Goal: Transaction & Acquisition: Book appointment/travel/reservation

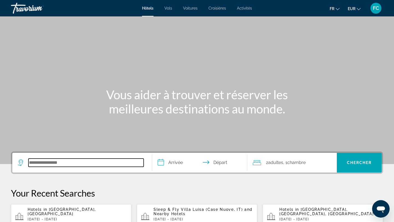
click at [45, 160] on input "Search hotel destination" at bounding box center [85, 163] width 115 height 8
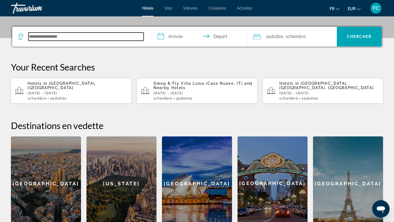
scroll to position [134, 0]
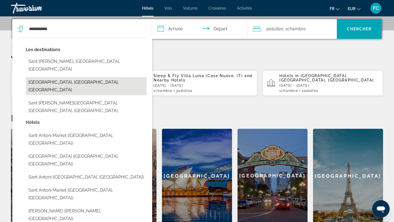
click at [63, 77] on button "[PERSON_NAME][GEOGRAPHIC_DATA], [GEOGRAPHIC_DATA], [GEOGRAPHIC_DATA]" at bounding box center [86, 86] width 121 height 18
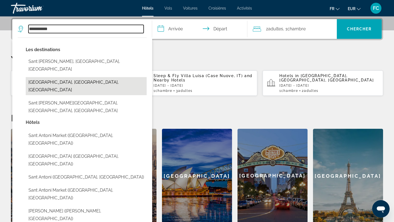
type input "**********"
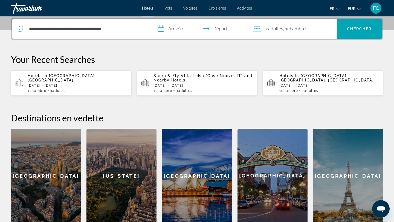
click at [166, 32] on input "**********" at bounding box center [200, 29] width 97 height 21
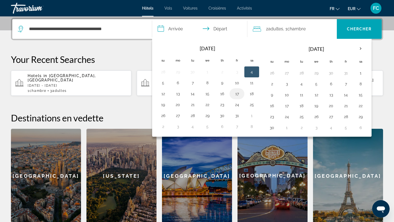
click at [235, 93] on button "17" at bounding box center [236, 94] width 9 height 8
click at [249, 93] on button "18" at bounding box center [251, 94] width 9 height 8
type input "**********"
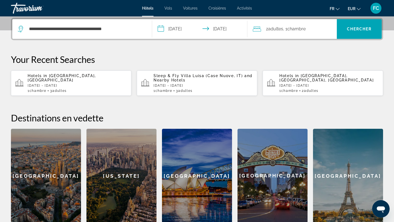
click at [279, 25] on span "2 Adulte Adultes" at bounding box center [274, 29] width 17 height 8
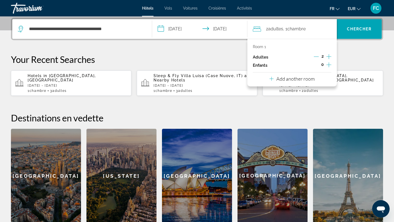
click at [329, 58] on icon "Increment adults" at bounding box center [328, 56] width 5 height 5
click at [355, 28] on span "Chercher" at bounding box center [359, 29] width 25 height 4
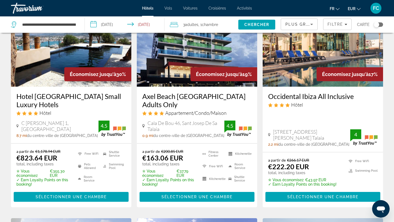
scroll to position [269, 0]
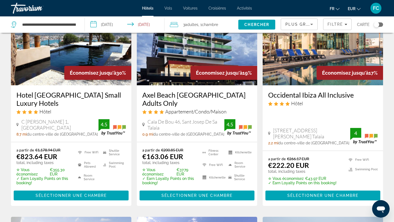
click at [189, 91] on h3 "[PERSON_NAME] [GEOGRAPHIC_DATA] Adults Only" at bounding box center [196, 99] width 109 height 16
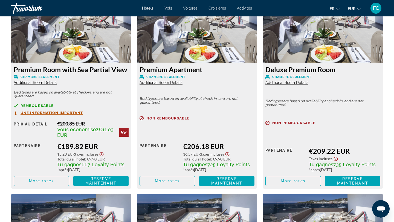
scroll to position [1180, 0]
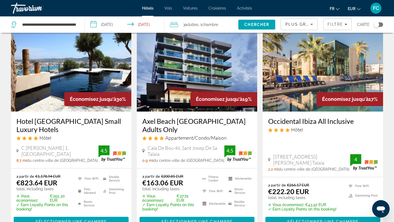
scroll to position [245, 0]
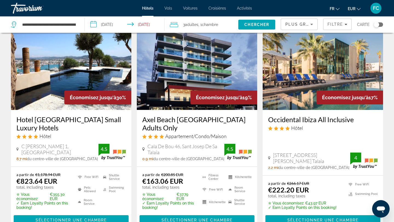
click at [197, 116] on h3 "Axel Beach Ibiza Adults Only" at bounding box center [196, 123] width 109 height 16
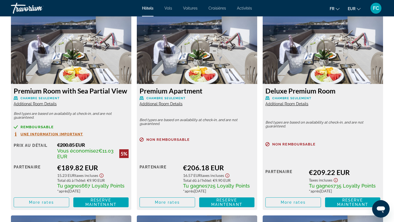
scroll to position [1157, 0]
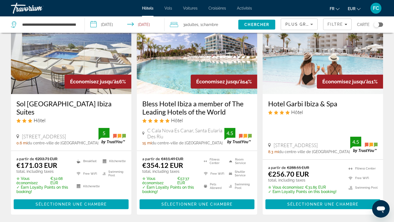
scroll to position [480, 0]
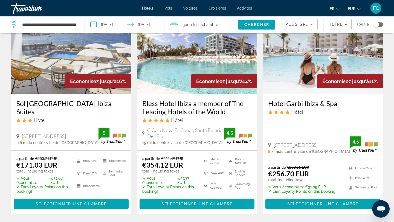
click at [49, 99] on h3 "Sol [GEOGRAPHIC_DATA] Ibiza Suites" at bounding box center [70, 107] width 109 height 16
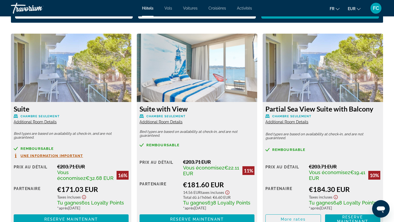
scroll to position [739, 0]
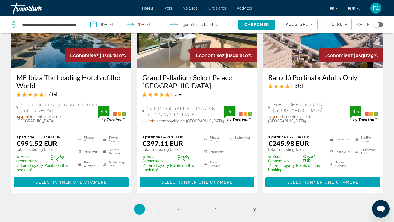
scroll to position [725, 0]
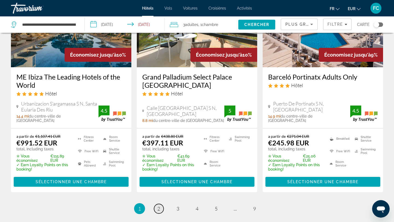
click at [156, 210] on link "page 2" at bounding box center [159, 209] width 10 height 10
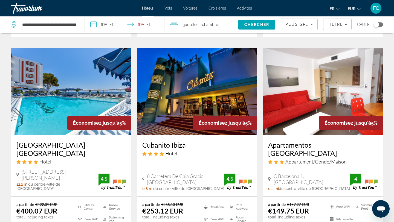
scroll to position [641, 0]
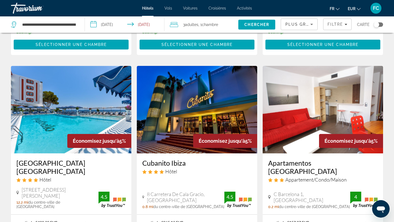
click at [315, 160] on h3 "Apartamentos [GEOGRAPHIC_DATA][PERSON_NAME]" at bounding box center [322, 167] width 109 height 16
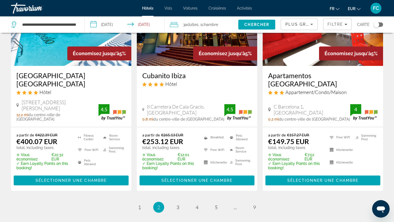
scroll to position [729, 0]
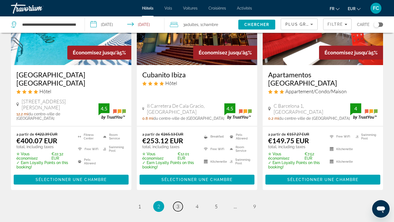
click at [177, 203] on span "3" at bounding box center [177, 206] width 3 height 6
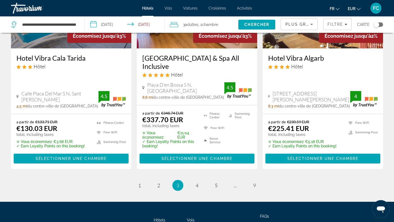
scroll to position [750, 0]
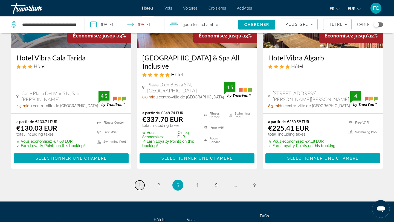
click at [141, 180] on link "page 1" at bounding box center [140, 185] width 10 height 10
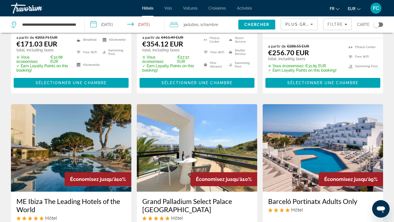
scroll to position [794, 0]
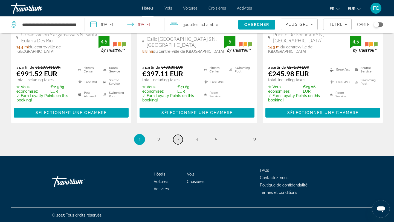
click at [176, 141] on span "3" at bounding box center [177, 139] width 3 height 6
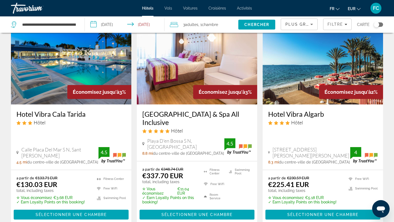
scroll to position [783, 0]
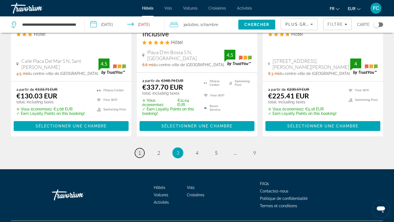
click at [137, 148] on link "page 1" at bounding box center [140, 153] width 10 height 10
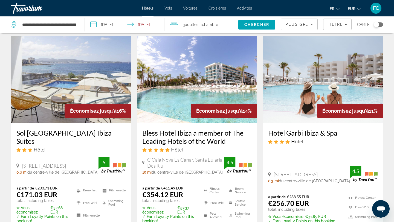
scroll to position [451, 0]
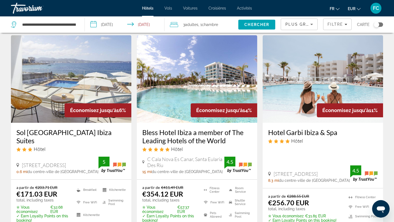
click at [61, 128] on h3 "Sol [GEOGRAPHIC_DATA] Ibiza Suites" at bounding box center [70, 136] width 109 height 16
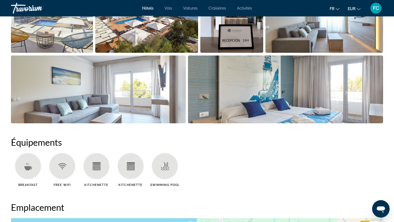
scroll to position [350, 0]
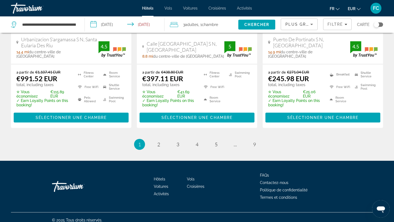
scroll to position [794, 0]
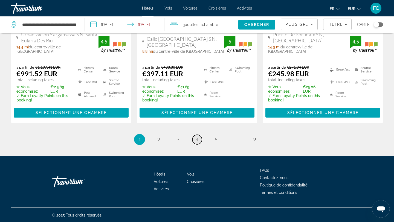
click at [195, 141] on span "4" at bounding box center [196, 139] width 3 height 6
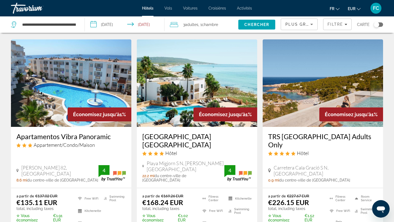
scroll to position [232, 0]
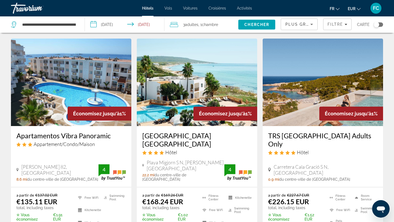
click at [306, 131] on h3 "TRS [GEOGRAPHIC_DATA] Adults Only" at bounding box center [322, 139] width 109 height 16
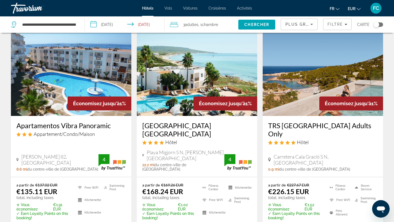
scroll to position [241, 0]
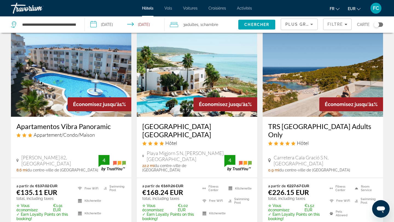
click at [291, 124] on h3 "TRS [GEOGRAPHIC_DATA] Adults Only" at bounding box center [322, 130] width 109 height 16
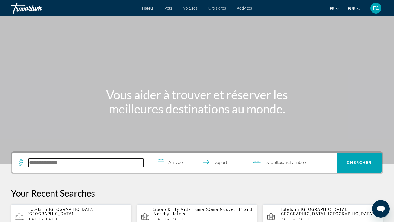
click at [74, 161] on input "Search hotel destination" at bounding box center [85, 163] width 115 height 8
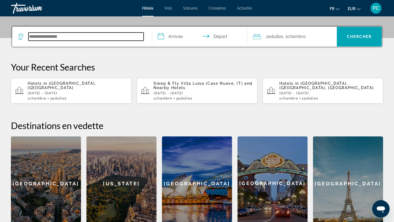
scroll to position [134, 0]
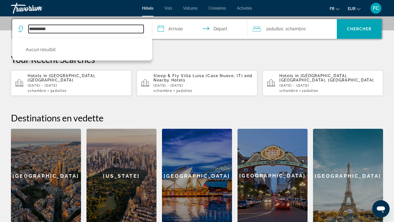
click at [36, 31] on input "**********" at bounding box center [85, 29] width 115 height 8
drag, startPoint x: 36, startPoint y: 30, endPoint x: 97, endPoint y: 30, distance: 61.5
click at [97, 30] on input "**********" at bounding box center [85, 29] width 115 height 8
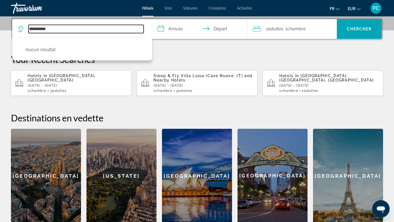
click at [97, 30] on input "**********" at bounding box center [85, 29] width 115 height 8
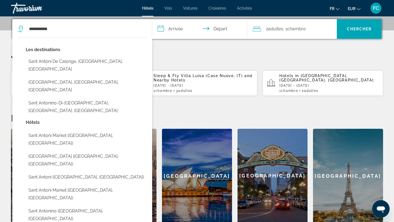
click at [49, 77] on button "[PERSON_NAME][GEOGRAPHIC_DATA], [GEOGRAPHIC_DATA], [GEOGRAPHIC_DATA]" at bounding box center [86, 86] width 121 height 18
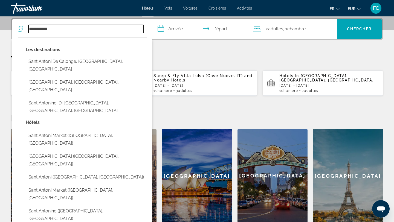
type input "**********"
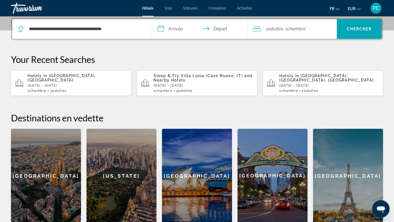
click at [175, 28] on input "**********" at bounding box center [200, 29] width 97 height 21
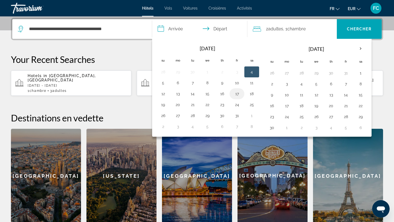
click at [238, 96] on button "17" at bounding box center [236, 94] width 9 height 8
click at [249, 97] on button "18" at bounding box center [251, 94] width 9 height 8
type input "**********"
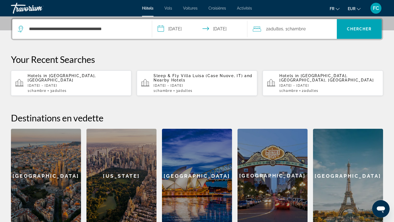
click at [281, 31] on span "Adultes" at bounding box center [275, 28] width 15 height 5
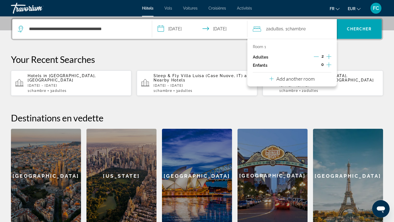
click at [328, 58] on icon "Increment adults" at bounding box center [328, 56] width 5 height 7
click at [365, 29] on span "Chercher" at bounding box center [359, 29] width 25 height 4
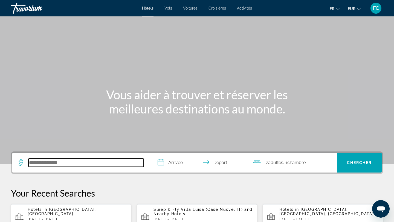
click at [53, 161] on input "Search hotel destination" at bounding box center [85, 163] width 115 height 8
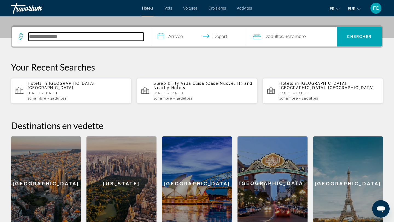
scroll to position [134, 0]
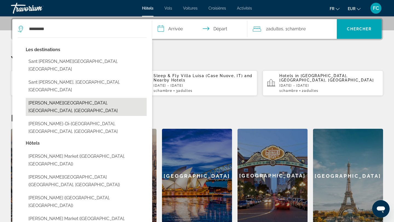
click at [64, 98] on button "[PERSON_NAME][GEOGRAPHIC_DATA], [GEOGRAPHIC_DATA], [GEOGRAPHIC_DATA]" at bounding box center [86, 107] width 121 height 18
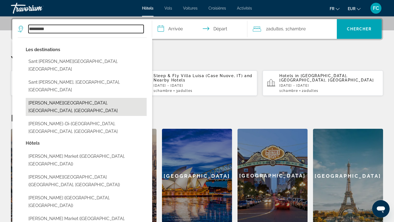
type input "**********"
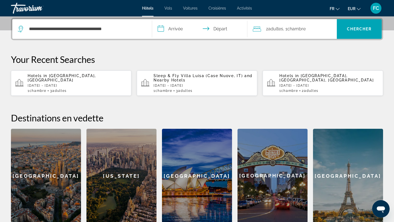
click at [174, 27] on input "**********" at bounding box center [200, 29] width 97 height 21
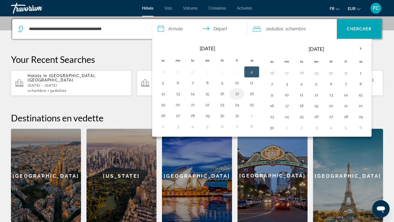
click at [236, 92] on button "17" at bounding box center [236, 94] width 9 height 8
click at [250, 94] on button "18" at bounding box center [251, 94] width 9 height 8
type input "**********"
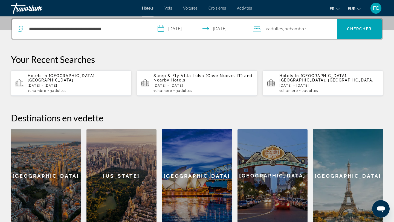
click at [276, 30] on span "Adultes" at bounding box center [275, 28] width 15 height 5
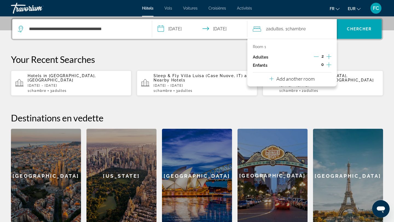
click at [330, 58] on icon "Increment adults" at bounding box center [328, 56] width 5 height 7
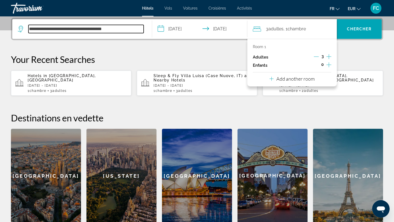
click at [128, 29] on input "**********" at bounding box center [85, 29] width 115 height 8
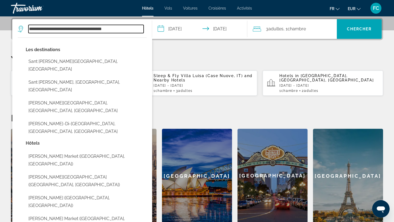
click at [128, 29] on input "**********" at bounding box center [85, 29] width 115 height 8
click at [132, 29] on input "**********" at bounding box center [85, 29] width 115 height 8
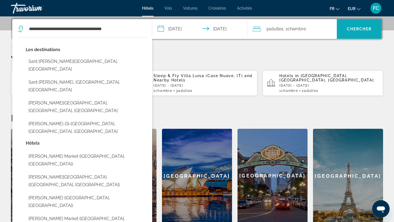
click at [360, 28] on span "Chercher" at bounding box center [359, 29] width 25 height 4
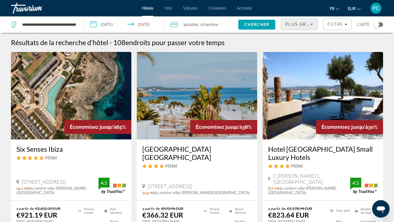
click at [310, 23] on icon "Sort by" at bounding box center [311, 24] width 7 height 7
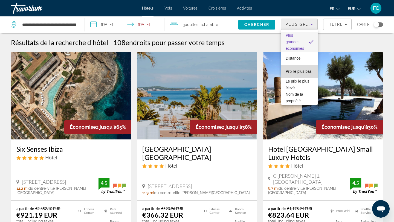
click at [294, 72] on span "Prix le plus bas" at bounding box center [298, 71] width 26 height 4
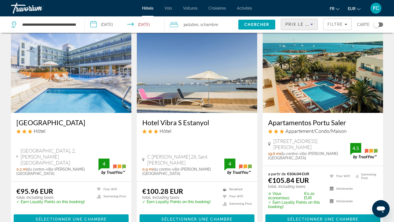
scroll to position [251, 0]
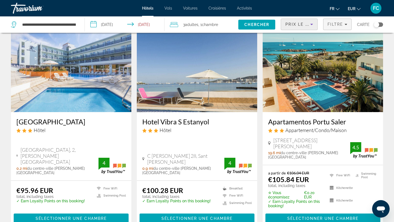
click at [346, 26] on div "Filtre" at bounding box center [337, 24] width 20 height 4
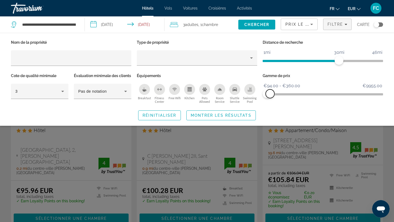
drag, startPoint x: 379, startPoint y: 93, endPoint x: 270, endPoint y: 100, distance: 109.3
click at [270, 100] on div "Gamme de prix €94.00 €9955.00 €94.00 €360.00 €94.00 - €360.00" at bounding box center [323, 88] width 126 height 33
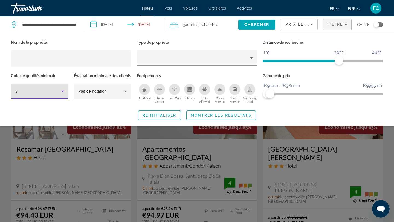
click at [62, 91] on icon "Hotel Filters" at bounding box center [62, 91] width 3 height 1
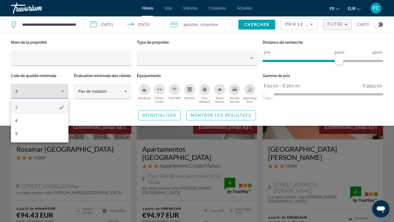
click at [48, 143] on div at bounding box center [197, 111] width 394 height 222
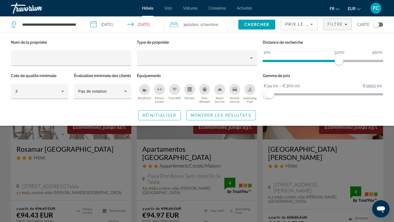
click at [48, 139] on div "Search widget" at bounding box center [197, 152] width 394 height 140
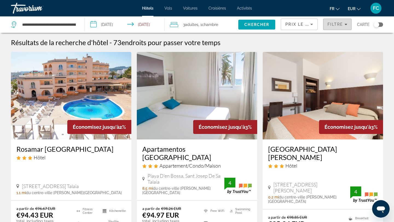
click at [339, 27] on span "Filters" at bounding box center [337, 24] width 28 height 13
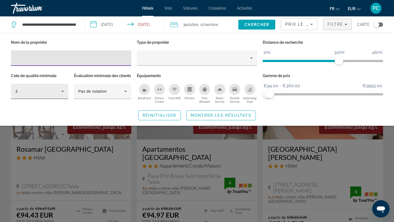
click at [54, 93] on div "3" at bounding box center [38, 91] width 46 height 7
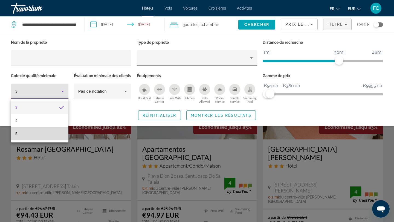
click at [52, 132] on mat-option "5" at bounding box center [39, 133] width 57 height 13
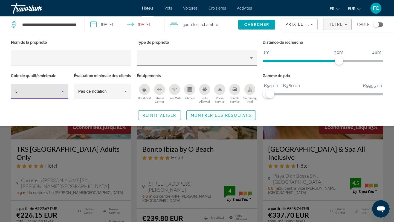
click at [195, 122] on span "Search widget" at bounding box center [220, 115] width 69 height 13
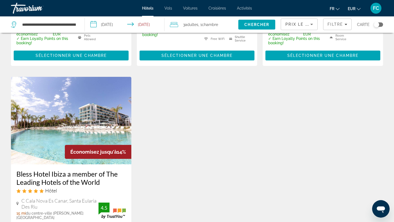
scroll to position [200, 0]
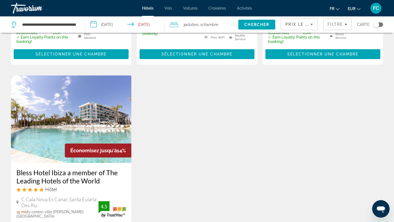
click at [377, 25] on div "Toggle map" at bounding box center [375, 24] width 5 height 5
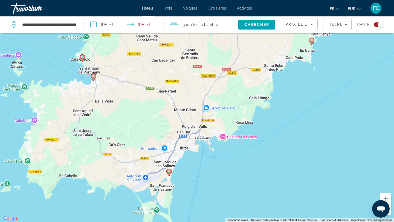
click at [170, 173] on icon "Main content" at bounding box center [168, 172] width 5 height 7
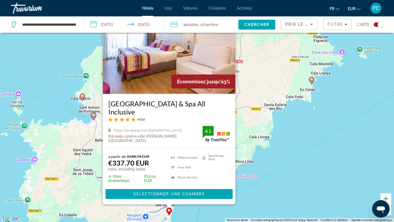
click at [69, 116] on div "Pour activer le glissement avec le clavier, appuyez sur Alt+Entrée. Une fois ce…" at bounding box center [197, 111] width 394 height 222
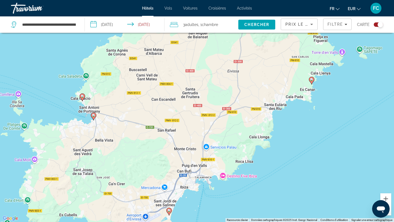
click at [92, 116] on image "Main content" at bounding box center [93, 115] width 3 height 3
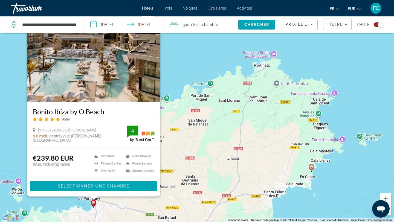
click at [185, 144] on div "Pour activer le glissement avec le clavier, appuyez sur Alt+Entrée. Une fois ce…" at bounding box center [197, 111] width 394 height 222
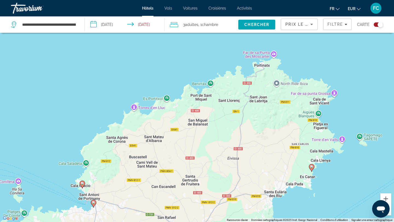
click at [82, 184] on image "Main content" at bounding box center [82, 183] width 3 height 3
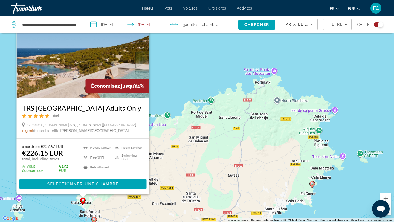
click at [175, 174] on div "Pour activer le glissement avec le clavier, appuyez sur Alt+Entrée. Une fois ce…" at bounding box center [197, 111] width 394 height 222
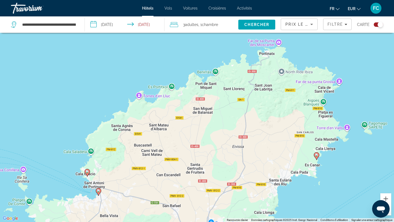
drag, startPoint x: 103, startPoint y: 202, endPoint x: 113, endPoint y: 169, distance: 34.8
click at [111, 169] on div "Pour activer le glissement avec le clavier, appuyez sur Alt+Entrée. Une fois ce…" at bounding box center [197, 111] width 394 height 222
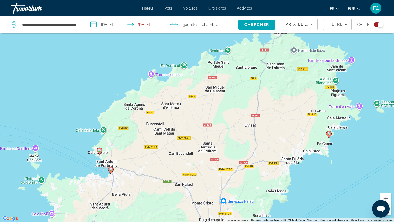
click at [111, 170] on image "Main content" at bounding box center [110, 169] width 3 height 3
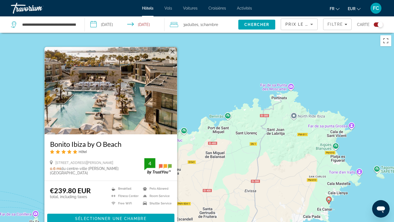
scroll to position [0, 0]
click at [73, 146] on h3 "Bonito Ibiza by O Beach" at bounding box center [111, 144] width 122 height 8
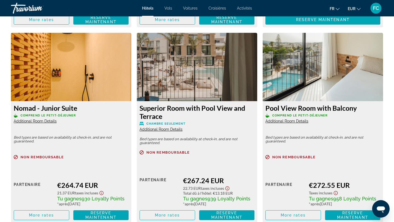
scroll to position [1125, 0]
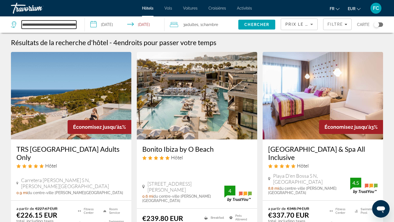
drag, startPoint x: 68, startPoint y: 25, endPoint x: 0, endPoint y: 40, distance: 69.9
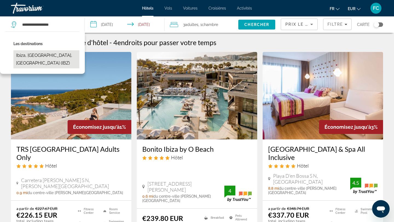
click at [51, 55] on button "Ibiza, [GEOGRAPHIC_DATA], [GEOGRAPHIC_DATA] (IBZ)" at bounding box center [46, 59] width 66 height 18
type input "**********"
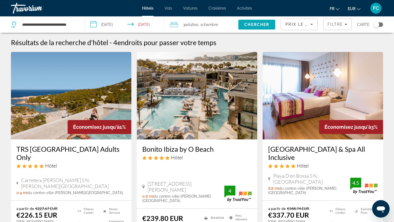
click at [256, 24] on span "Chercher" at bounding box center [256, 24] width 25 height 4
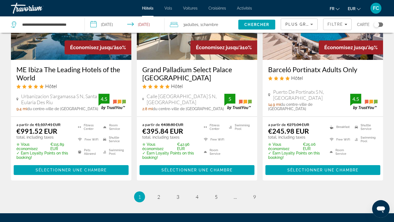
scroll to position [786, 0]
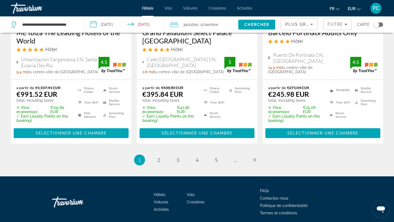
click at [312, 24] on icon "Sort by" at bounding box center [311, 24] width 3 height 1
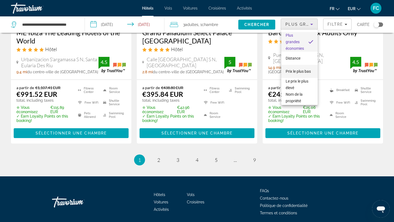
click at [294, 71] on span "Prix le plus bas" at bounding box center [297, 71] width 25 height 4
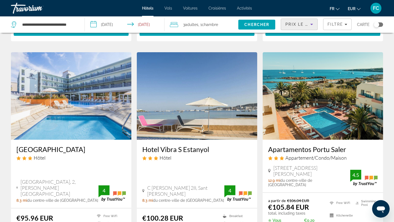
scroll to position [219, 0]
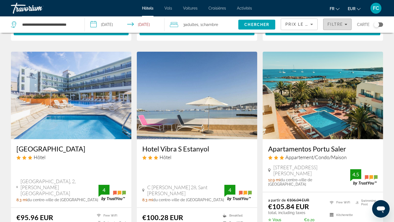
click at [338, 27] on span "Filters" at bounding box center [337, 24] width 28 height 13
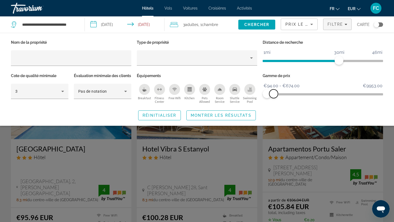
drag, startPoint x: 376, startPoint y: 95, endPoint x: 273, endPoint y: 91, distance: 103.4
click at [273, 91] on span "ngx-slider-max" at bounding box center [273, 93] width 9 height 9
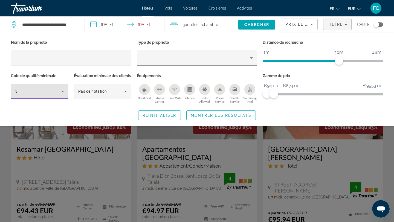
click at [61, 91] on icon "Hotel Filters" at bounding box center [62, 91] width 7 height 7
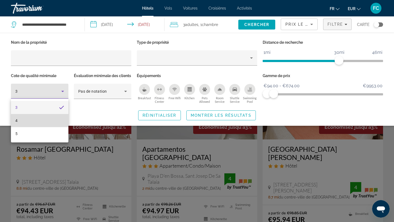
click at [33, 124] on mat-option "4" at bounding box center [39, 120] width 57 height 13
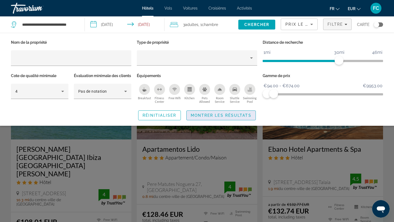
click at [204, 122] on span "Search widget" at bounding box center [220, 115] width 69 height 13
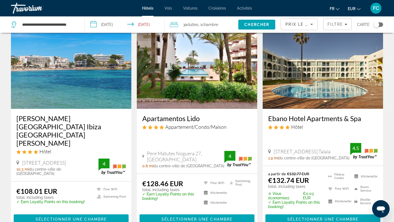
scroll to position [31, 0]
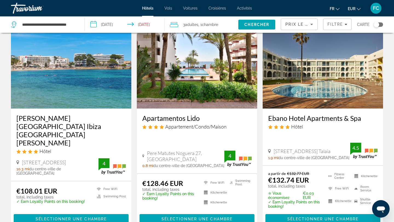
click at [379, 24] on div "Toggle map" at bounding box center [377, 24] width 9 height 4
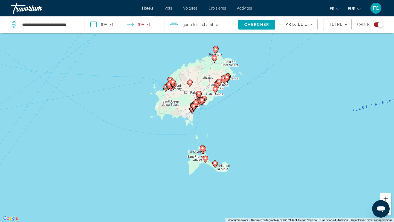
click at [383, 197] on button "Zoom avant" at bounding box center [385, 198] width 11 height 11
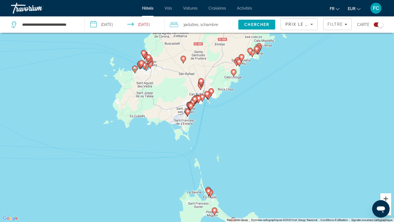
click at [383, 197] on button "Zoom avant" at bounding box center [385, 198] width 11 height 11
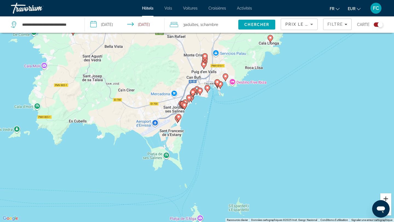
click at [383, 197] on button "Zoom avant" at bounding box center [385, 198] width 11 height 11
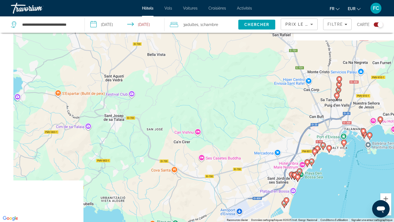
drag, startPoint x: 79, startPoint y: 51, endPoint x: 223, endPoint y: 133, distance: 165.7
click at [223, 133] on div "Pour activer le glissement avec le clavier, appuyez sur Alt+Entrée. Une fois ce…" at bounding box center [197, 111] width 394 height 222
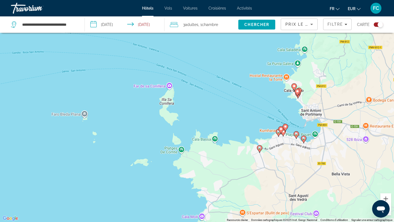
drag, startPoint x: 288, startPoint y: 152, endPoint x: 81, endPoint y: 51, distance: 230.0
click at [81, 51] on div "Pour activer le glissement avec le clavier, appuyez sur Alt+Entrée. Une fois ce…" at bounding box center [197, 111] width 394 height 222
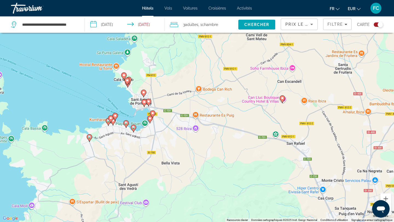
drag, startPoint x: 280, startPoint y: 113, endPoint x: 110, endPoint y: 102, distance: 170.4
click at [110, 102] on div "Pour activer le glissement avec le clavier, appuyez sur Alt+Entrée. Une fois ce…" at bounding box center [197, 111] width 394 height 222
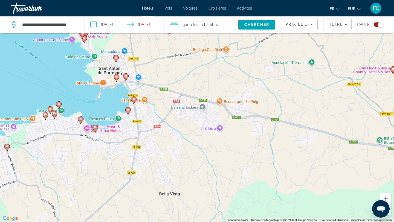
drag, startPoint x: 159, startPoint y: 125, endPoint x: 195, endPoint y: 170, distance: 58.4
click at [195, 171] on div "Pour activer le glissement avec le clavier, appuyez sur Alt+Entrée. Une fois ce…" at bounding box center [197, 111] width 394 height 222
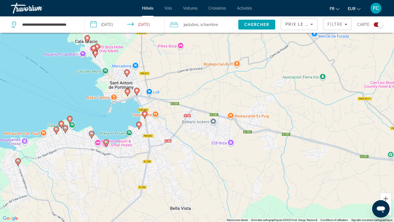
click at [144, 115] on image "Main content" at bounding box center [144, 113] width 3 height 3
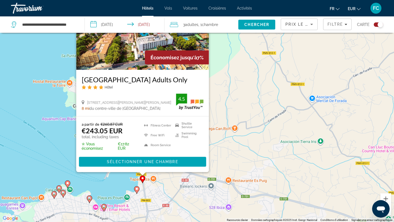
drag, startPoint x: 113, startPoint y: 212, endPoint x: 110, endPoint y: 181, distance: 31.0
click at [110, 181] on div "Pour activer le glissement avec le clavier, appuyez sur Alt+Entrée. Une fois ce…" at bounding box center [197, 111] width 394 height 222
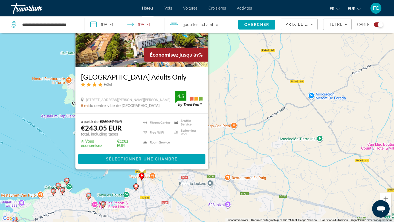
click at [136, 186] on image "Main content" at bounding box center [135, 186] width 3 height 3
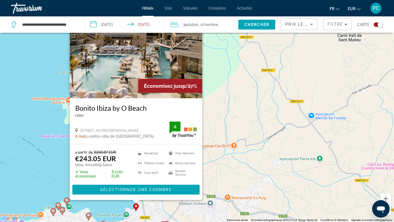
click at [118, 209] on div "Pour activer le glissement avec le clavier, appuyez sur Alt+Entrée. Une fois ce…" at bounding box center [197, 111] width 394 height 222
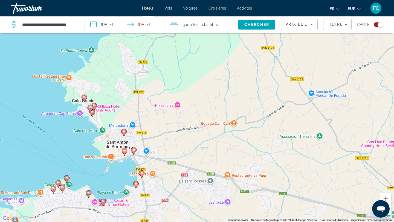
drag, startPoint x: 121, startPoint y: 202, endPoint x: 121, endPoint y: 159, distance: 43.2
click at [121, 159] on div "Pour activer le glissement avec le clavier, appuyez sur Alt+Entrée. Une fois ce…" at bounding box center [197, 111] width 394 height 222
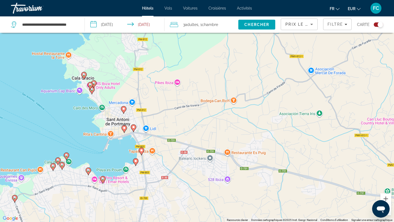
click at [134, 130] on gmp-advanced-marker "Main content" at bounding box center [133, 128] width 5 height 8
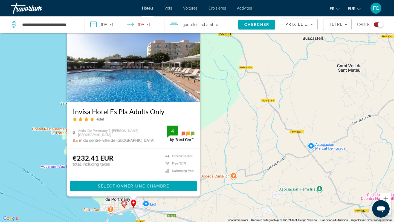
click at [120, 214] on div "Pour activer le glissement avec le clavier, appuyez sur Alt+Entrée. Une fois ce…" at bounding box center [197, 111] width 394 height 222
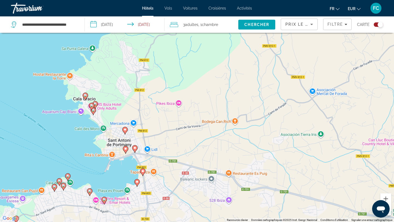
drag, startPoint x: 120, startPoint y: 215, endPoint x: 132, endPoint y: 104, distance: 111.0
click at [132, 104] on div "Pour activer le glissement avec le clavier, appuyez sur Alt+Entrée. Une fois ce…" at bounding box center [197, 111] width 394 height 222
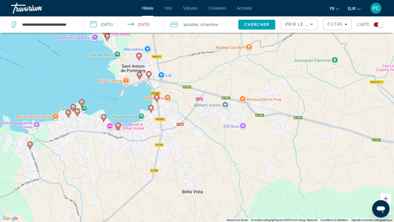
click at [116, 127] on icon "Main content" at bounding box center [118, 126] width 5 height 7
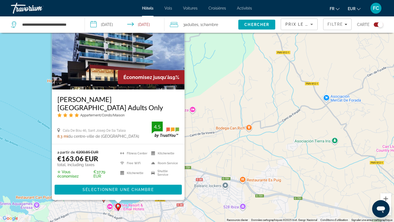
click at [35, 155] on div "Pour activer le glissement avec le clavier, appuyez sur Alt+Entrée. Une fois ce…" at bounding box center [197, 111] width 394 height 222
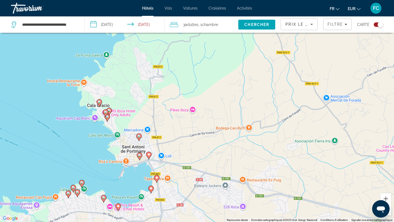
click at [103, 199] on image "Main content" at bounding box center [103, 197] width 3 height 3
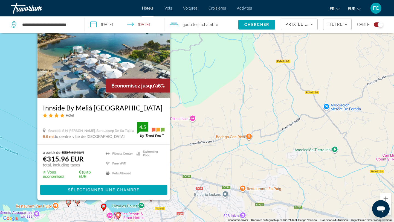
click at [26, 148] on div "Pour activer le glissement avec le clavier, appuyez sur Alt+Entrée. Une fois ce…" at bounding box center [197, 111] width 394 height 222
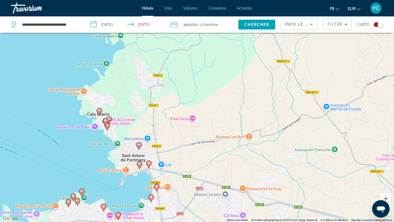
click at [83, 190] on image "Main content" at bounding box center [81, 191] width 3 height 3
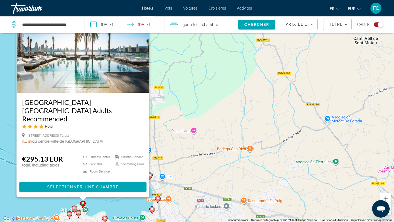
click at [79, 213] on image "Main content" at bounding box center [78, 212] width 3 height 3
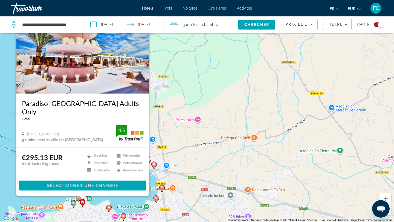
click at [75, 205] on icon "Main content" at bounding box center [73, 204] width 5 height 7
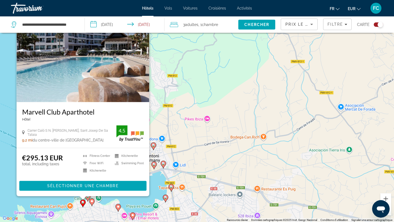
click at [106, 209] on div "Pour activer le glissement avec le clavier, appuyez sur Alt+Entrée. Une fois ce…" at bounding box center [197, 111] width 394 height 222
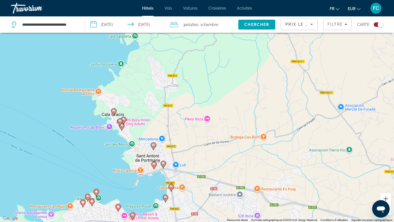
click at [88, 196] on image "Main content" at bounding box center [87, 196] width 3 height 3
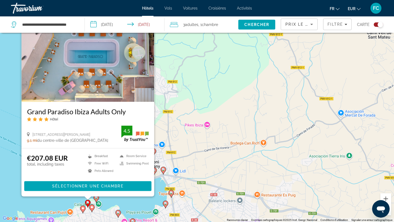
click at [110, 111] on h3 "Grand Paradiso Ibiza Adults Only" at bounding box center [88, 111] width 122 height 8
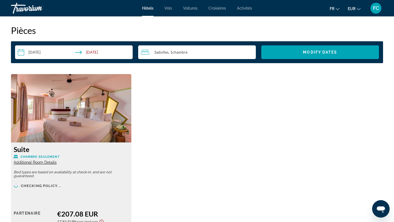
scroll to position [701, 0]
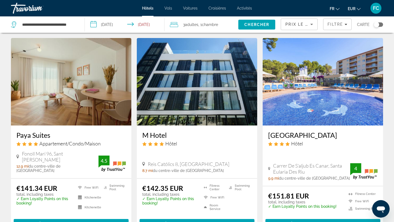
scroll to position [236, 0]
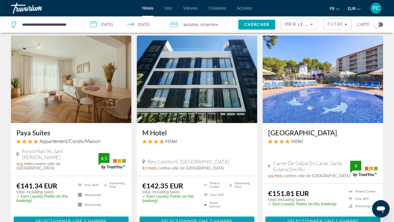
click at [33, 128] on h3 "Paya Suites" at bounding box center [70, 132] width 109 height 8
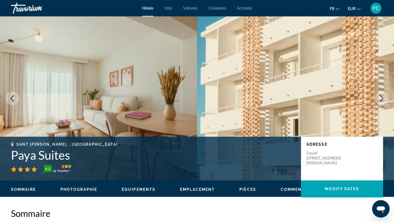
click at [380, 98] on icon "Next image" at bounding box center [381, 98] width 7 height 7
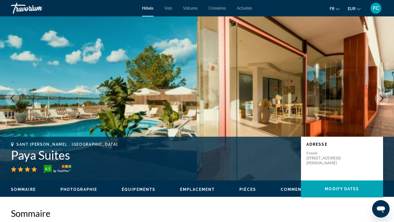
click at [380, 99] on icon "Next image" at bounding box center [381, 98] width 7 height 7
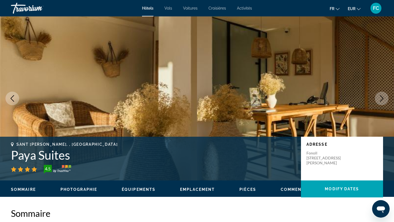
click at [380, 99] on icon "Next image" at bounding box center [381, 98] width 7 height 7
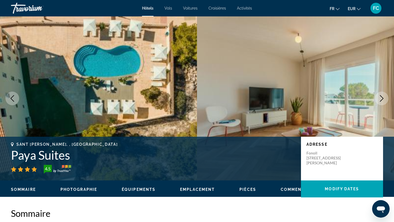
click at [380, 100] on icon "Next image" at bounding box center [381, 98] width 7 height 7
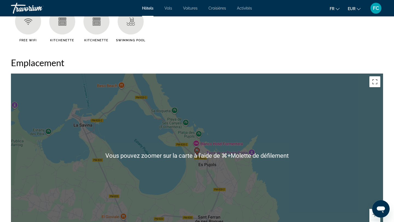
scroll to position [460, 0]
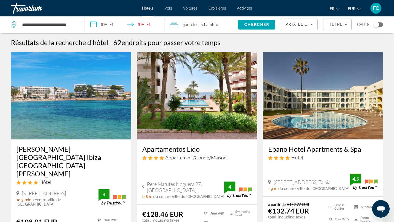
click at [80, 24] on app-destination-search "**********" at bounding box center [42, 24] width 85 height 16
click at [73, 24] on input "**********" at bounding box center [49, 25] width 55 height 8
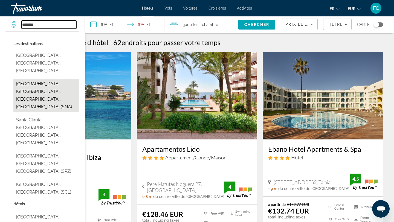
type input "*********"
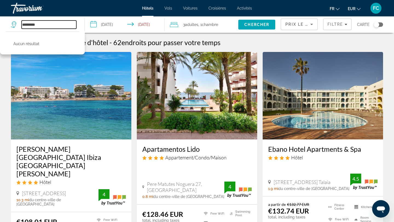
click at [54, 23] on input "*********" at bounding box center [49, 25] width 55 height 8
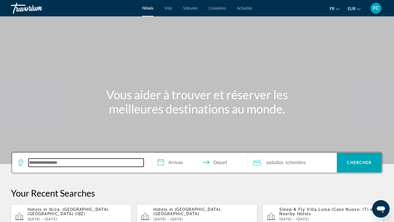
click at [90, 165] on input "Search hotel destination" at bounding box center [85, 163] width 115 height 8
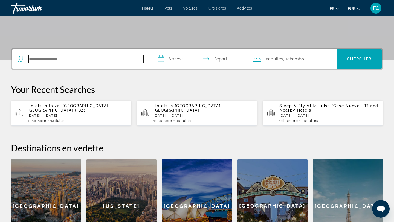
scroll to position [134, 0]
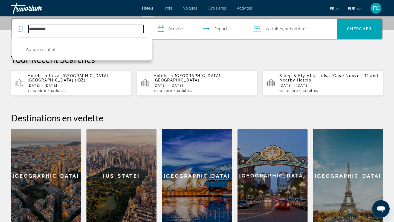
click at [44, 30] on input "**********" at bounding box center [85, 29] width 115 height 8
click at [56, 28] on input "*********" at bounding box center [85, 29] width 115 height 8
click at [53, 28] on input "**********" at bounding box center [85, 29] width 115 height 8
drag, startPoint x: 62, startPoint y: 30, endPoint x: 6, endPoint y: 31, distance: 56.6
click at [6, 31] on div "**********" at bounding box center [197, 120] width 394 height 205
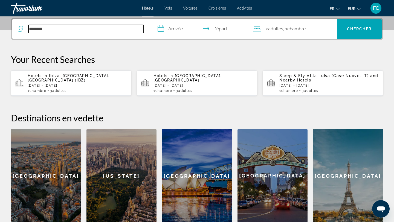
click at [42, 31] on input "********" at bounding box center [85, 29] width 115 height 8
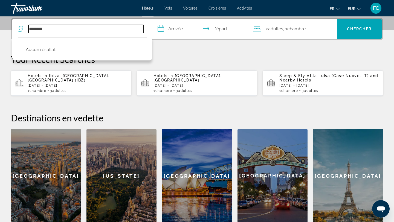
click at [42, 31] on input "********" at bounding box center [85, 29] width 115 height 8
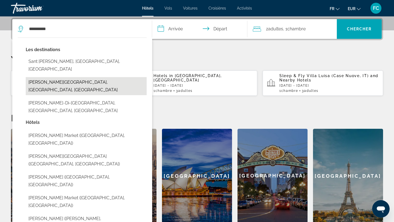
click at [47, 77] on button "[PERSON_NAME][GEOGRAPHIC_DATA], [GEOGRAPHIC_DATA], [GEOGRAPHIC_DATA]" at bounding box center [86, 86] width 121 height 18
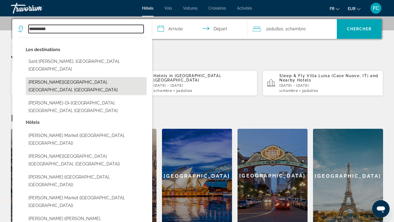
type input "**********"
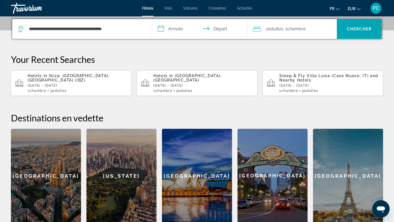
click at [172, 29] on input "**********" at bounding box center [200, 29] width 97 height 21
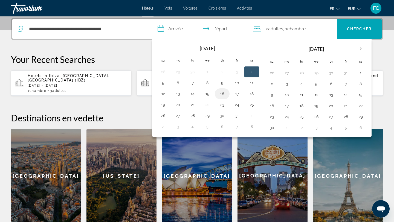
click at [221, 97] on button "16" at bounding box center [222, 94] width 9 height 8
click at [234, 95] on button "17" at bounding box center [236, 94] width 9 height 8
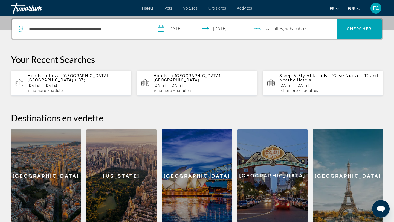
click at [187, 30] on input "**********" at bounding box center [200, 29] width 97 height 21
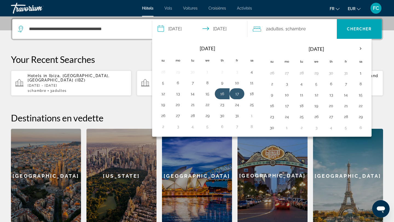
click at [236, 92] on button "17" at bounding box center [236, 94] width 9 height 8
click at [255, 94] on button "18" at bounding box center [251, 94] width 9 height 8
type input "**********"
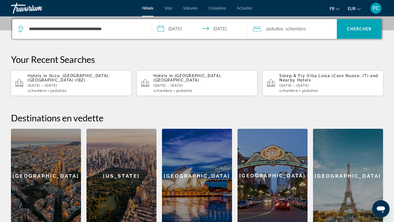
click at [286, 31] on span ", 1 Chambre pièces" at bounding box center [294, 29] width 22 height 8
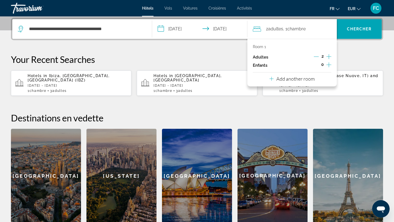
click at [327, 57] on icon "Increment adults" at bounding box center [328, 56] width 5 height 7
click at [358, 24] on span "Search" at bounding box center [359, 28] width 45 height 13
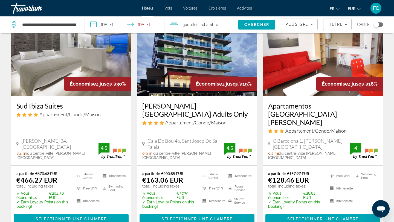
scroll to position [267, 0]
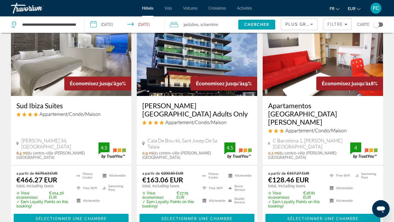
click at [217, 104] on h3 "[PERSON_NAME] [GEOGRAPHIC_DATA] Adults Only" at bounding box center [196, 109] width 109 height 16
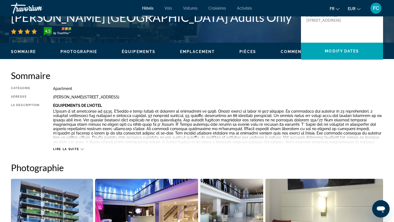
scroll to position [124, 0]
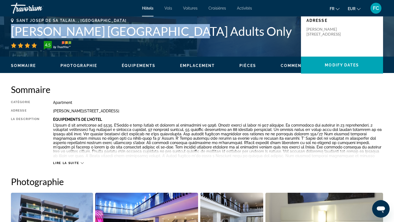
drag, startPoint x: 161, startPoint y: 32, endPoint x: 5, endPoint y: 27, distance: 156.2
click at [5, 27] on div "Sant Josep De Sa Talaia, , Spain Axel Beach Ibiza Adults Only 4.5 Adresse Cala …" at bounding box center [197, 34] width 394 height 33
copy h1 "Axel Beach Ibiza Adults Only"
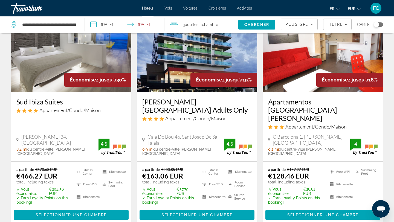
scroll to position [270, 0]
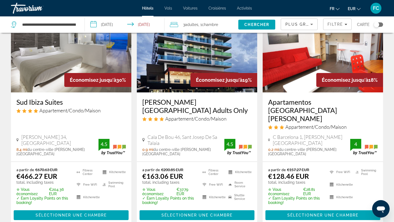
click at [286, 98] on h3 "Apartamentos [GEOGRAPHIC_DATA]" at bounding box center [322, 110] width 109 height 25
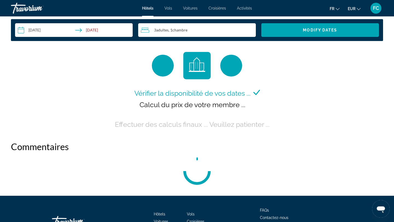
scroll to position [703, 0]
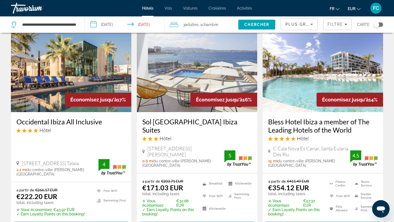
scroll to position [482, 0]
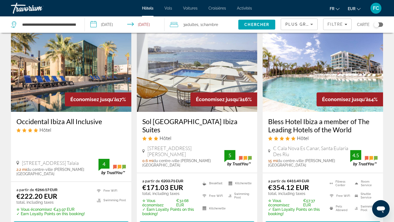
click at [183, 117] on h3 "Sol [GEOGRAPHIC_DATA] Ibiza Suites" at bounding box center [196, 125] width 109 height 16
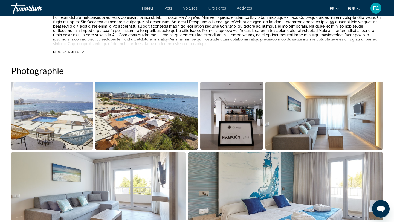
scroll to position [229, 0]
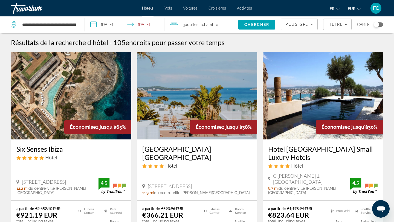
click at [376, 26] on div "Toggle map" at bounding box center [375, 24] width 5 height 5
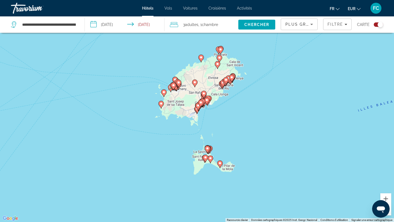
click at [201, 102] on image "Main content" at bounding box center [200, 102] width 3 height 3
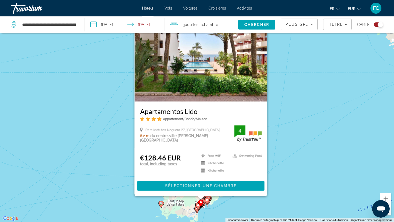
click at [214, 207] on div "Pour activer le glissement avec le clavier, appuyez sur Alt+Entrée. Une fois ce…" at bounding box center [197, 111] width 394 height 222
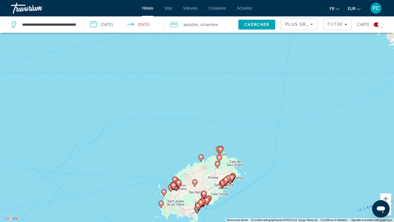
click at [207, 204] on gmp-advanced-marker "Main content" at bounding box center [206, 201] width 5 height 8
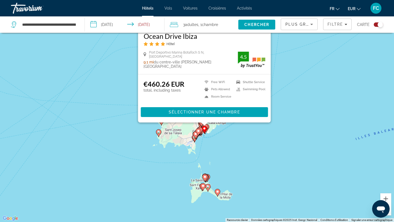
drag, startPoint x: 226, startPoint y: 211, endPoint x: 228, endPoint y: 131, distance: 79.8
click at [227, 130] on div "Pour activer le glissement avec le clavier, appuyez sur Alt+Entrée. Une fois ce…" at bounding box center [197, 111] width 394 height 222
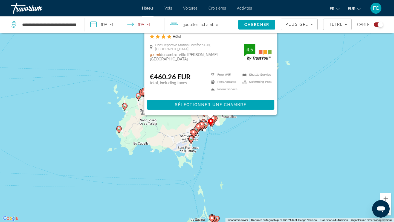
click at [202, 144] on div "Pour activer le glissement avec le clavier, appuyez sur Alt+Entrée. Une fois ce…" at bounding box center [197, 111] width 394 height 222
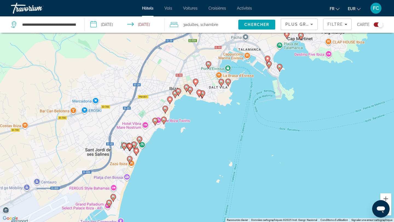
drag, startPoint x: 193, startPoint y: 106, endPoint x: 195, endPoint y: 148, distance: 42.2
click at [195, 148] on div "Pour activer le glissement avec le clavier, appuyez sur Alt+Entrée. Une fois ce…" at bounding box center [197, 111] width 394 height 222
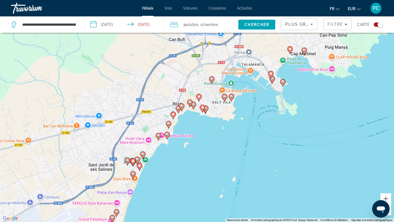
click at [182, 105] on image "Main content" at bounding box center [181, 105] width 3 height 3
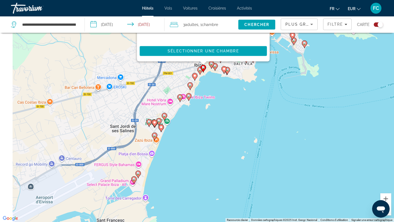
drag, startPoint x: 195, startPoint y: 212, endPoint x: 226, endPoint y: 56, distance: 159.6
click at [226, 56] on div "Pour activer le glissement avec le clavier, appuyez sur Alt+Entrée. Une fois ce…" at bounding box center [197, 111] width 394 height 222
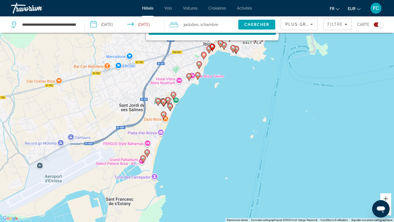
click at [174, 95] on image "Main content" at bounding box center [173, 94] width 3 height 3
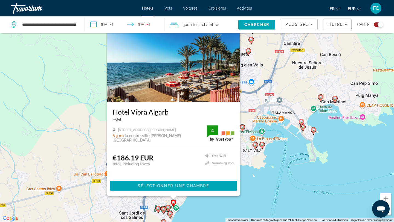
click at [264, 192] on div "Pour activer le glissement avec le clavier, appuyez sur Alt+Entrée. Une fois ce…" at bounding box center [197, 111] width 394 height 222
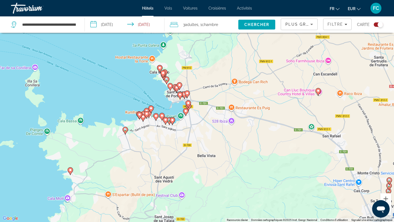
drag, startPoint x: 79, startPoint y: 70, endPoint x: 226, endPoint y: 141, distance: 163.7
click at [226, 141] on div "Pour activer le glissement avec le clavier, appuyez sur Alt+Entrée. Une fois ce…" at bounding box center [197, 111] width 394 height 222
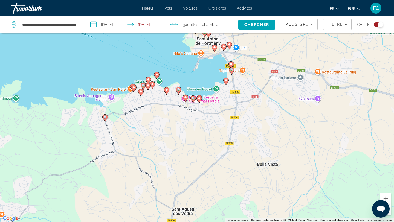
drag, startPoint x: 172, startPoint y: 115, endPoint x: 207, endPoint y: 136, distance: 40.6
click at [207, 136] on div "Pour activer le glissement avec le clavier, appuyez sur Alt+Entrée. Une fois ce…" at bounding box center [197, 111] width 394 height 222
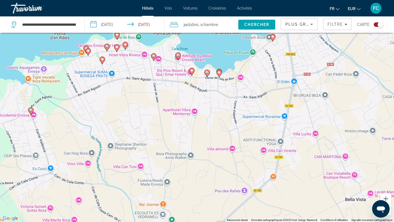
click at [220, 71] on image "Main content" at bounding box center [218, 72] width 3 height 3
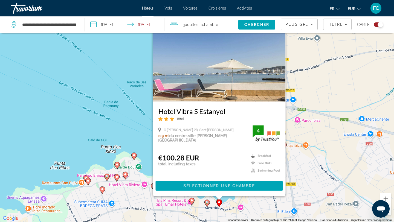
click at [200, 110] on h3 "Hotel Vibra S Estanyol" at bounding box center [219, 111] width 122 height 8
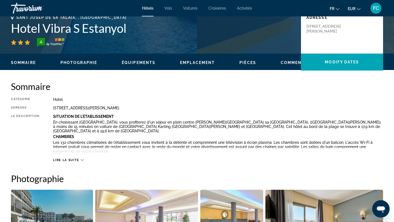
scroll to position [126, 0]
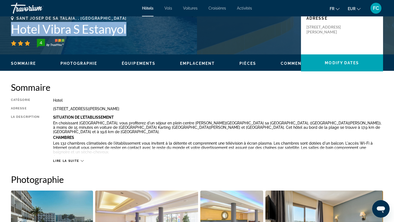
drag, startPoint x: 128, startPoint y: 29, endPoint x: 11, endPoint y: 29, distance: 117.0
click at [11, 29] on div "Sant Josep De Sa Talaia, , Spain Hotel Vibra S Estanyol 4 Adresse C Cala De Bou…" at bounding box center [197, 32] width 394 height 33
copy h1 "Hotel Vibra S Estanyol"
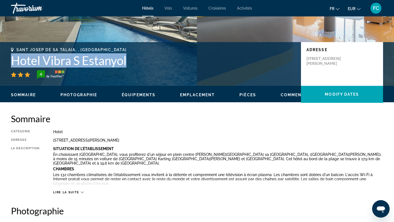
scroll to position [0, 0]
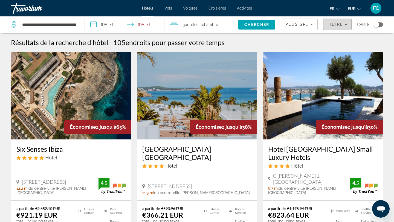
click at [341, 26] on span "Filtre" at bounding box center [335, 24] width 16 height 4
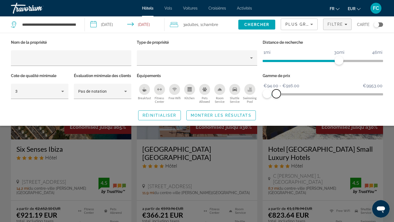
drag, startPoint x: 379, startPoint y: 95, endPoint x: 276, endPoint y: 102, distance: 103.1
click at [276, 102] on div "Gamme de prix €94.00 €9953.00 €94.00 €916.00 €94.00 - €916.00" at bounding box center [323, 88] width 126 height 33
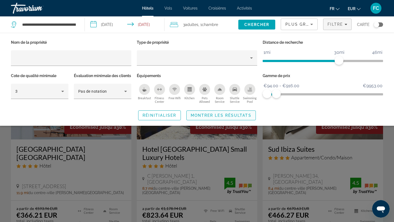
click at [229, 118] on span "Montrer les résultats" at bounding box center [221, 115] width 61 height 4
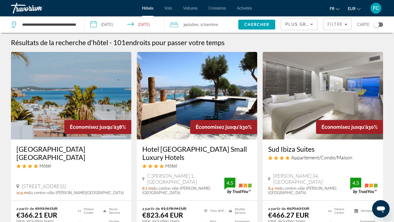
click at [379, 24] on div "Toggle map" at bounding box center [375, 24] width 5 height 5
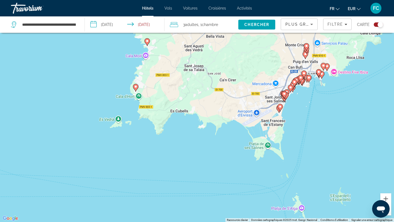
drag, startPoint x: 195, startPoint y: 96, endPoint x: 180, endPoint y: 133, distance: 40.0
click at [180, 132] on div "Pour activer le glissement avec le clavier, appuyez sur Alt+Entrée. Une fois ce…" at bounding box center [197, 111] width 394 height 222
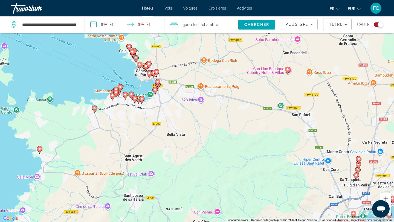
drag, startPoint x: 172, startPoint y: 113, endPoint x: 172, endPoint y: 144, distance: 30.3
click at [172, 144] on div "Pour activer le glissement avec le clavier, appuyez sur Alt+Entrée. Une fois ce…" at bounding box center [197, 111] width 394 height 222
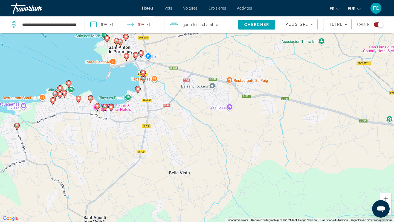
drag, startPoint x: 164, startPoint y: 130, endPoint x: 163, endPoint y: 150, distance: 20.0
click at [164, 151] on div "Pour activer le glissement avec le clavier, appuyez sur Alt+Entrée. Une fois ce…" at bounding box center [197, 111] width 394 height 222
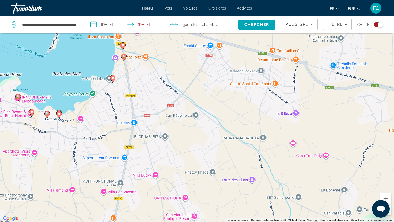
click at [124, 45] on image "Main content" at bounding box center [122, 44] width 3 height 3
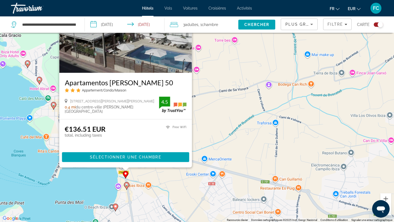
drag, startPoint x: 161, startPoint y: 210, endPoint x: 163, endPoint y: 180, distance: 29.6
click at [164, 180] on div "Pour activer le glissement avec le clavier, appuyez sur Alt+Entrée. Une fois ce…" at bounding box center [197, 111] width 394 height 222
click at [207, 130] on div "Pour activer le glissement avec le clavier, appuyez sur Alt+Entrée. Une fois ce…" at bounding box center [197, 111] width 394 height 222
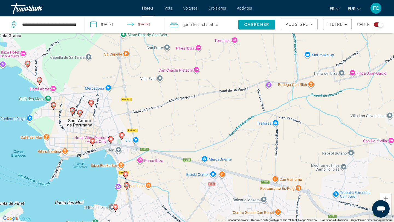
click at [128, 186] on g "Main content" at bounding box center [126, 186] width 5 height 8
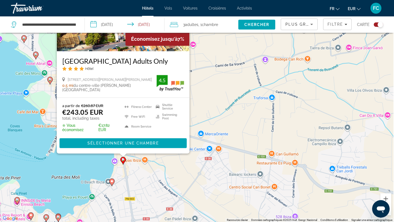
drag, startPoint x: 162, startPoint y: 210, endPoint x: 159, endPoint y: 163, distance: 47.4
click at [159, 163] on div "Pour activer le glissement avec le clavier, appuyez sur Alt+Entrée. Une fois ce…" at bounding box center [197, 111] width 394 height 222
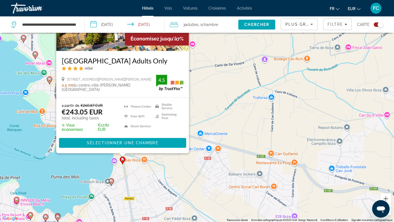
click at [111, 182] on image "Main content" at bounding box center [111, 180] width 3 height 3
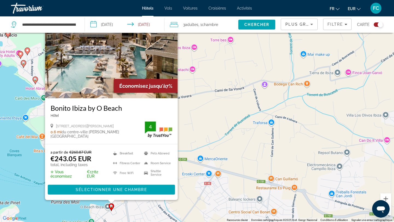
click at [144, 214] on div "Pour activer le glissement avec le clavier, appuyez sur Alt+Entrée. Une fois ce…" at bounding box center [197, 111] width 394 height 222
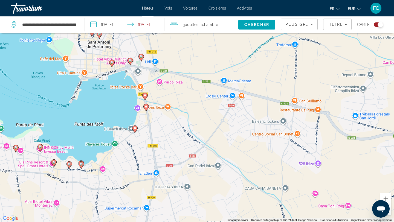
drag, startPoint x: 144, startPoint y: 211, endPoint x: 167, endPoint y: 136, distance: 79.0
click at [167, 136] on div "Pour activer le glissement avec le clavier, appuyez sur Alt+Entrée. Une fois ce…" at bounding box center [197, 111] width 394 height 222
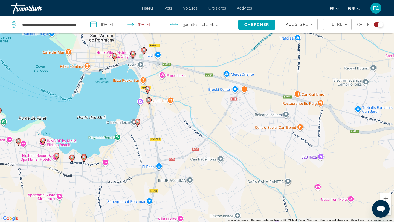
click at [84, 154] on gmp-advanced-marker "Main content" at bounding box center [83, 158] width 5 height 8
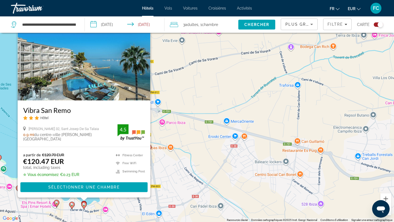
click at [72, 207] on icon "Main content" at bounding box center [71, 205] width 5 height 7
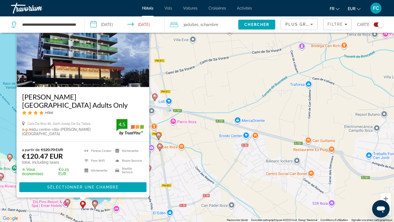
click at [68, 203] on image "Main content" at bounding box center [67, 201] width 3 height 3
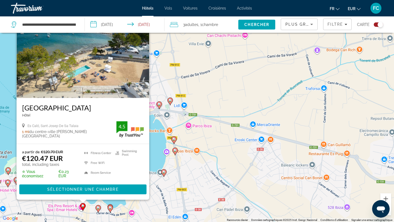
click at [60, 107] on h3 "Els Pins Resort & Spa" at bounding box center [83, 108] width 122 height 8
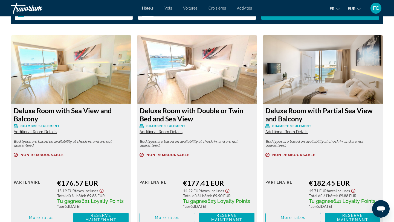
scroll to position [738, 0]
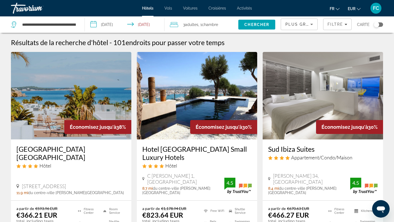
click at [378, 25] on div "Toggle map" at bounding box center [375, 24] width 5 height 5
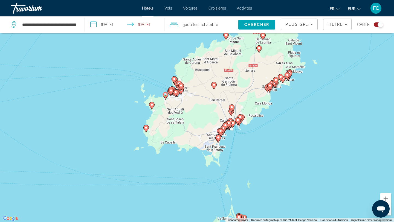
drag, startPoint x: 200, startPoint y: 83, endPoint x: 200, endPoint y: 149, distance: 65.3
click at [200, 149] on div "Pour activer le glissement avec le clavier, appuyez sur Alt+Entrée. Une fois ce…" at bounding box center [197, 111] width 394 height 222
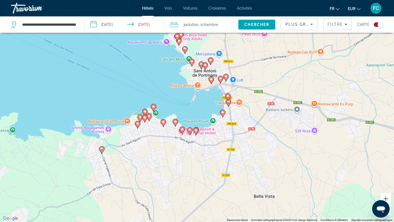
drag, startPoint x: 177, startPoint y: 96, endPoint x: 174, endPoint y: 164, distance: 67.8
click at [174, 165] on div "Pour activer le glissement avec le clavier, appuyez sur Alt+Entrée. Une fois ce…" at bounding box center [197, 111] width 394 height 222
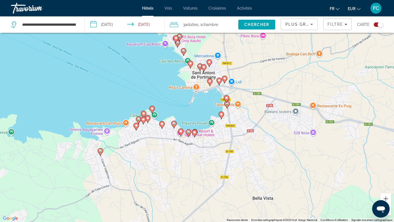
click at [153, 106] on icon "Main content" at bounding box center [152, 109] width 5 height 7
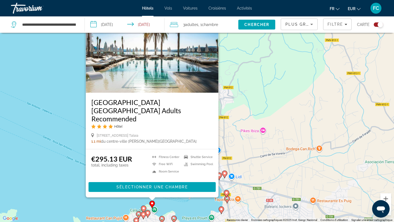
click at [194, 211] on div "Pour activer le glissement avec le clavier, appuyez sur Alt+Entrée. Une fois ce…" at bounding box center [197, 111] width 394 height 222
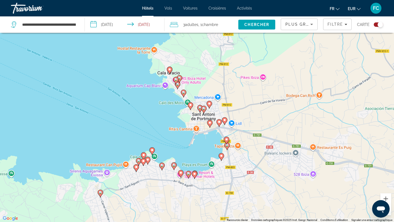
drag, startPoint x: 195, startPoint y: 213, endPoint x: 195, endPoint y: 159, distance: 54.9
click at [195, 159] on div "Pour activer le glissement avec le clavier, appuyez sur Alt+Entrée. Une fois ce…" at bounding box center [197, 111] width 394 height 222
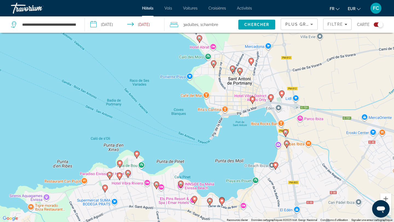
click at [122, 163] on div "Pour activer le glissement avec le clavier, appuyez sur Alt+Entrée. Une fois ce…" at bounding box center [197, 111] width 394 height 222
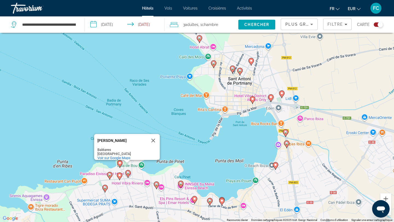
click at [120, 163] on image "Main content" at bounding box center [119, 162] width 3 height 3
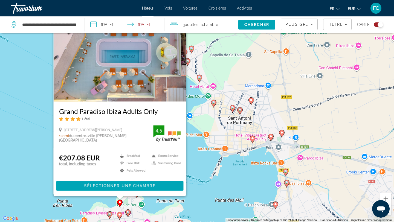
click at [206, 188] on div "Pour activer le glissement avec le clavier, appuyez sur Alt+Entrée. Une fois ce…" at bounding box center [197, 111] width 394 height 222
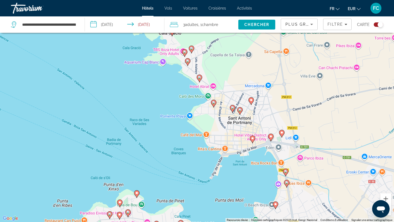
click at [129, 210] on image "Main content" at bounding box center [127, 211] width 3 height 3
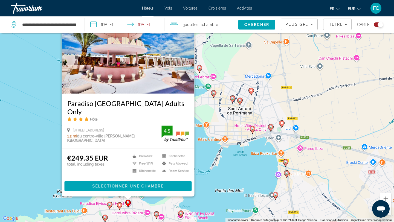
click at [119, 204] on image "Main content" at bounding box center [119, 204] width 3 height 3
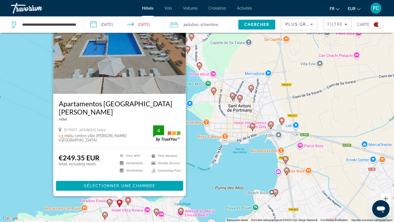
click at [109, 201] on image "Main content" at bounding box center [109, 201] width 3 height 3
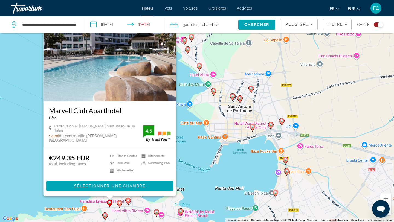
click at [105, 215] on image "Main content" at bounding box center [104, 214] width 3 height 3
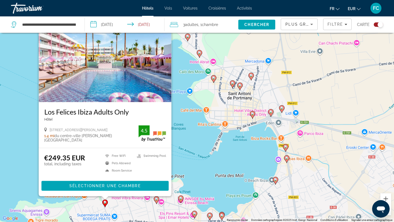
click at [204, 170] on div "Pour activer le glissement avec le clavier, appuyez sur Alt+Entrée. Une fois ce…" at bounding box center [197, 111] width 394 height 222
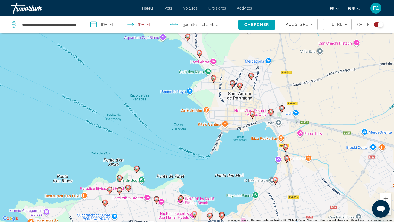
click at [154, 198] on icon "Main content" at bounding box center [156, 200] width 5 height 7
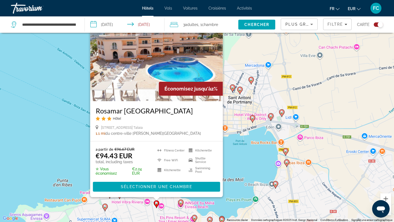
click at [182, 201] on image "Main content" at bounding box center [180, 202] width 3 height 3
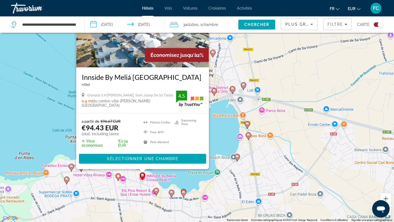
drag, startPoint x: 223, startPoint y: 206, endPoint x: 184, endPoint y: 175, distance: 50.4
click at [184, 175] on div "Pour activer le glissement avec le clavier, appuyez sur Alt+Entrée. Une fois ce…" at bounding box center [197, 111] width 394 height 222
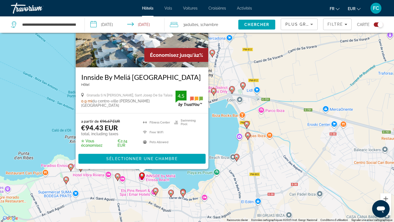
click at [156, 191] on image "Main content" at bounding box center [155, 190] width 3 height 3
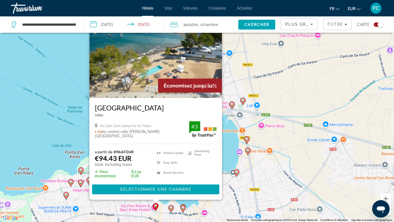
click at [230, 157] on div "Pour activer le glissement avec le clavier, appuyez sur Alt+Entrée. Une fois ce…" at bounding box center [197, 111] width 394 height 222
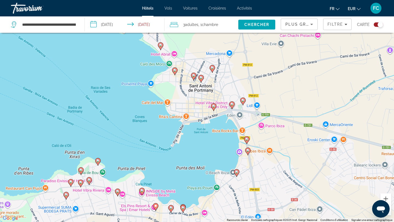
click at [145, 189] on div "Pour activer le glissement avec le clavier, appuyez sur Alt+Entrée. Une fois ce…" at bounding box center [197, 111] width 394 height 222
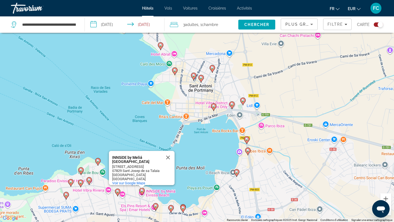
click at [142, 190] on image "Main content" at bounding box center [141, 190] width 3 height 3
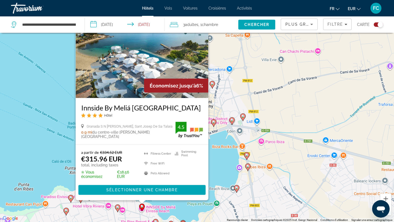
click at [135, 108] on h3 "Innside By Meliá Ibiza Beach" at bounding box center [142, 108] width 122 height 8
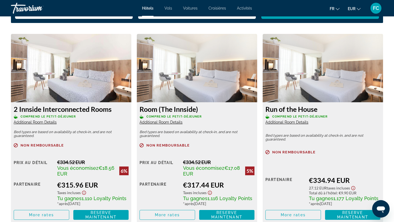
scroll to position [739, 0]
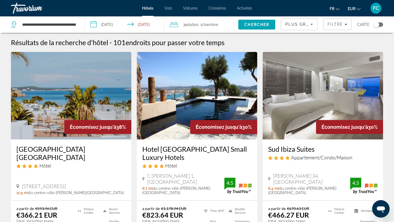
click at [376, 25] on div "Toggle map" at bounding box center [375, 24] width 5 height 5
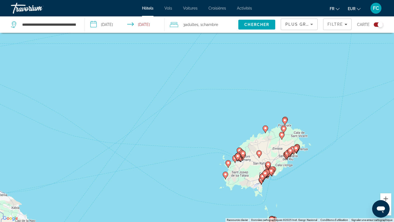
drag, startPoint x: 191, startPoint y: 87, endPoint x: 253, endPoint y: 169, distance: 102.8
click at [253, 170] on div "Pour activer le glissement avec le clavier, appuyez sur Alt+Entrée. Une fois ce…" at bounding box center [197, 111] width 394 height 222
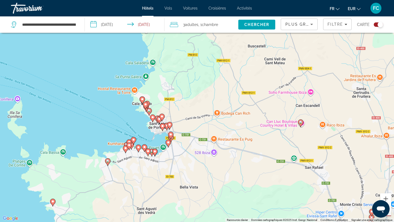
drag, startPoint x: 203, startPoint y: 138, endPoint x: 216, endPoint y: 198, distance: 60.9
click at [216, 198] on div "Pour activer le glissement avec le clavier, appuyez sur Alt+Entrée. Une fois ce…" at bounding box center [197, 111] width 394 height 222
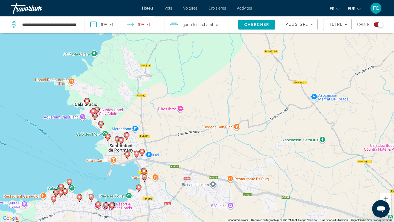
drag, startPoint x: 117, startPoint y: 131, endPoint x: 135, endPoint y: 205, distance: 75.9
click at [135, 206] on div "Pour activer le glissement avec le clavier, appuyez sur Alt+Entrée. Une fois ce…" at bounding box center [197, 111] width 394 height 222
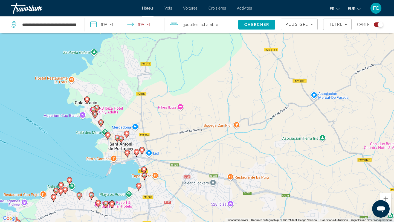
click at [106, 202] on image "Main content" at bounding box center [105, 203] width 3 height 3
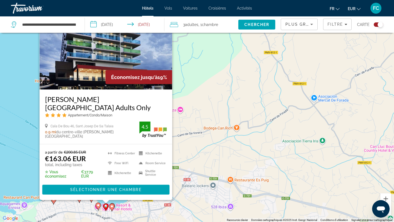
click at [113, 206] on image "Main content" at bounding box center [111, 206] width 3 height 3
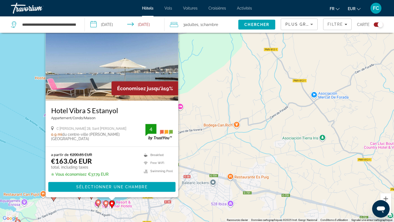
click at [119, 208] on div "Pour activer le glissement avec le clavier, appuyez sur Alt+Entrée. Une fois ce…" at bounding box center [197, 111] width 394 height 222
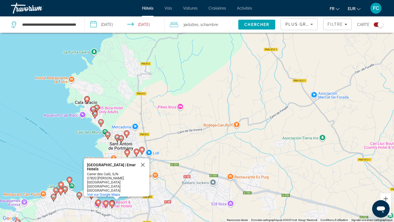
click at [115, 201] on div "Pour activer le glissement avec le clavier, appuyez sur Alt+Entrée. Une fois ce…" at bounding box center [197, 111] width 394 height 222
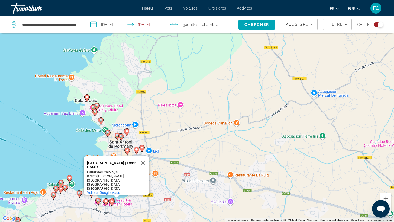
click at [141, 212] on div "Pour activer le glissement avec le clavier, appuyez sur Alt+Entrée. Une fois ce…" at bounding box center [197, 111] width 394 height 222
click at [96, 198] on gmp-advanced-marker "Main content" at bounding box center [97, 201] width 5 height 8
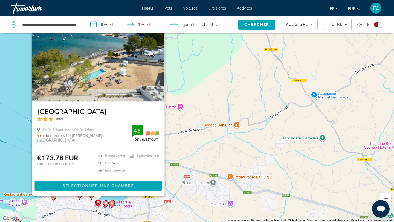
click at [138, 210] on div "Pour activer le glissement avec le clavier, appuyez sur Alt+Entrée. Une fois ce…" at bounding box center [197, 111] width 394 height 222
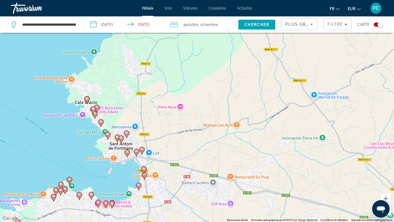
click at [139, 187] on icon "Main content" at bounding box center [138, 186] width 5 height 7
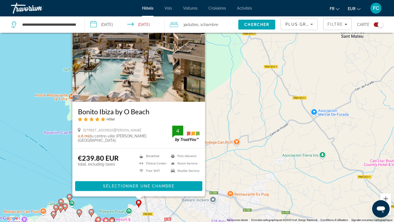
click at [122, 199] on div "Pour activer le glissement avec le clavier, appuyez sur Alt+Entrée. Une fois ce…" at bounding box center [197, 111] width 394 height 222
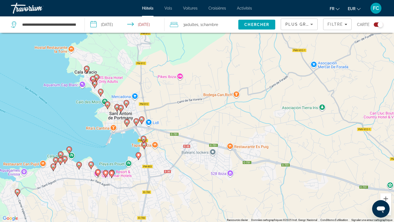
drag, startPoint x: 117, startPoint y: 201, endPoint x: 117, endPoint y: 153, distance: 48.7
click at [117, 153] on div "Pour activer le glissement avec le clavier, appuyez sur Alt+Entrée. Une fois ce…" at bounding box center [197, 111] width 394 height 222
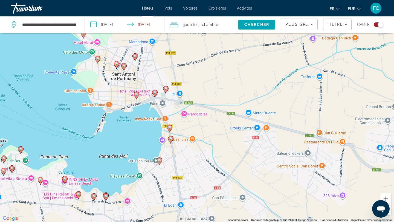
click at [108, 195] on icon "Main content" at bounding box center [105, 197] width 5 height 8
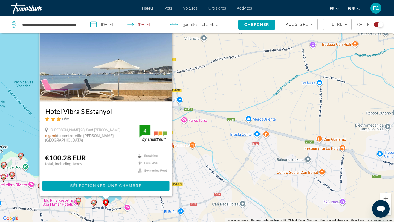
click at [115, 212] on div "Pour activer le glissement avec le clavier, appuyez sur Alt+Entrée. Une fois ce…" at bounding box center [197, 111] width 394 height 222
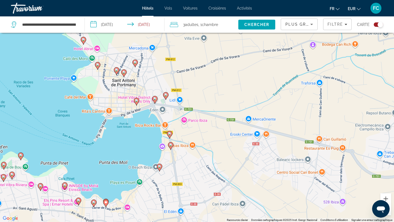
click at [106, 199] on icon "Main content" at bounding box center [105, 202] width 5 height 7
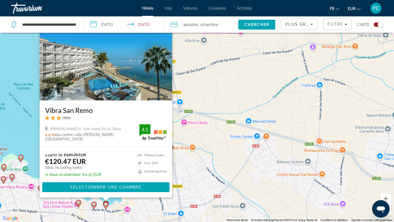
click at [93, 205] on image "Main content" at bounding box center [93, 204] width 3 height 3
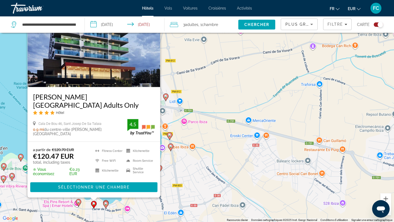
click at [78, 201] on image "Main content" at bounding box center [78, 201] width 3 height 3
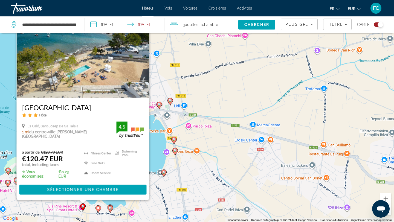
click at [129, 210] on div "Pour activer le glissement avec le clavier, appuyez sur Alt+Entrée. Une fois ce…" at bounding box center [197, 111] width 394 height 222
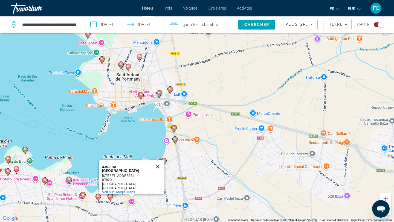
click at [158, 163] on button "Fermer" at bounding box center [157, 166] width 13 height 13
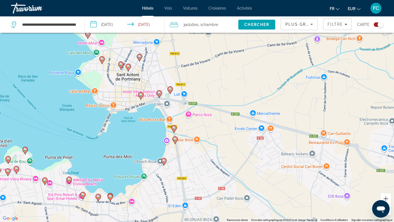
click at [71, 177] on icon "Main content" at bounding box center [69, 180] width 5 height 7
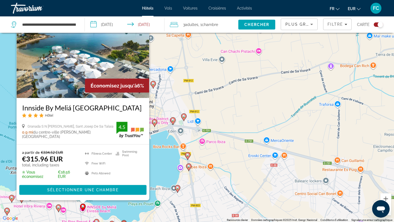
click at [58, 206] on image "Main content" at bounding box center [58, 207] width 3 height 3
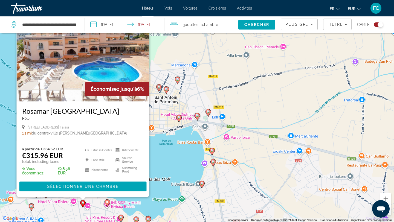
click at [175, 160] on div "Pour activer le glissement avec le clavier, appuyez sur Alt+Entrée. Une fois ce…" at bounding box center [197, 111] width 394 height 222
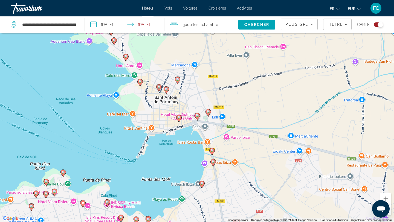
click at [202, 184] on image "Main content" at bounding box center [201, 183] width 3 height 3
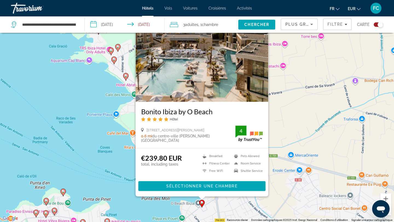
click at [175, 207] on div "Pour activer le glissement avec le clavier, appuyez sur Alt+Entrée. Une fois ce…" at bounding box center [197, 111] width 394 height 222
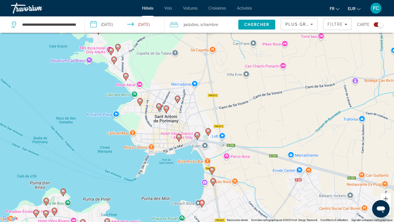
click at [211, 170] on image "Main content" at bounding box center [211, 169] width 3 height 3
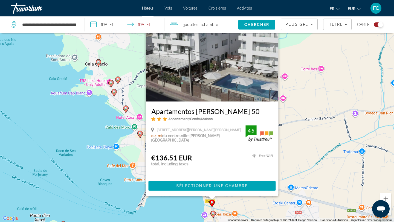
click at [179, 202] on div "Pour activer le glissement avec le clavier, appuyez sur Alt+Entrée. Une fois ce…" at bounding box center [197, 111] width 394 height 222
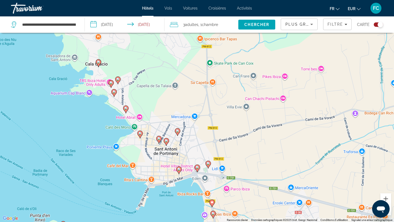
click at [197, 168] on image "Main content" at bounding box center [196, 167] width 3 height 3
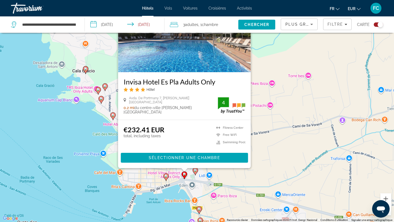
drag, startPoint x: 186, startPoint y: 219, endPoint x: 173, endPoint y: 187, distance: 34.3
click at [173, 187] on div "Pour activer le glissement avec le clavier, appuyez sur Alt+Entrée. Une fois ce…" at bounding box center [197, 111] width 394 height 222
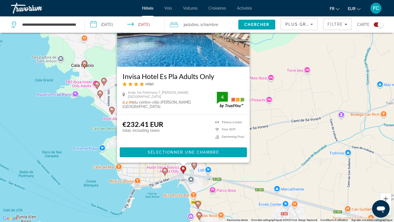
click at [165, 170] on image "Main content" at bounding box center [164, 170] width 3 height 3
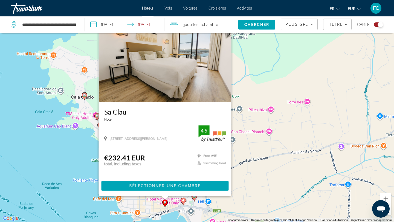
click at [194, 199] on icon "Main content" at bounding box center [194, 197] width 5 height 7
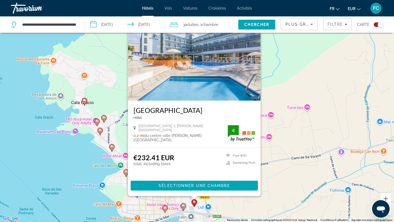
click at [122, 183] on div "Pour activer le glissement avec le clavier, appuyez sur Alt+Entrée. Une fois ce…" at bounding box center [197, 111] width 394 height 222
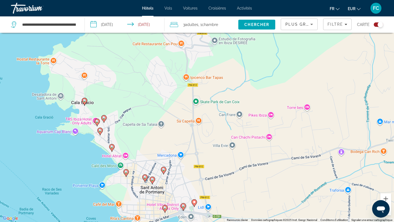
click at [127, 173] on image "Main content" at bounding box center [125, 171] width 3 height 3
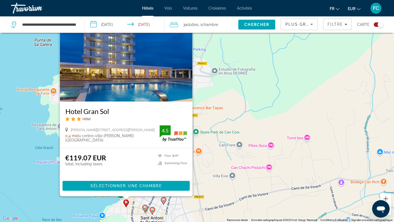
click at [146, 209] on image "Main content" at bounding box center [144, 207] width 3 height 3
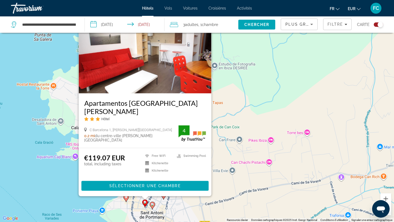
click at [152, 205] on image "Main content" at bounding box center [152, 204] width 3 height 3
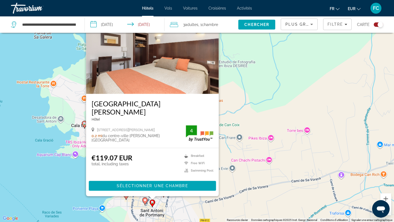
click at [127, 208] on div "Pour activer le glissement avec le clavier, appuyez sur Alt+Entrée. Une fois ce…" at bounding box center [197, 111] width 394 height 222
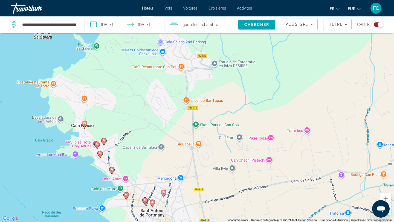
click at [112, 169] on image "Main content" at bounding box center [111, 169] width 3 height 3
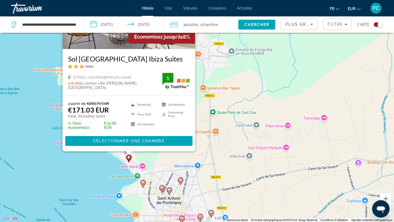
drag, startPoint x: 83, startPoint y: 210, endPoint x: 99, endPoint y: 160, distance: 53.0
click at [99, 160] on div "Pour activer le glissement avec le clavier, appuyez sur Alt+Entrée. Une fois ce…" at bounding box center [197, 111] width 394 height 222
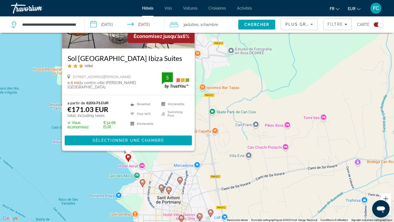
click at [99, 160] on div "Pour activer le glissement avec le clavier, appuyez sur Alt+Entrée. Une fois ce…" at bounding box center [197, 111] width 394 height 222
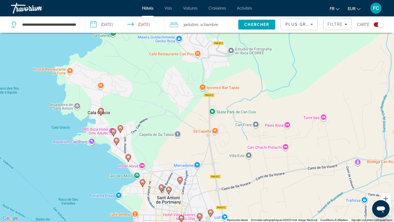
click at [117, 142] on icon "Main content" at bounding box center [116, 141] width 5 height 7
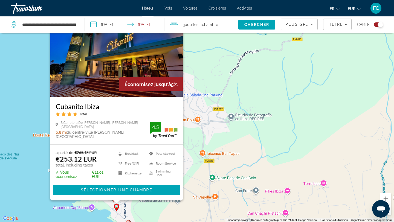
click at [93, 216] on div "Pour activer le glissement avec le clavier, appuyez sur Alt+Entrée. Une fois ce…" at bounding box center [197, 111] width 394 height 222
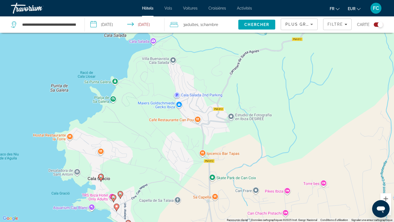
click at [114, 197] on image "Main content" at bounding box center [113, 197] width 3 height 3
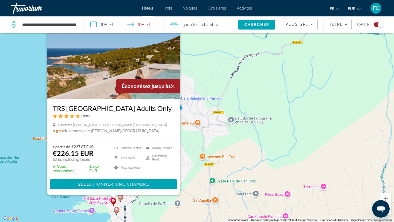
click at [120, 198] on image "Main content" at bounding box center [120, 196] width 3 height 3
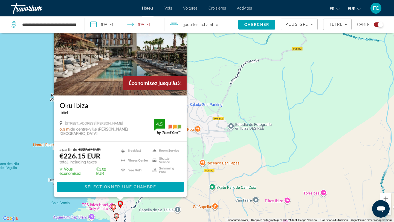
click at [76, 201] on div "Pour activer le glissement avec le clavier, appuyez sur Alt+Entrée. Une fois ce…" at bounding box center [197, 111] width 394 height 222
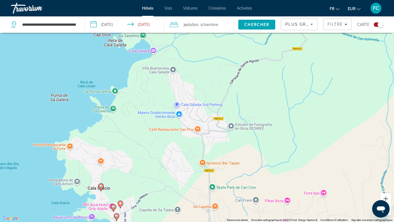
click at [103, 186] on icon "Main content" at bounding box center [100, 187] width 5 height 7
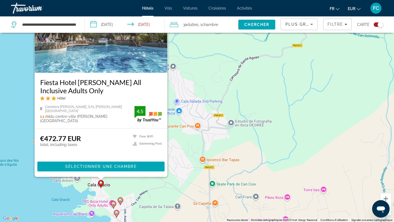
drag, startPoint x: 141, startPoint y: 216, endPoint x: 141, endPoint y: 180, distance: 35.3
click at [141, 181] on div "Pour activer le glissement avec le clavier, appuyez sur Alt+Entrée. Une fois ce…" at bounding box center [197, 111] width 394 height 222
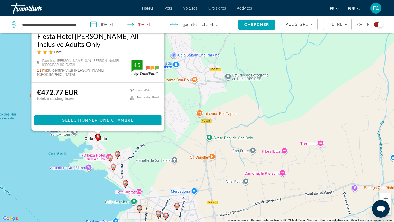
drag, startPoint x: 141, startPoint y: 180, endPoint x: 138, endPoint y: 154, distance: 26.4
click at [138, 154] on div "Pour activer le glissement avec le clavier, appuyez sur Alt+Entrée. Une fois ce…" at bounding box center [197, 111] width 394 height 222
click at [114, 167] on image "Main content" at bounding box center [113, 166] width 3 height 3
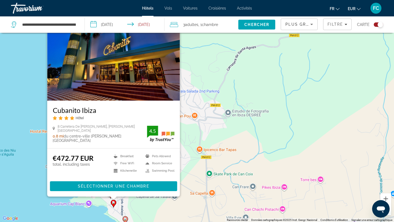
click at [133, 197] on div "Pour activer le glissement avec le clavier, appuyez sur Alt+Entrée. Une fois ce…" at bounding box center [197, 111] width 394 height 222
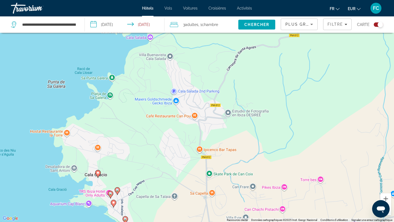
click at [116, 190] on image "Main content" at bounding box center [117, 189] width 3 height 3
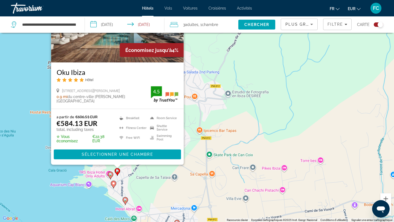
drag, startPoint x: 133, startPoint y: 210, endPoint x: 134, endPoint y: 171, distance: 39.4
click at [134, 171] on div "Pour activer le glissement avec le clavier, appuyez sur Alt+Entrée. Une fois ce…" at bounding box center [197, 111] width 394 height 222
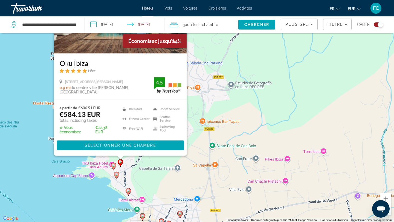
click at [128, 190] on image "Main content" at bounding box center [128, 190] width 3 height 3
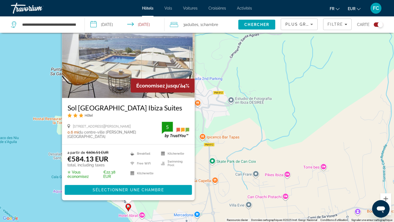
click at [144, 208] on div "Pour activer le glissement avec le clavier, appuyez sur Alt+Entrée. Une fois ce…" at bounding box center [197, 111] width 394 height 222
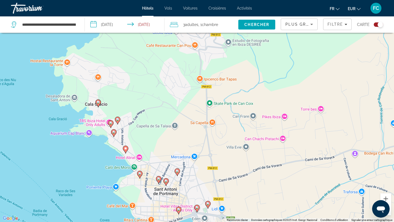
drag, startPoint x: 144, startPoint y: 208, endPoint x: 141, endPoint y: 136, distance: 72.8
click at [141, 136] on div "Pour activer le glissement avec le clavier, appuyez sur Alt+Entrée. Une fois ce…" at bounding box center [197, 111] width 394 height 222
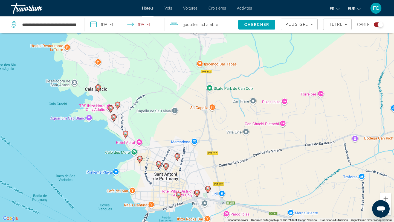
click at [141, 158] on image "Main content" at bounding box center [139, 158] width 3 height 3
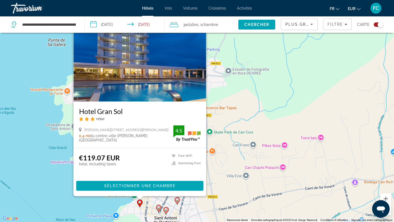
click at [107, 112] on h3 "Hotel Gran Sol" at bounding box center [140, 111] width 122 height 8
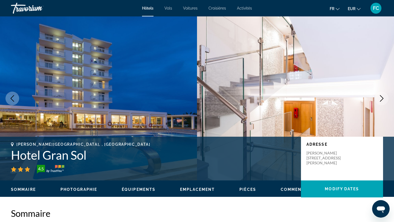
click at [380, 100] on icon "Next image" at bounding box center [381, 98] width 7 height 7
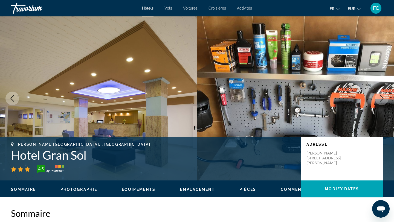
click at [380, 101] on icon "Next image" at bounding box center [382, 98] width 4 height 7
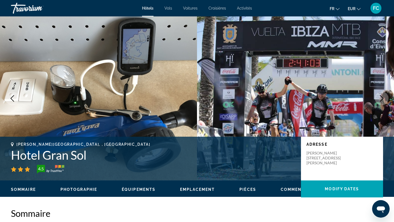
click at [380, 102] on button "Next image" at bounding box center [381, 99] width 14 height 14
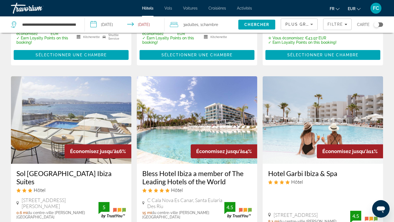
scroll to position [433, 0]
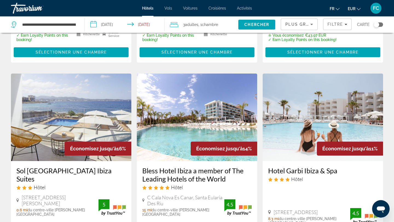
click at [23, 166] on h3 "Sol Bahia Ibiza Suites" at bounding box center [70, 174] width 109 height 16
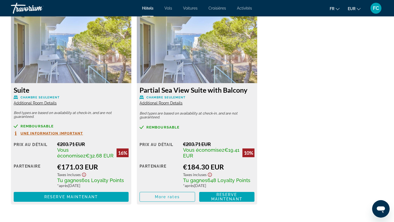
scroll to position [756, 0]
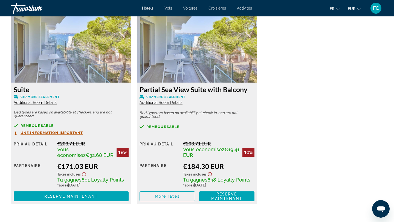
click at [32, 133] on span "Une information important" at bounding box center [52, 133] width 63 height 4
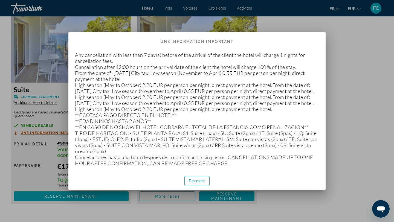
scroll to position [0, 0]
click at [198, 183] on span "Fermer" at bounding box center [197, 181] width 16 height 4
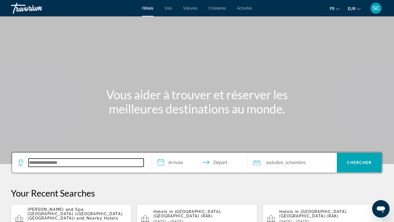
click at [48, 165] on input "Search hotel destination" at bounding box center [85, 163] width 115 height 8
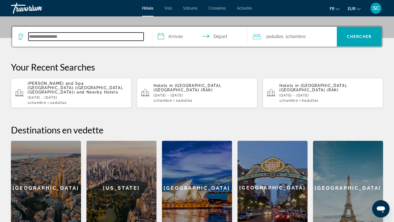
scroll to position [134, 0]
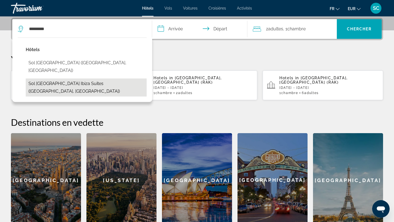
click at [79, 78] on button "Sol [GEOGRAPHIC_DATA] Ibiza Suites ([GEOGRAPHIC_DATA], [GEOGRAPHIC_DATA])" at bounding box center [86, 87] width 121 height 18
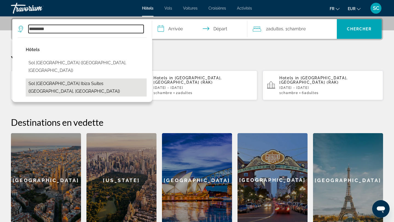
type input "**********"
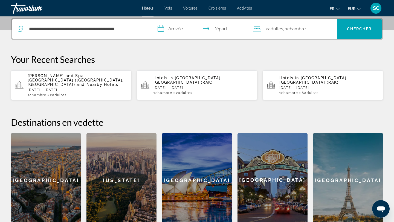
click at [181, 31] on input "**********" at bounding box center [200, 29] width 97 height 21
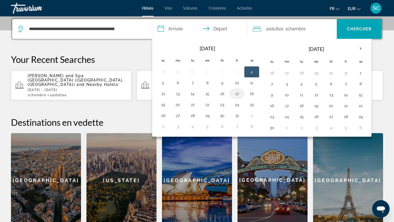
click at [234, 93] on button "17" at bounding box center [236, 94] width 9 height 8
click at [252, 93] on button "18" at bounding box center [251, 94] width 9 height 8
type input "**********"
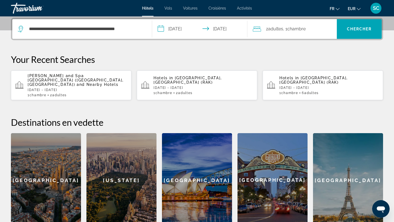
click at [271, 28] on span "Adultes" at bounding box center [275, 28] width 15 height 5
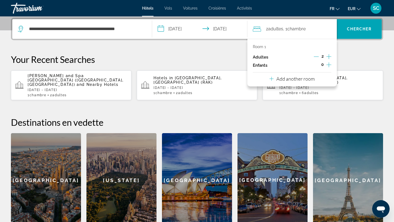
click at [327, 59] on icon "Increment adults" at bounding box center [328, 56] width 5 height 7
click at [349, 30] on span "Chercher" at bounding box center [359, 29] width 25 height 4
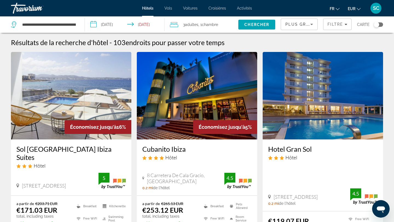
click at [68, 148] on h3 "Sol [GEOGRAPHIC_DATA] Ibiza Suites" at bounding box center [70, 153] width 109 height 16
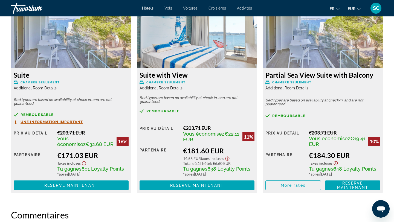
scroll to position [771, 0]
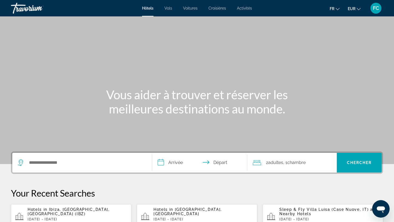
click at [54, 167] on div "Search widget" at bounding box center [82, 163] width 128 height 20
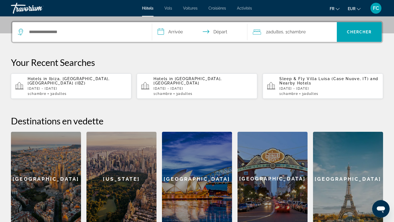
scroll to position [134, 0]
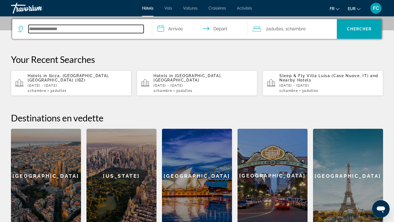
click at [41, 28] on input "Search hotel destination" at bounding box center [85, 29] width 115 height 8
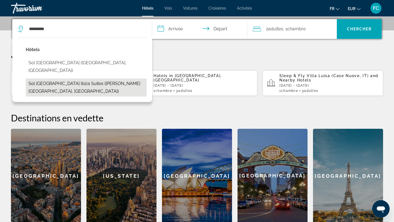
click at [58, 78] on button "Sol [GEOGRAPHIC_DATA] Ibiza Suites ([PERSON_NAME][GEOGRAPHIC_DATA], [GEOGRAPHIC…" at bounding box center [86, 87] width 121 height 18
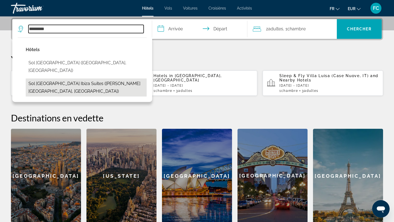
type input "**********"
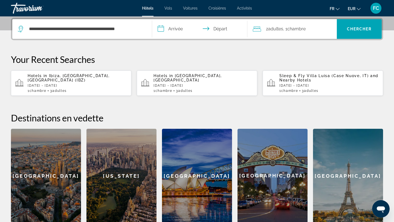
click at [175, 25] on input "**********" at bounding box center [200, 29] width 97 height 21
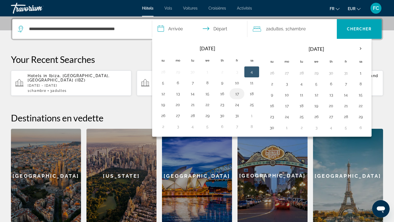
click at [236, 93] on button "17" at bounding box center [236, 94] width 9 height 8
click at [249, 94] on button "18" at bounding box center [251, 94] width 9 height 8
type input "**********"
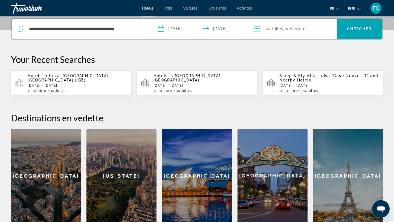
click at [270, 30] on span "Adultes" at bounding box center [275, 28] width 15 height 5
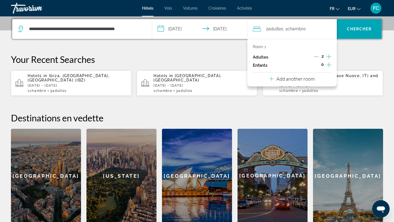
click at [326, 57] on icon "Increment adults" at bounding box center [328, 56] width 5 height 7
click at [358, 30] on span "Chercher" at bounding box center [359, 29] width 25 height 4
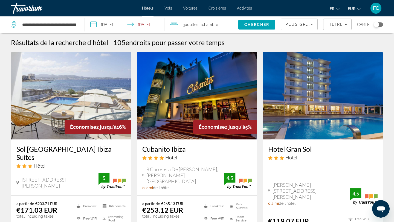
click at [46, 151] on h3 "Sol [GEOGRAPHIC_DATA] Ibiza Suites" at bounding box center [70, 153] width 109 height 16
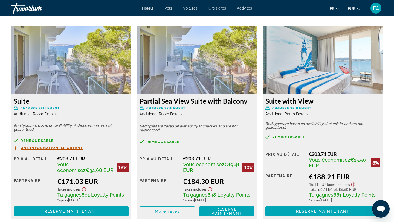
scroll to position [748, 0]
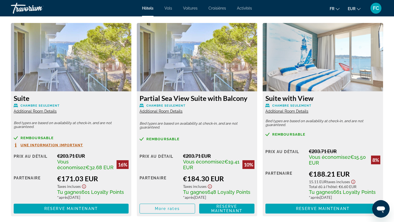
click at [300, 55] on img "Main content" at bounding box center [322, 57] width 120 height 68
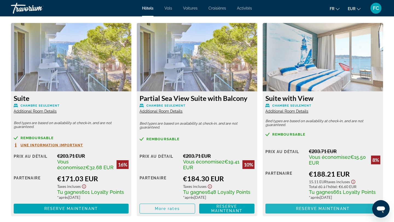
click at [286, 206] on span "Main content" at bounding box center [322, 208] width 115 height 13
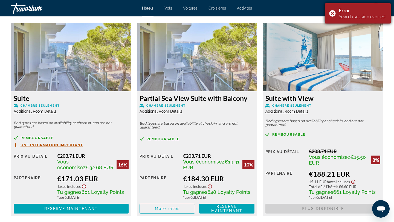
click at [332, 13] on div "Error Search session expired." at bounding box center [358, 13] width 66 height 20
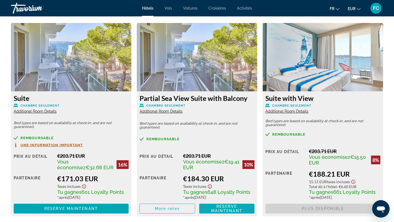
click at [208, 212] on span "Reserve maintenant Plus disponible" at bounding box center [226, 208] width 47 height 9
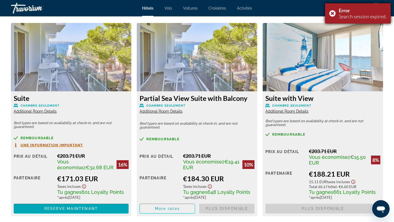
click at [331, 12] on div "Error Search session expired." at bounding box center [358, 13] width 66 height 20
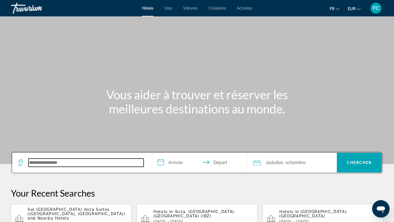
click at [44, 164] on input "Search hotel destination" at bounding box center [85, 163] width 115 height 8
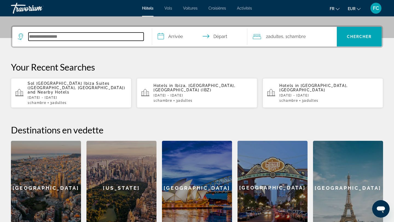
scroll to position [134, 0]
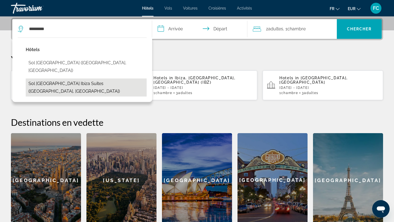
click at [62, 78] on button "Sol [GEOGRAPHIC_DATA] Ibiza Suites ([GEOGRAPHIC_DATA], [GEOGRAPHIC_DATA])" at bounding box center [86, 87] width 121 height 18
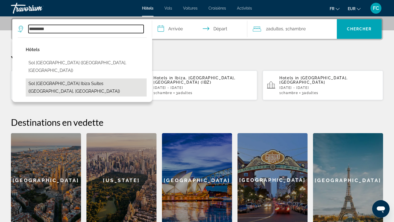
type input "**********"
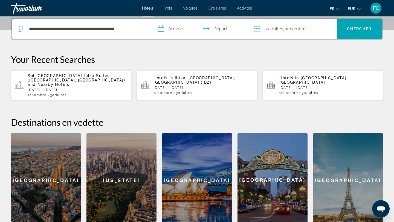
click at [174, 28] on input "**********" at bounding box center [200, 29] width 97 height 21
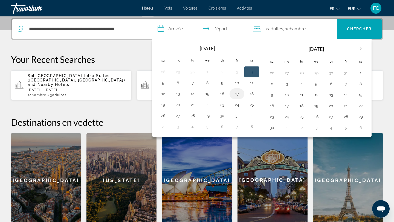
click at [236, 95] on button "17" at bounding box center [236, 94] width 9 height 8
click at [250, 95] on button "18" at bounding box center [251, 94] width 9 height 8
type input "**********"
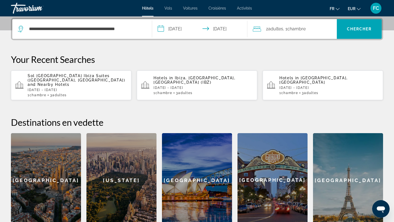
click at [274, 29] on span "Adultes" at bounding box center [275, 28] width 15 height 5
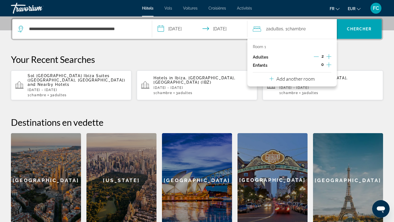
click at [329, 55] on icon "Increment adults" at bounding box center [328, 56] width 5 height 7
click at [350, 29] on span "Chercher" at bounding box center [359, 29] width 25 height 4
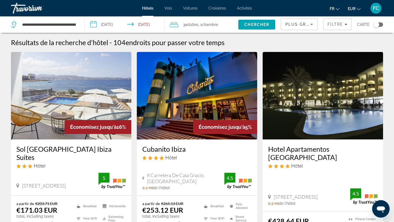
click at [56, 150] on h3 "Sol [GEOGRAPHIC_DATA] Ibiza Suites" at bounding box center [70, 153] width 109 height 16
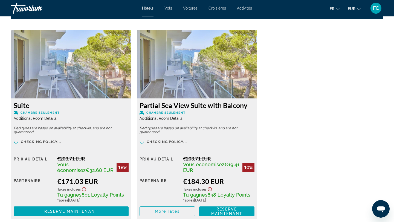
scroll to position [742, 0]
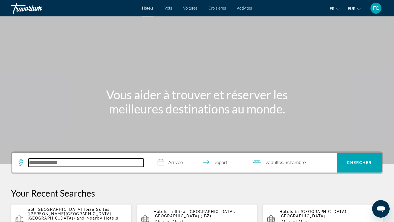
click at [63, 164] on input "Search hotel destination" at bounding box center [85, 163] width 115 height 8
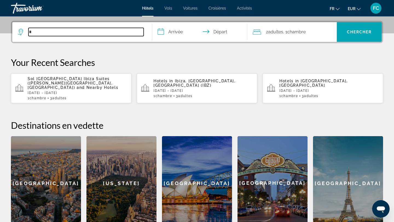
scroll to position [134, 0]
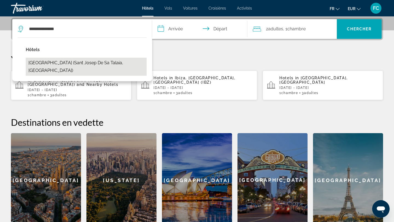
click at [92, 63] on button "[GEOGRAPHIC_DATA] (Sant Josep De Sa Talaia, [GEOGRAPHIC_DATA])" at bounding box center [86, 67] width 121 height 18
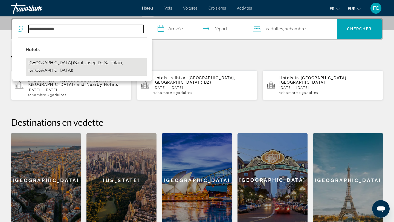
type input "**********"
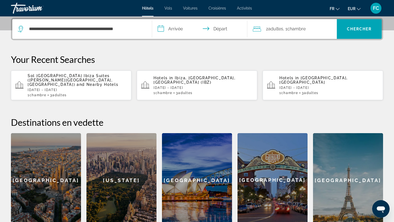
click at [170, 32] on input "**********" at bounding box center [200, 29] width 97 height 21
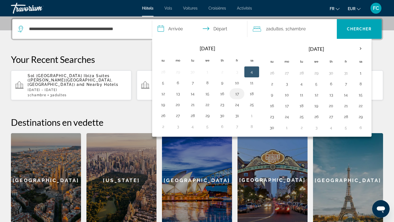
click at [236, 92] on button "17" at bounding box center [236, 94] width 9 height 8
click at [248, 93] on button "18" at bounding box center [251, 94] width 9 height 8
type input "**********"
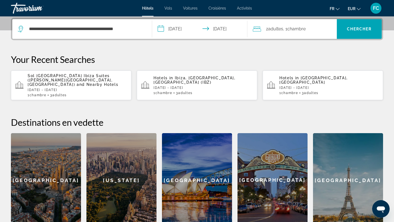
click at [279, 32] on span "2 Adulte Adultes" at bounding box center [274, 29] width 17 height 8
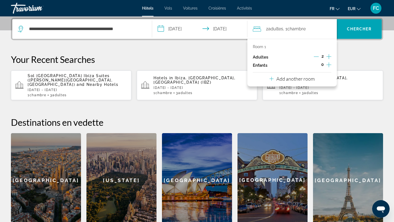
click at [328, 57] on icon "Increment adults" at bounding box center [328, 56] width 5 height 7
click at [350, 26] on span "Search" at bounding box center [359, 28] width 45 height 13
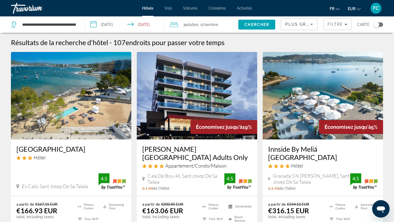
click at [36, 150] on h3 "Els Pins Resort & Spa" at bounding box center [70, 149] width 109 height 8
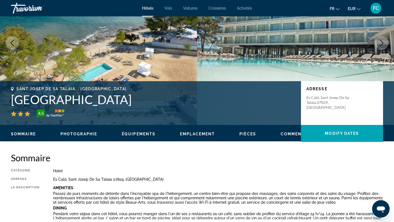
scroll to position [54, 0]
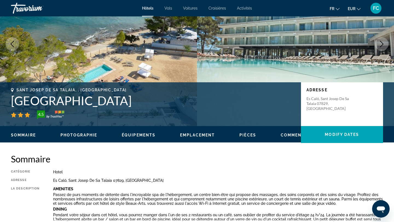
drag, startPoint x: 120, startPoint y: 102, endPoint x: 10, endPoint y: 97, distance: 110.0
click at [10, 97] on div "Sant Josep De Sa Talaia, , Spain Els Pins Resort & Spa 4.5 Adresse Es Caló, San…" at bounding box center [197, 104] width 394 height 33
copy h1 "Els Pins Resort & Spa"
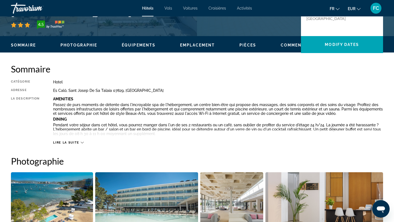
scroll to position [145, 0]
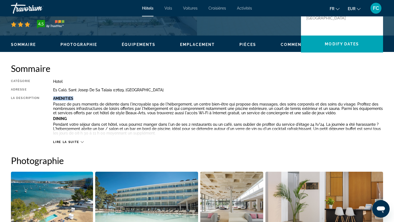
drag, startPoint x: 186, startPoint y: 100, endPoint x: 51, endPoint y: 134, distance: 139.3
click at [47, 131] on div "Catégorie Hotel Adresse Es Caló, Sant Josep De Sa Talaia 07829, Spain La descri…" at bounding box center [197, 111] width 372 height 65
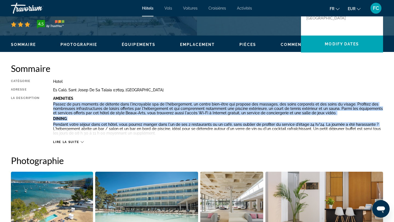
click at [69, 142] on span "Lire la suite" at bounding box center [66, 142] width 26 height 4
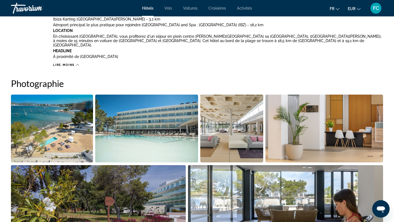
scroll to position [0, 0]
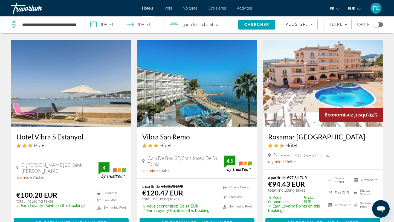
scroll to position [227, 0]
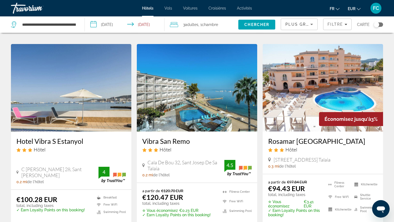
click at [300, 137] on h3 "Rosamar Ibiza Hotel" at bounding box center [322, 141] width 109 height 8
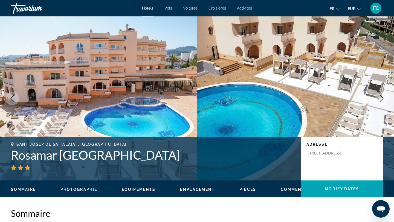
click at [382, 99] on icon "Next image" at bounding box center [382, 98] width 4 height 7
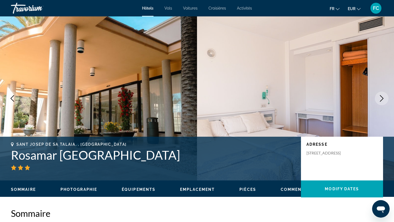
click at [382, 98] on icon "Next image" at bounding box center [381, 98] width 7 height 7
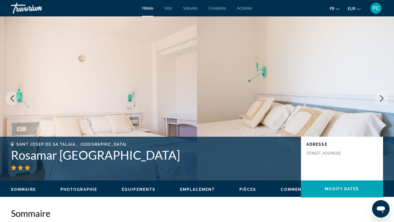
click at [381, 97] on icon "Next image" at bounding box center [382, 98] width 4 height 7
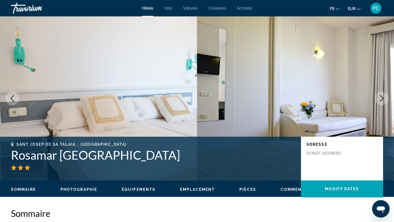
click at [381, 97] on icon "Next image" at bounding box center [382, 98] width 4 height 7
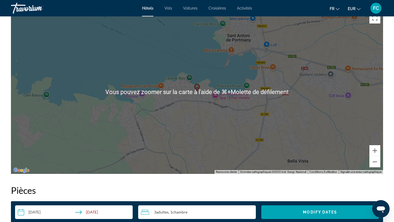
scroll to position [511, 0]
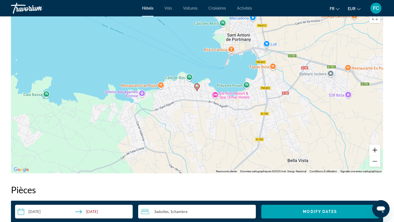
click at [376, 149] on button "Zoom avant" at bounding box center [374, 150] width 11 height 11
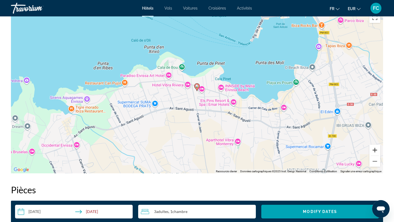
click at [372, 151] on button "Zoom avant" at bounding box center [374, 150] width 11 height 11
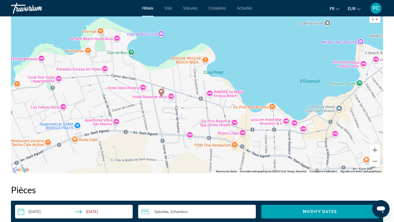
drag, startPoint x: 235, startPoint y: 103, endPoint x: 199, endPoint y: 108, distance: 36.7
click at [199, 108] on div "Pour activer le glissement avec le clavier, appuyez sur Alt+Entrée. Une fois ce…" at bounding box center [197, 91] width 372 height 164
click at [374, 149] on button "Zoom avant" at bounding box center [374, 150] width 11 height 11
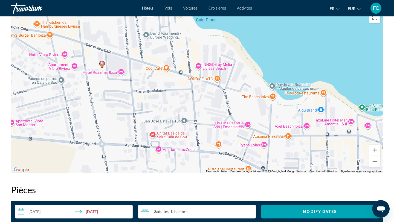
drag, startPoint x: 281, startPoint y: 135, endPoint x: 257, endPoint y: 103, distance: 40.4
click at [257, 102] on div "Pour activer le glissement avec le clavier, appuyez sur Alt+Entrée. Une fois ce…" at bounding box center [197, 91] width 372 height 164
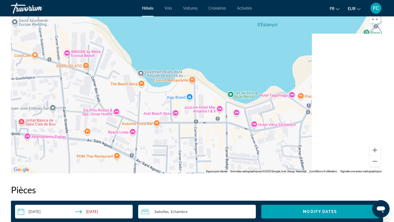
drag, startPoint x: 290, startPoint y: 118, endPoint x: 153, endPoint y: 104, distance: 137.9
click at [153, 104] on div "Pour activer le glissement avec le clavier, appuyez sur Alt+Entrée. Une fois ce…" at bounding box center [197, 91] width 372 height 164
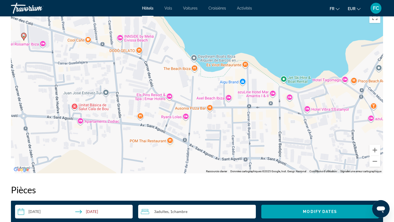
drag, startPoint x: 108, startPoint y: 93, endPoint x: 214, endPoint y: 111, distance: 107.7
click at [214, 110] on div "Pour activer le glissement avec le clavier, appuyez sur Alt+Entrée. Une fois ce…" at bounding box center [197, 91] width 372 height 164
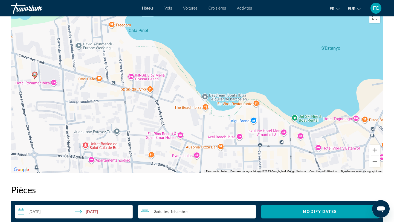
click at [183, 162] on div "Pour activer le glissement avec le clavier, appuyez sur Alt+Entrée. Une fois ce…" at bounding box center [197, 91] width 372 height 164
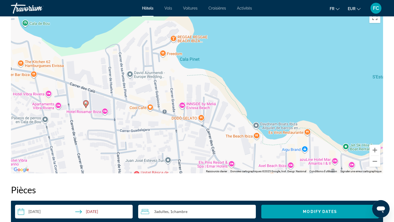
drag, startPoint x: 145, startPoint y: 108, endPoint x: 104, endPoint y: 117, distance: 41.7
click at [105, 117] on div "Pour activer le glissement avec le clavier, appuyez sur Alt+Entrée. Une fois ce…" at bounding box center [197, 91] width 372 height 164
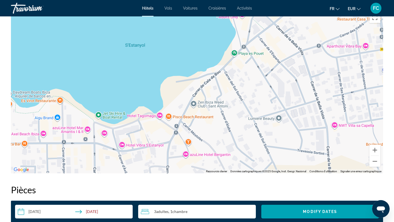
drag, startPoint x: 137, startPoint y: 111, endPoint x: 11, endPoint y: 132, distance: 127.4
click at [12, 131] on div "Pour activer le glissement avec le clavier, appuyez sur Alt+Entrée. Une fois ce…" at bounding box center [197, 91] width 372 height 164
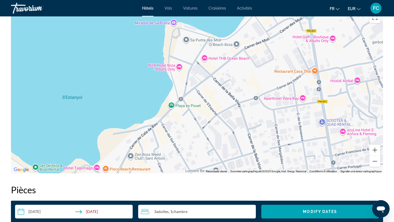
drag, startPoint x: 174, startPoint y: 100, endPoint x: 137, endPoint y: 128, distance: 45.5
click at [138, 128] on div "Main content" at bounding box center [197, 91] width 372 height 164
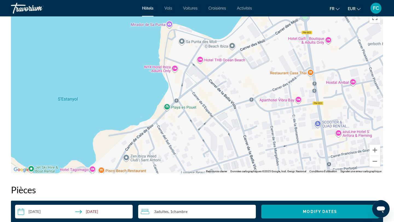
click at [173, 68] on div "Main content" at bounding box center [197, 91] width 372 height 164
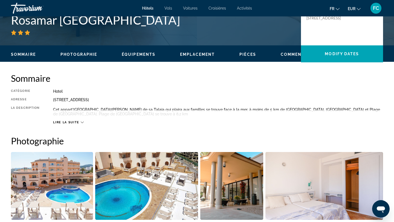
scroll to position [0, 0]
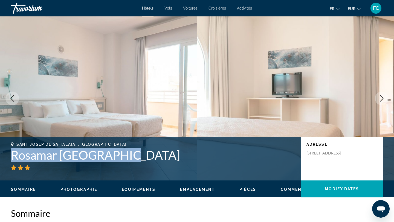
drag, startPoint x: 117, startPoint y: 156, endPoint x: 12, endPoint y: 149, distance: 105.5
click at [12, 149] on h1 "Rosamar Ibiza Hotel" at bounding box center [153, 155] width 284 height 14
copy h1 "Rosamar Ibiza Hotel"
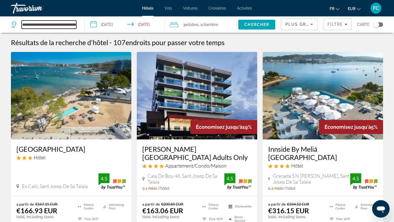
click at [68, 27] on input "**********" at bounding box center [49, 25] width 55 height 8
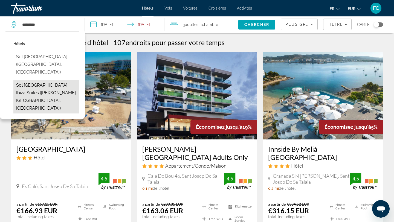
click at [28, 80] on button "Sol Bahia Ibiza Suites (Sant Antoni De Portmany, ES)" at bounding box center [46, 96] width 66 height 33
type input "**********"
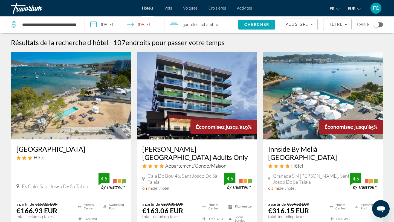
click at [274, 24] on span "Search" at bounding box center [256, 24] width 37 height 13
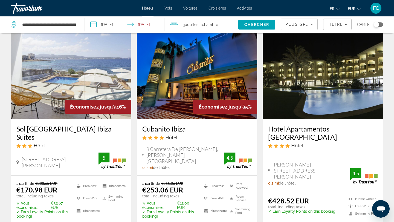
scroll to position [19, 0]
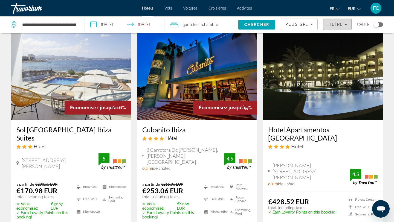
click at [344, 26] on div "Filtre" at bounding box center [337, 24] width 20 height 4
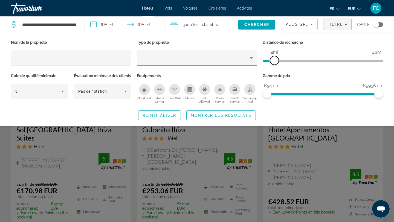
drag, startPoint x: 340, startPoint y: 60, endPoint x: 275, endPoint y: 57, distance: 64.8
click at [275, 57] on span "ngx-slider" at bounding box center [274, 60] width 9 height 9
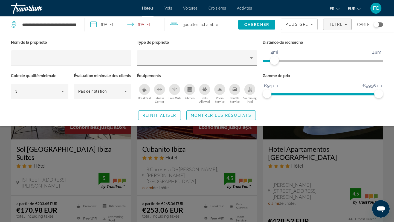
click at [226, 118] on span "Montrer les résultats" at bounding box center [221, 115] width 61 height 4
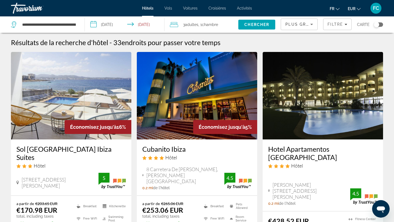
click at [378, 23] on div "Toggle map" at bounding box center [375, 24] width 5 height 5
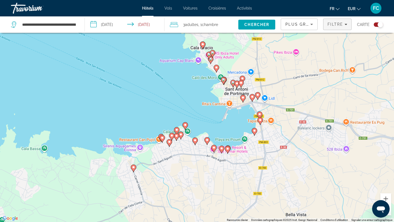
click at [339, 25] on span "Filtre" at bounding box center [335, 24] width 16 height 4
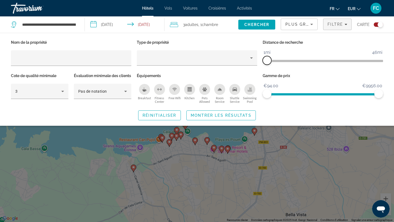
drag, startPoint x: 271, startPoint y: 61, endPoint x: 267, endPoint y: 60, distance: 4.4
click at [267, 60] on span "ngx-slider" at bounding box center [266, 60] width 9 height 9
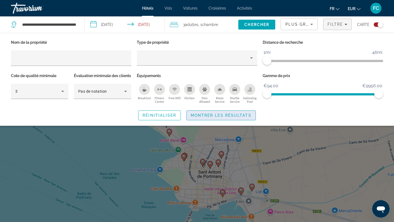
click at [231, 118] on span "Montrer les résultats" at bounding box center [221, 115] width 61 height 4
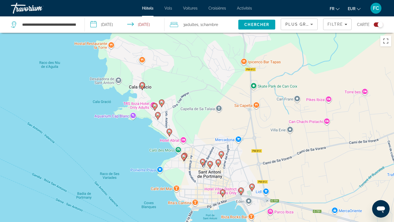
click at [170, 132] on image "Main content" at bounding box center [169, 131] width 3 height 3
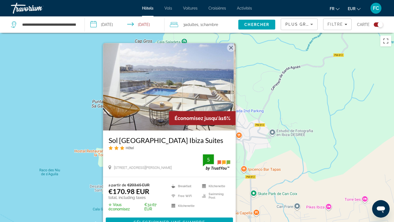
click at [71, 176] on div "Pour activer le glissement avec le clavier, appuyez sur Alt+Entrée. Une fois ce…" at bounding box center [197, 144] width 394 height 222
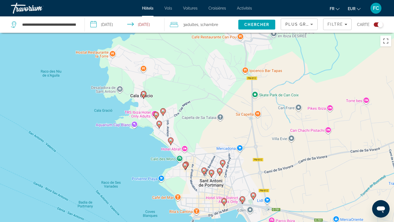
drag, startPoint x: 193, startPoint y: 187, endPoint x: 194, endPoint y: 87, distance: 100.6
click at [194, 87] on div "Pour activer le glissement avec le clavier, appuyez sur Alt+Entrée. Une fois ce…" at bounding box center [197, 144] width 394 height 222
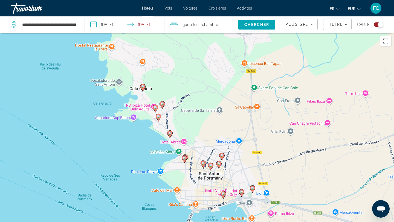
click at [157, 119] on icon "Main content" at bounding box center [158, 117] width 5 height 7
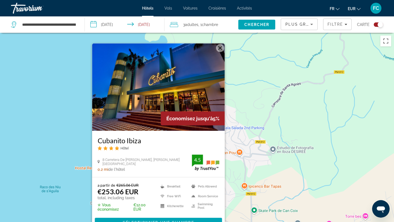
click at [85, 179] on div "Pour activer le glissement avec le clavier, appuyez sur Alt+Entrée. Une fois ce…" at bounding box center [197, 144] width 394 height 222
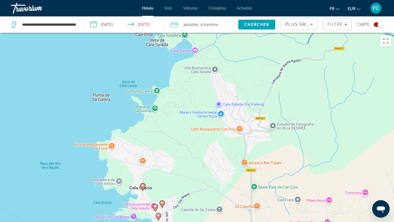
drag, startPoint x: 155, startPoint y: 198, endPoint x: 158, endPoint y: 119, distance: 79.1
click at [158, 119] on div "Pour activer le glissement avec le clavier, appuyez sur Alt+Entrée. Une fois ce…" at bounding box center [197, 144] width 394 height 222
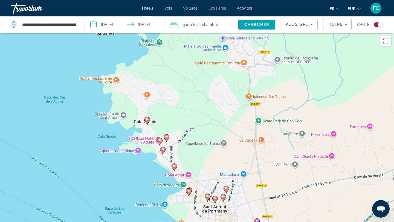
click at [163, 153] on icon "Main content" at bounding box center [162, 150] width 5 height 7
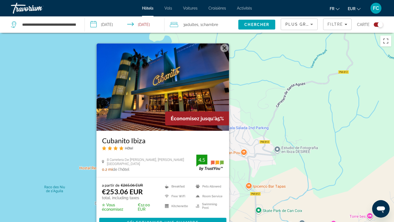
click at [74, 148] on div "Pour activer le glissement avec le clavier, appuyez sur Alt+Entrée. Une fois ce…" at bounding box center [197, 144] width 394 height 222
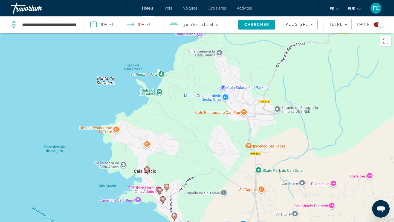
drag, startPoint x: 166, startPoint y: 212, endPoint x: 165, endPoint y: 165, distance: 47.0
click at [165, 165] on div "Pour activer le glissement avec le clavier, appuyez sur Alt+Entrée. Une fois ce…" at bounding box center [197, 144] width 394 height 222
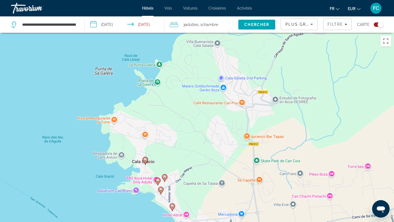
click at [157, 181] on image "Main content" at bounding box center [157, 180] width 3 height 3
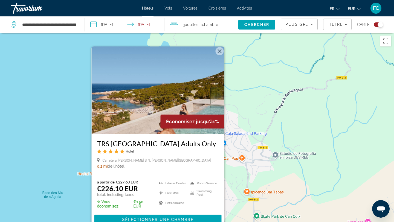
click at [65, 156] on div "Pour activer le glissement avec le clavier, appuyez sur Alt+Entrée. Une fois ce…" at bounding box center [197, 144] width 394 height 222
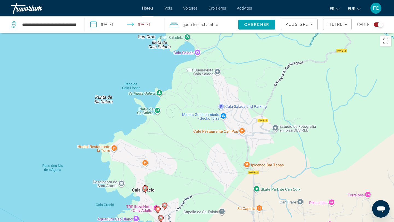
drag, startPoint x: 180, startPoint y: 207, endPoint x: 180, endPoint y: 140, distance: 67.5
click at [180, 140] on div "Pour activer le glissement avec le clavier, appuyez sur Alt+Entrée. Une fois ce…" at bounding box center [197, 144] width 394 height 222
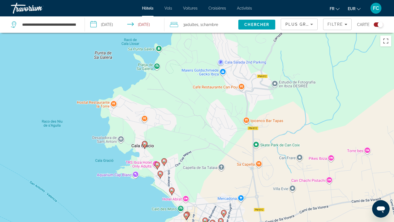
click at [165, 162] on image "Main content" at bounding box center [163, 160] width 3 height 3
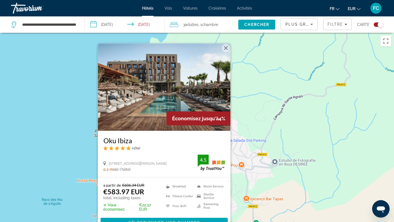
click at [85, 149] on div "Pour activer le glissement avec le clavier, appuyez sur Alt+Entrée. Une fois ce…" at bounding box center [197, 144] width 394 height 222
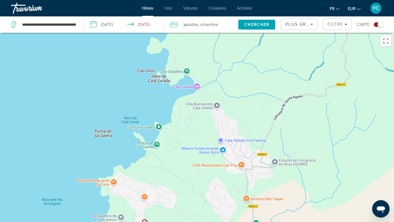
drag, startPoint x: 173, startPoint y: 176, endPoint x: 175, endPoint y: 99, distance: 77.4
click at [175, 99] on div "Pour activer le glissement avec le clavier, appuyez sur Alt+Entrée. Une fois ce…" at bounding box center [197, 144] width 394 height 222
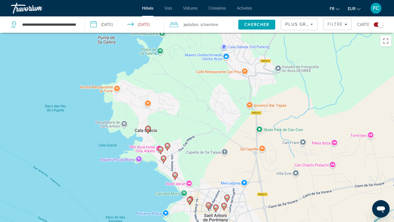
click at [147, 128] on image "Main content" at bounding box center [147, 128] width 3 height 3
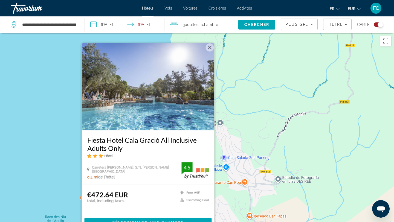
click at [74, 124] on div "Pour activer le glissement avec le clavier, appuyez sur Alt+Entrée. Une fois ce…" at bounding box center [197, 144] width 394 height 222
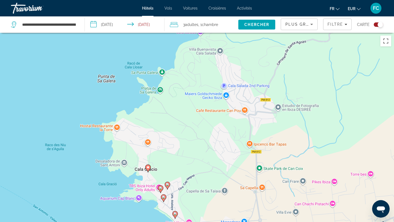
drag, startPoint x: 157, startPoint y: 171, endPoint x: 160, endPoint y: 55, distance: 116.5
click at [160, 55] on div "Pour activer le glissement avec le clavier, appuyez sur Alt+Entrée. Une fois ce…" at bounding box center [197, 144] width 394 height 222
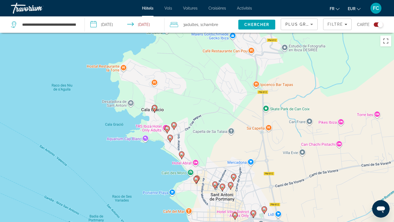
click at [181, 154] on image "Main content" at bounding box center [181, 154] width 3 height 3
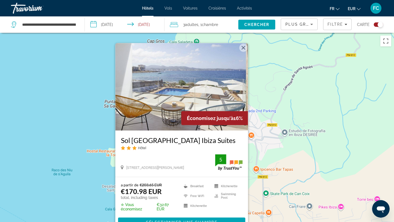
click at [159, 141] on h3 "Sol Bahia Ibiza Suites" at bounding box center [182, 140] width 122 height 8
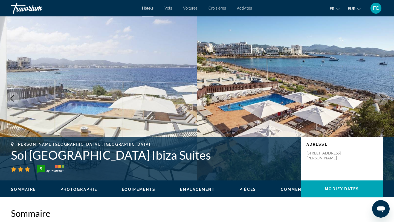
click at [159, 141] on div "Sant Antoni De Portmany, , Spain Sol Bahia Ibiza Suites 5 Adresse Ctra.Cala Gra…" at bounding box center [197, 159] width 394 height 44
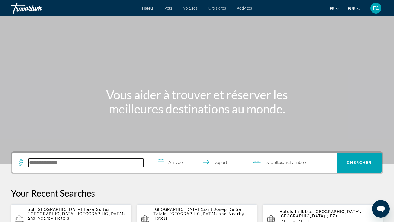
click at [48, 166] on input "Search hotel destination" at bounding box center [85, 163] width 115 height 8
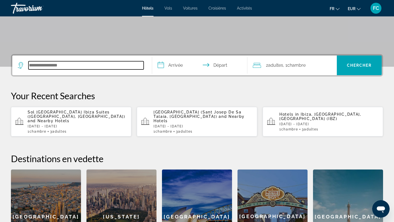
scroll to position [134, 0]
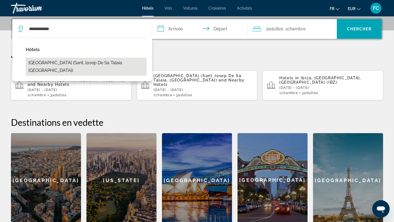
click at [85, 62] on button "[GEOGRAPHIC_DATA] (Sant Josep De Sa Talaia, [GEOGRAPHIC_DATA])" at bounding box center [86, 67] width 121 height 18
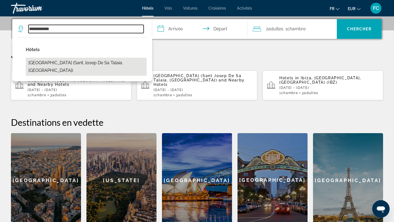
type input "**********"
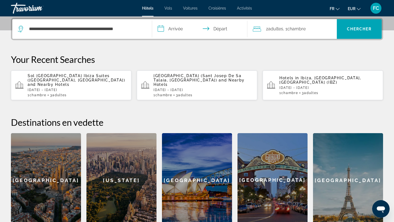
click at [171, 24] on input "**********" at bounding box center [200, 29] width 97 height 21
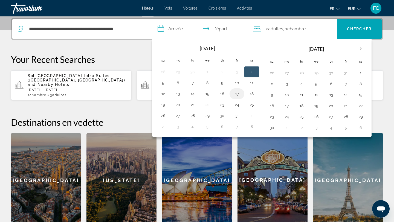
click at [234, 93] on button "17" at bounding box center [236, 94] width 9 height 8
click at [250, 94] on button "18" at bounding box center [251, 94] width 9 height 8
type input "**********"
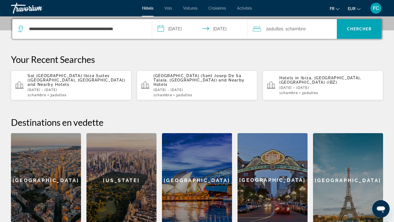
click at [274, 31] on span "Adultes" at bounding box center [275, 28] width 15 height 5
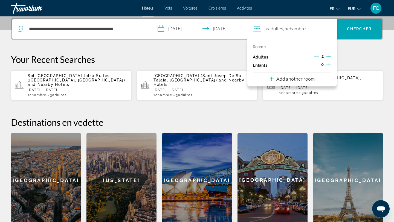
click at [331, 55] on icon "Increment adults" at bounding box center [328, 56] width 5 height 7
click at [353, 31] on span "Search" at bounding box center [359, 28] width 45 height 13
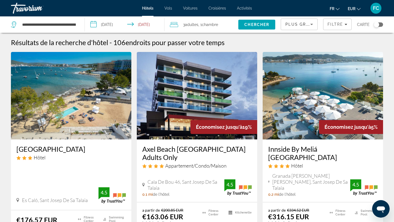
click at [61, 148] on h3 "Els Pins Resort & Spa" at bounding box center [70, 149] width 109 height 8
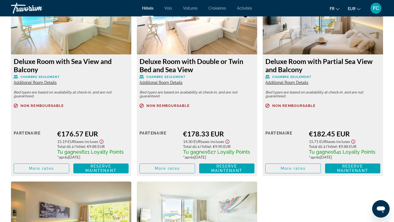
scroll to position [792, 0]
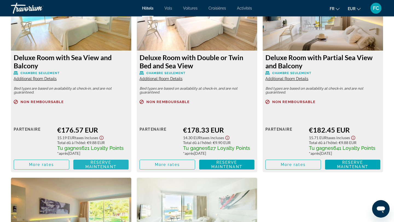
click at [82, 166] on span "Reserve maintenant Plus disponible" at bounding box center [101, 164] width 47 height 9
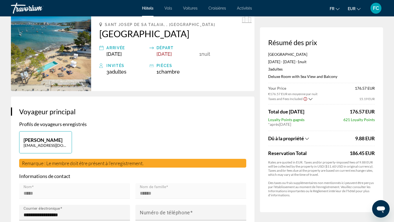
scroll to position [31, 0]
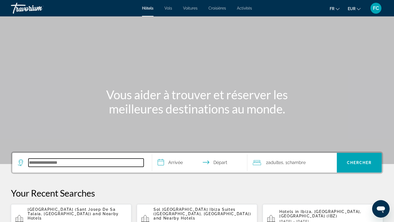
click at [81, 165] on input "Search hotel destination" at bounding box center [85, 163] width 115 height 8
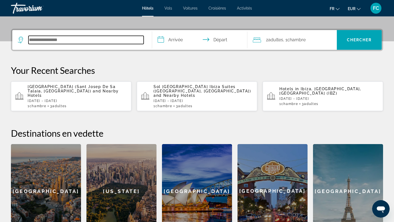
scroll to position [134, 0]
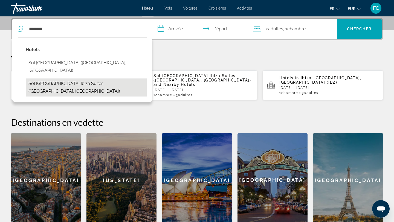
click at [72, 78] on button "Sol [GEOGRAPHIC_DATA] Ibiza Suites ([GEOGRAPHIC_DATA], [GEOGRAPHIC_DATA])" at bounding box center [86, 87] width 121 height 18
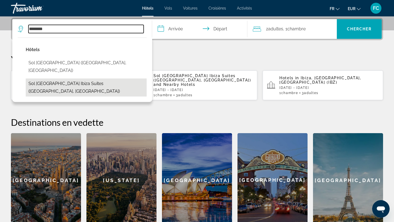
type input "**********"
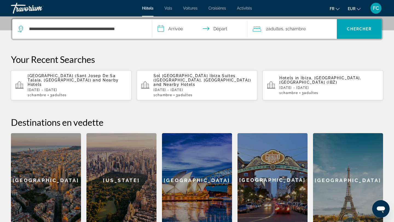
click at [177, 25] on input "**********" at bounding box center [200, 29] width 97 height 21
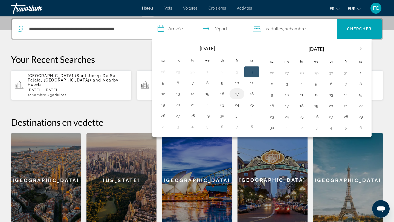
click at [237, 94] on button "17" at bounding box center [236, 94] width 9 height 8
click at [248, 93] on button "18" at bounding box center [251, 94] width 9 height 8
type input "**********"
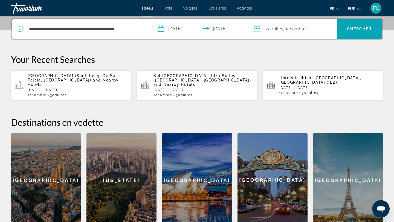
click at [269, 30] on span "Adultes" at bounding box center [275, 28] width 15 height 5
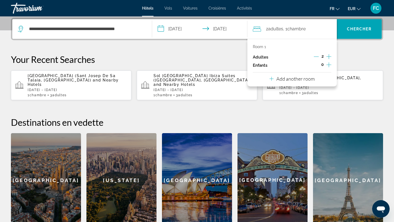
click at [329, 57] on icon "Increment adults" at bounding box center [328, 56] width 5 height 7
click at [353, 25] on span "Search" at bounding box center [359, 28] width 45 height 13
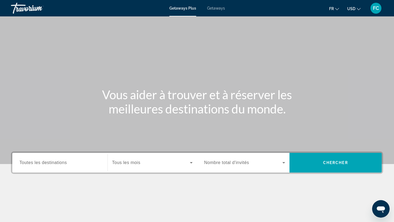
click at [60, 164] on span "Toutes les destinations" at bounding box center [42, 162] width 47 height 5
click at [60, 164] on input "Destination Toutes les destinations" at bounding box center [59, 163] width 81 height 7
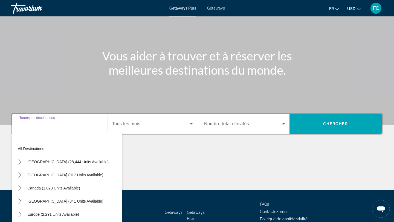
scroll to position [74, 0]
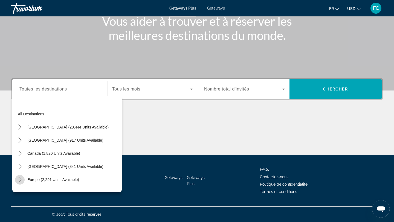
click at [19, 179] on icon "Toggle Europe (2,291 units available) submenu" at bounding box center [19, 179] width 5 height 5
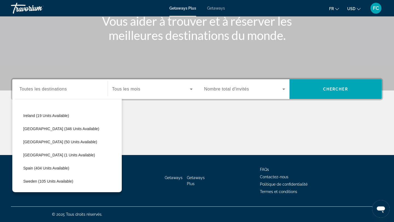
scroll to position [186, 0]
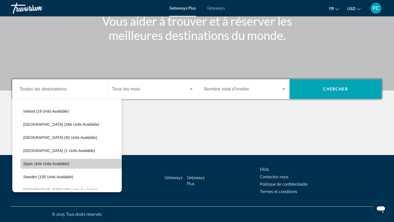
click at [34, 166] on span "Select destination: Spain (404 units available)" at bounding box center [71, 163] width 101 height 13
type input "**********"
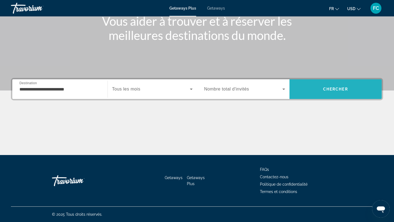
click at [356, 87] on span "Search" at bounding box center [335, 89] width 92 height 13
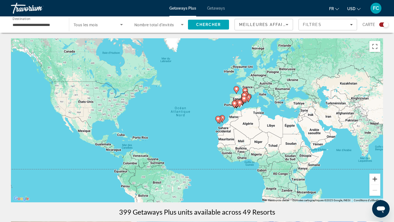
click at [376, 179] on button "Zoom avant" at bounding box center [374, 179] width 11 height 11
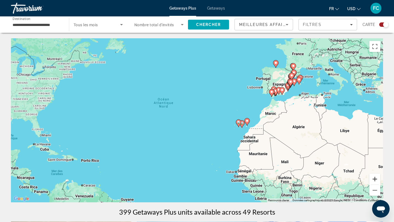
click at [376, 180] on button "Zoom avant" at bounding box center [374, 179] width 11 height 11
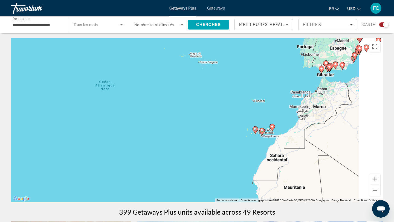
drag, startPoint x: 351, startPoint y: 159, endPoint x: 195, endPoint y: 175, distance: 156.7
click at [199, 172] on div "Pour activer le glissement avec le clavier, appuyez sur Alt+Entrée. Une fois ce…" at bounding box center [197, 120] width 372 height 164
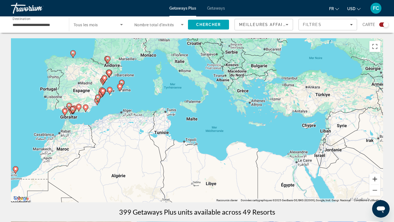
click at [374, 179] on button "Zoom avant" at bounding box center [374, 179] width 11 height 11
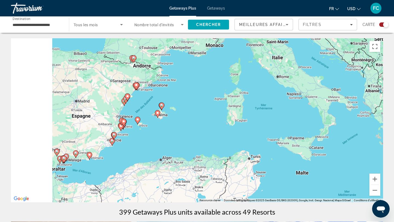
drag, startPoint x: 126, startPoint y: 119, endPoint x: 262, endPoint y: 179, distance: 148.1
click at [261, 179] on div "Pour activer le glissement avec le clavier, appuyez sur Alt+Entrée. Une fois ce…" at bounding box center [197, 120] width 372 height 164
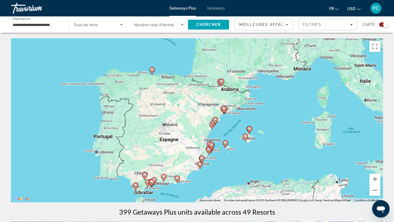
click at [226, 144] on image "Main content" at bounding box center [225, 142] width 3 height 3
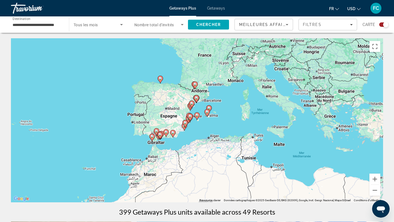
click at [197, 116] on image "Main content" at bounding box center [196, 114] width 3 height 3
type input "**********"
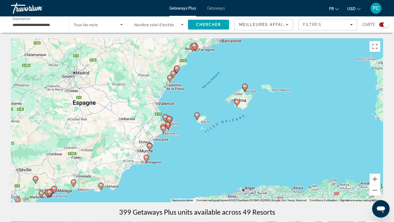
click at [197, 116] on image "Main content" at bounding box center [196, 114] width 3 height 3
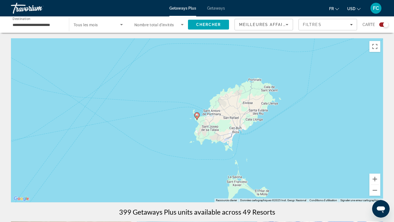
click at [244, 130] on div "Pour naviguer, appuyez sur les touches fléchées. Pour activer le glissement ave…" at bounding box center [197, 120] width 372 height 164
click at [198, 116] on icon "Main content" at bounding box center [196, 116] width 5 height 7
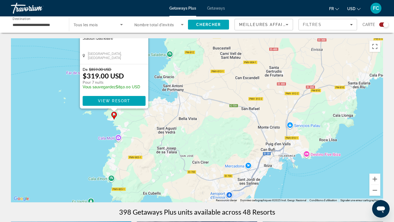
drag, startPoint x: 267, startPoint y: 161, endPoint x: 183, endPoint y: 87, distance: 112.3
click at [183, 87] on div "Pour activer le glissement avec le clavier, appuyez sur Alt+Entrée. Une fois ce…" at bounding box center [197, 120] width 372 height 164
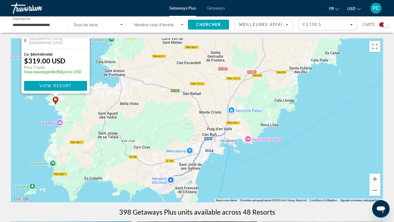
drag, startPoint x: 295, startPoint y: 174, endPoint x: 236, endPoint y: 158, distance: 61.9
click at [236, 158] on div "Pour activer le glissement avec le clavier, appuyez sur Alt+Entrée. Une fois ce…" at bounding box center [197, 120] width 372 height 164
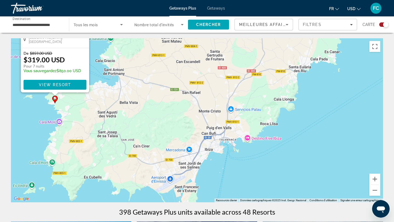
click at [211, 153] on div "Pour activer le glissement avec le clavier, appuyez sur Alt+Entrée. Une fois ce…" at bounding box center [197, 120] width 372 height 164
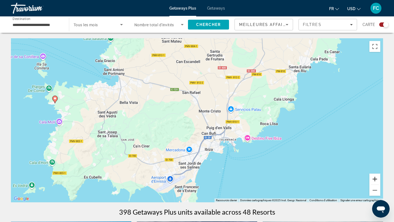
click at [376, 180] on button "Zoom avant" at bounding box center [374, 179] width 11 height 11
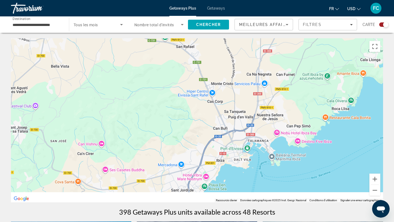
drag, startPoint x: 268, startPoint y: 184, endPoint x: 268, endPoint y: 142, distance: 42.4
click at [268, 142] on div "Pour activer le glissement avec le clavier, appuyez sur Alt+Entrée. Une fois ce…" at bounding box center [197, 120] width 372 height 164
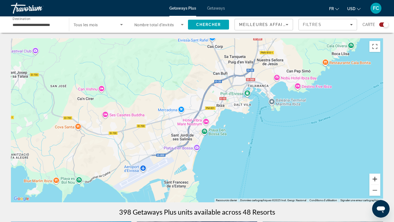
click at [378, 180] on button "Zoom avant" at bounding box center [374, 179] width 11 height 11
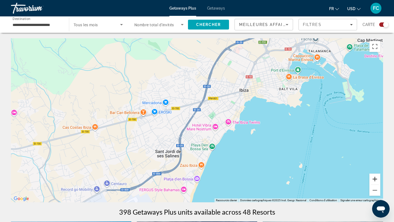
click at [375, 179] on button "Zoom avant" at bounding box center [374, 179] width 11 height 11
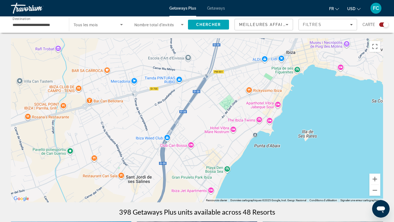
drag, startPoint x: 324, startPoint y: 193, endPoint x: 336, endPoint y: 141, distance: 53.0
click at [336, 141] on div "Main content" at bounding box center [197, 120] width 372 height 164
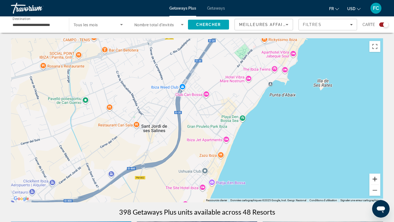
click at [374, 179] on button "Zoom avant" at bounding box center [374, 179] width 11 height 11
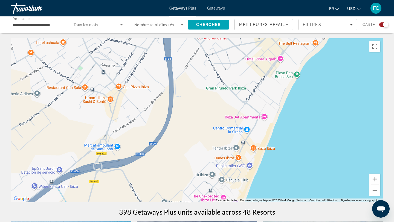
drag, startPoint x: 350, startPoint y: 177, endPoint x: 357, endPoint y: 130, distance: 47.6
click at [358, 130] on div "Main content" at bounding box center [197, 120] width 372 height 164
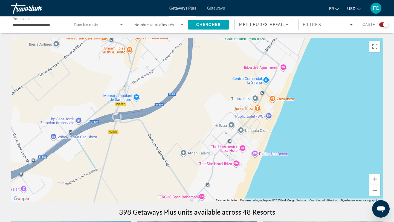
drag, startPoint x: 320, startPoint y: 166, endPoint x: 340, endPoint y: 116, distance: 53.3
click at [340, 116] on div "Main content" at bounding box center [197, 120] width 372 height 164
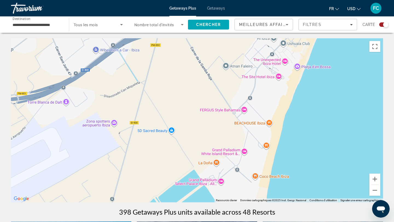
drag, startPoint x: 300, startPoint y: 175, endPoint x: 344, endPoint y: 84, distance: 101.1
click at [344, 84] on div "Main content" at bounding box center [197, 120] width 372 height 164
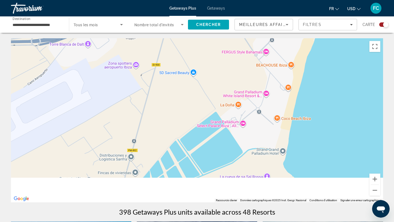
drag, startPoint x: 329, startPoint y: 133, endPoint x: 350, endPoint y: 66, distance: 70.0
click at [350, 66] on div "Main content" at bounding box center [197, 120] width 372 height 164
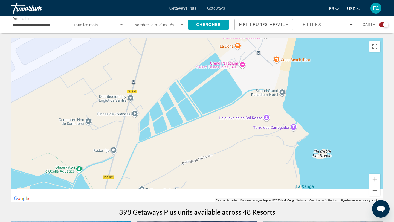
drag, startPoint x: 336, startPoint y: 138, endPoint x: 336, endPoint y: 72, distance: 66.4
click at [336, 72] on div "Main content" at bounding box center [197, 120] width 372 height 164
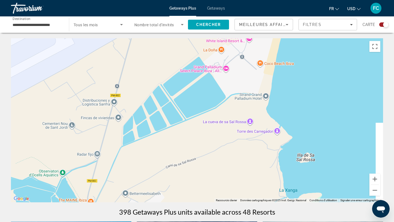
drag, startPoint x: 338, startPoint y: 72, endPoint x: 304, endPoint y: 130, distance: 68.1
click at [304, 130] on div "Main content" at bounding box center [197, 120] width 372 height 164
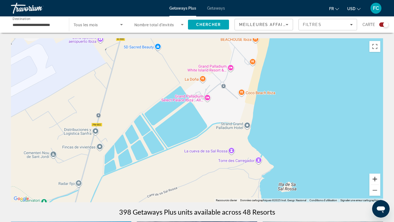
click at [373, 178] on button "Zoom avant" at bounding box center [374, 179] width 11 height 11
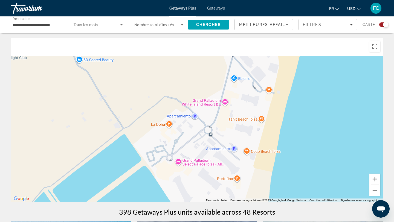
drag, startPoint x: 359, startPoint y: 123, endPoint x: 312, endPoint y: 218, distance: 106.4
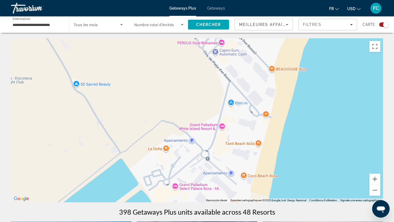
drag, startPoint x: 299, startPoint y: 123, endPoint x: 329, endPoint y: 156, distance: 45.1
click at [329, 156] on div "Main content" at bounding box center [197, 120] width 372 height 164
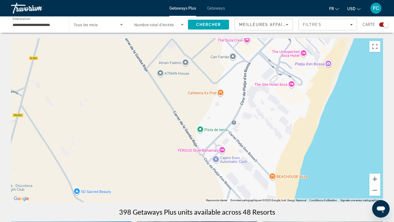
drag, startPoint x: 335, startPoint y: 115, endPoint x: 309, endPoint y: 193, distance: 82.7
click at [309, 193] on div "Main content" at bounding box center [197, 120] width 372 height 164
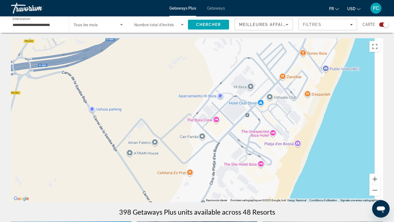
drag, startPoint x: 334, startPoint y: 110, endPoint x: 289, endPoint y: 195, distance: 96.0
click at [289, 195] on div "Main content" at bounding box center [197, 120] width 372 height 164
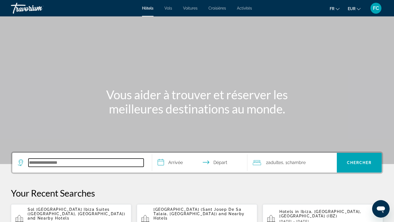
click at [94, 159] on input "Search hotel destination" at bounding box center [85, 163] width 115 height 8
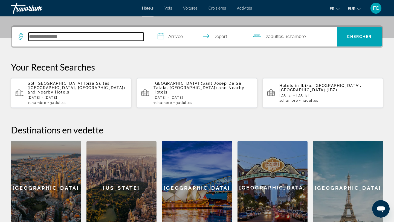
scroll to position [134, 0]
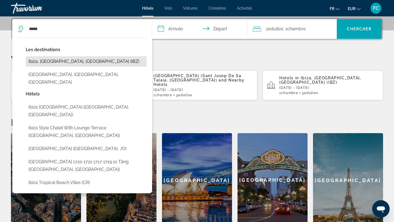
click at [65, 62] on button "Ibiza, [GEOGRAPHIC_DATA], [GEOGRAPHIC_DATA] (IBZ)" at bounding box center [86, 61] width 121 height 10
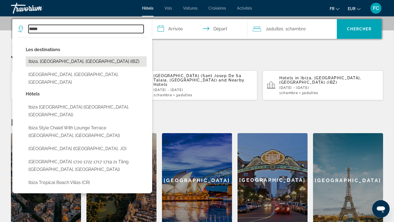
type input "**********"
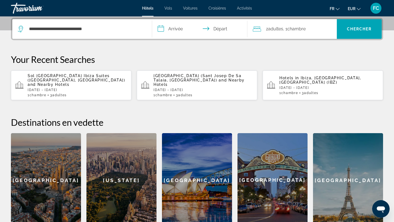
click at [178, 23] on input "**********" at bounding box center [200, 29] width 97 height 21
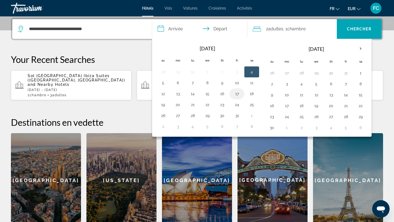
click at [236, 94] on button "17" at bounding box center [236, 94] width 9 height 8
click at [253, 95] on button "18" at bounding box center [251, 94] width 9 height 8
type input "**********"
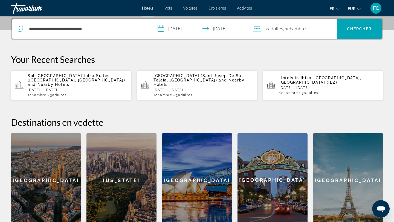
click at [276, 30] on span "Adultes" at bounding box center [275, 28] width 15 height 5
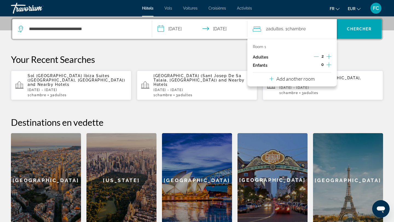
click at [326, 58] on icon "Increment adults" at bounding box center [328, 56] width 5 height 7
click at [354, 24] on span "Search" at bounding box center [359, 28] width 45 height 13
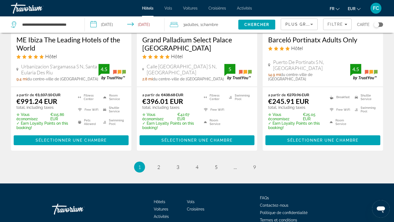
scroll to position [786, 0]
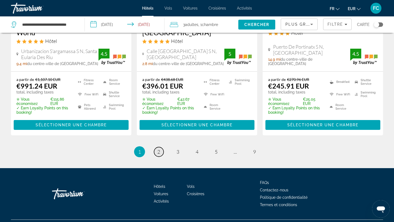
click at [156, 147] on link "page 2" at bounding box center [159, 152] width 10 height 10
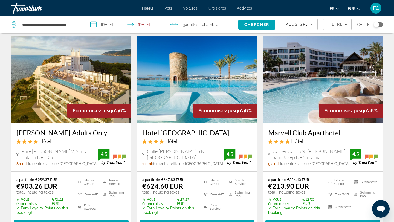
scroll to position [454, 0]
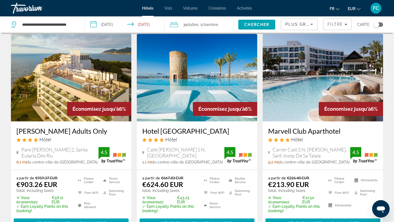
click at [311, 26] on icon "Sort by" at bounding box center [311, 24] width 7 height 7
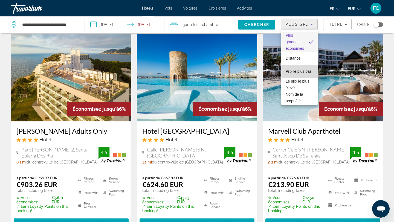
click at [305, 74] on span "Prix le plus bas" at bounding box center [298, 71] width 26 height 7
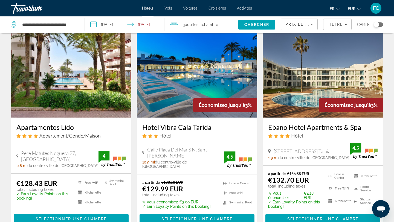
scroll to position [22, 0]
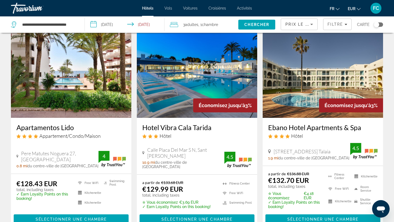
click at [379, 25] on div "Toggle map" at bounding box center [377, 24] width 9 height 4
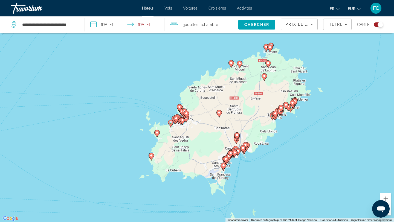
drag, startPoint x: 198, startPoint y: 91, endPoint x: 198, endPoint y: 148, distance: 57.1
click at [198, 148] on div "Pour activer le glissement avec le clavier, appuyez sur Alt+Entrée. Une fois ce…" at bounding box center [197, 111] width 394 height 222
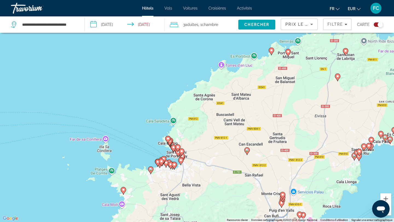
drag, startPoint x: 200, startPoint y: 168, endPoint x: 223, endPoint y: 111, distance: 61.8
click at [223, 111] on div "Pour activer le glissement avec le clavier, appuyez sur Alt+Entrée. Une fois ce…" at bounding box center [197, 111] width 394 height 222
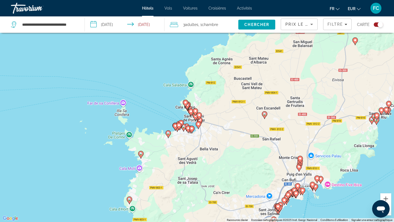
click at [265, 114] on image "Main content" at bounding box center [264, 113] width 3 height 3
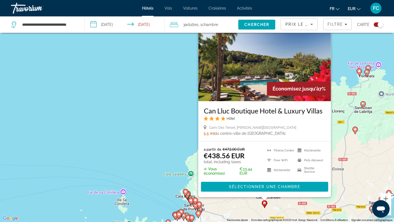
click at [174, 144] on div "Pour activer le glissement avec le clavier, appuyez sur Alt+Entrée. Une fois ce…" at bounding box center [197, 111] width 394 height 222
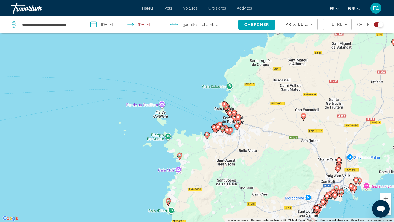
drag, startPoint x: 235, startPoint y: 188, endPoint x: 274, endPoint y: 96, distance: 100.0
click at [274, 96] on div "Pour activer le glissement avec le clavier, appuyez sur Alt+Entrée. Une fois ce…" at bounding box center [197, 111] width 394 height 222
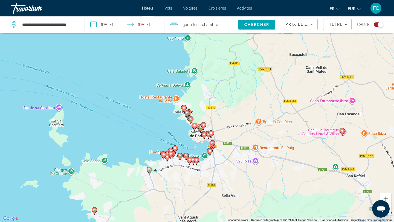
drag, startPoint x: 251, startPoint y: 129, endPoint x: 345, endPoint y: 106, distance: 96.9
click at [345, 106] on div "Pour activer le glissement avec le clavier, appuyez sur Alt+Entrée. Une fois ce…" at bounding box center [197, 111] width 394 height 222
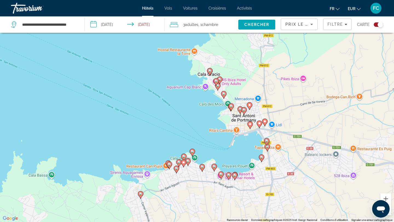
click at [264, 123] on icon "Main content" at bounding box center [264, 122] width 5 height 7
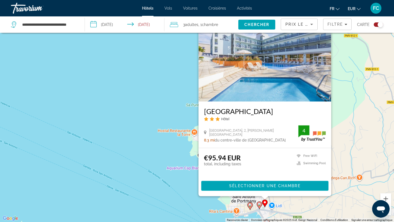
click at [235, 112] on h3 "[GEOGRAPHIC_DATA]" at bounding box center [265, 111] width 122 height 8
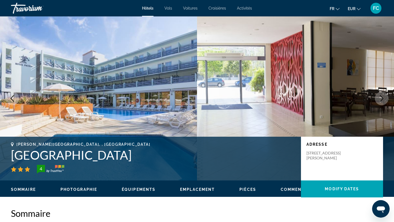
click at [382, 98] on icon "Next image" at bounding box center [382, 98] width 4 height 7
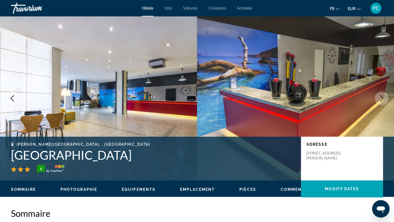
click at [382, 98] on icon "Next image" at bounding box center [382, 98] width 4 height 7
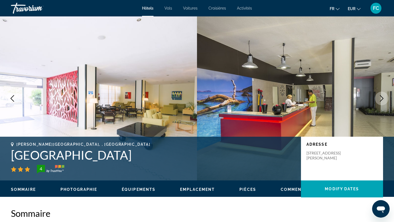
click at [382, 99] on icon "Next image" at bounding box center [382, 98] width 4 height 7
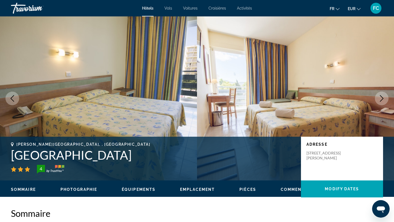
click at [382, 98] on icon "Next image" at bounding box center [381, 98] width 7 height 7
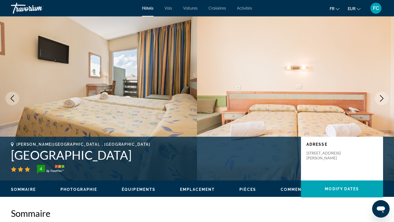
click at [379, 96] on icon "Next image" at bounding box center [381, 98] width 7 height 7
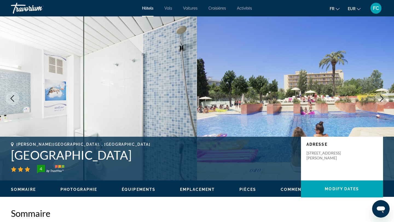
click at [380, 97] on icon "Next image" at bounding box center [381, 98] width 7 height 7
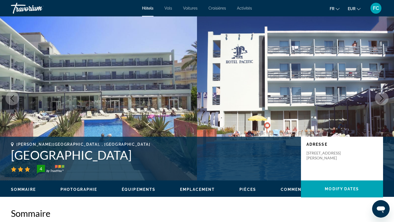
click at [380, 97] on icon "Next image" at bounding box center [381, 98] width 7 height 7
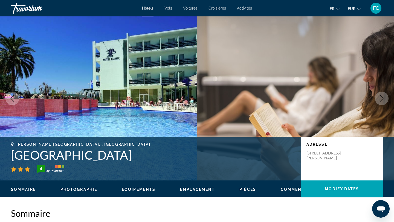
click at [381, 98] on icon "Next image" at bounding box center [381, 98] width 7 height 7
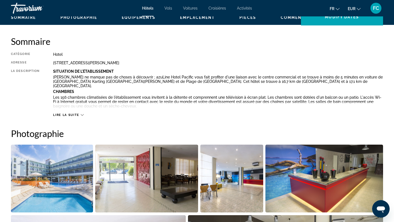
scroll to position [110, 0]
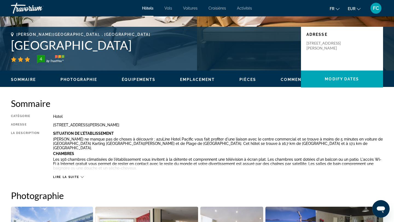
drag, startPoint x: 120, startPoint y: 46, endPoint x: 12, endPoint y: 39, distance: 108.2
click at [12, 39] on h1 "[GEOGRAPHIC_DATA]" at bounding box center [153, 45] width 284 height 14
copy h1 "[GEOGRAPHIC_DATA]"
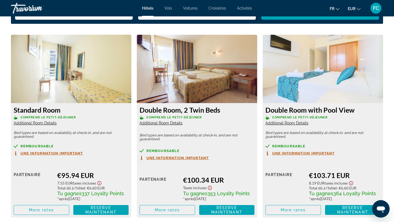
scroll to position [742, 0]
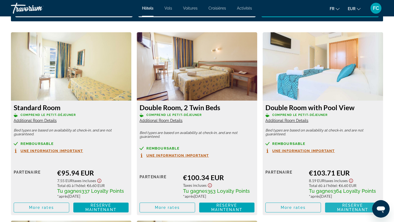
click at [343, 208] on span "Reserve maintenant" at bounding box center [352, 207] width 31 height 9
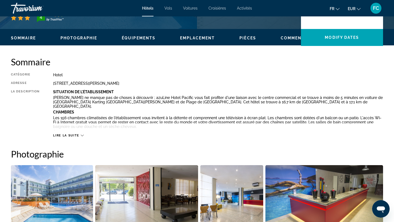
scroll to position [27, 0]
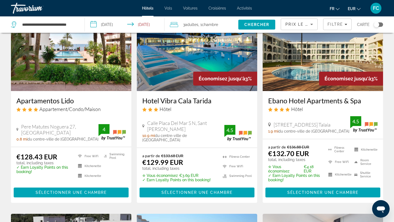
scroll to position [63, 0]
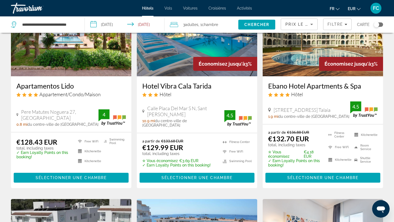
click at [378, 26] on div "Toggle map" at bounding box center [375, 24] width 5 height 5
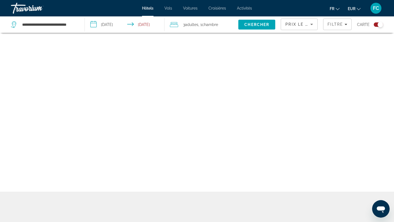
scroll to position [33, 0]
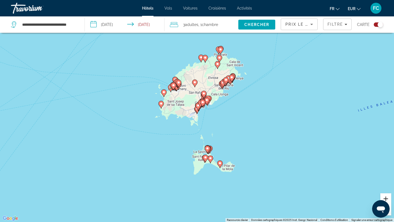
click at [385, 196] on button "Zoom avant" at bounding box center [385, 198] width 11 height 11
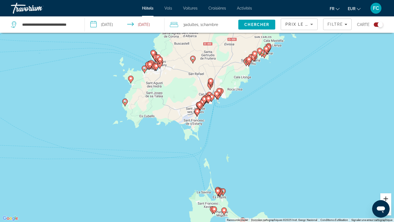
click at [385, 196] on button "Zoom avant" at bounding box center [385, 198] width 11 height 11
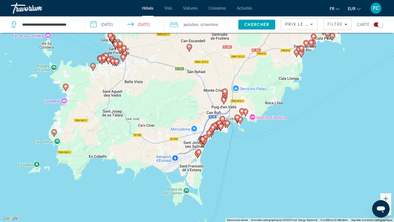
drag, startPoint x: 339, startPoint y: 161, endPoint x: 345, endPoint y: 213, distance: 52.3
click at [345, 212] on div "Pour activer le glissement avec le clavier, appuyez sur Alt+Entrée. Une fois ce…" at bounding box center [197, 111] width 394 height 222
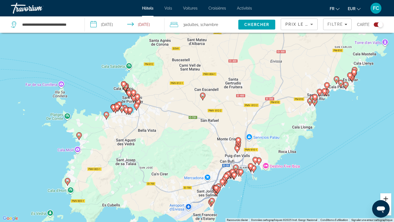
click at [388, 198] on button "Zoom avant" at bounding box center [385, 198] width 11 height 11
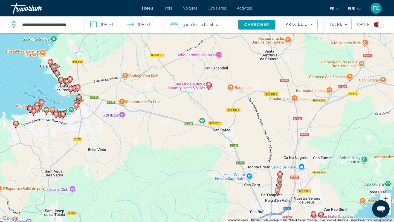
click at [388, 198] on button "Zoom avant" at bounding box center [385, 198] width 11 height 11
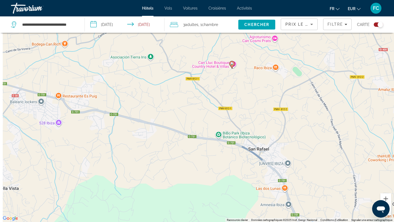
drag, startPoint x: 215, startPoint y: 177, endPoint x: 385, endPoint y: 191, distance: 169.8
click at [384, 190] on div "Pour activer le glissement avec le clavier, appuyez sur Alt+Entrée. Une fois ce…" at bounding box center [197, 111] width 394 height 222
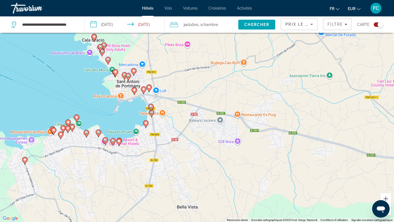
drag, startPoint x: 264, startPoint y: 174, endPoint x: 305, endPoint y: 197, distance: 46.9
click at [305, 197] on div "Pour activer le glissement avec le clavier, appuyez sur Alt+Entrée. Une fois ce…" at bounding box center [197, 111] width 394 height 222
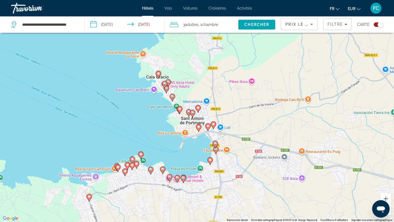
click at [212, 124] on image "Main content" at bounding box center [213, 123] width 3 height 3
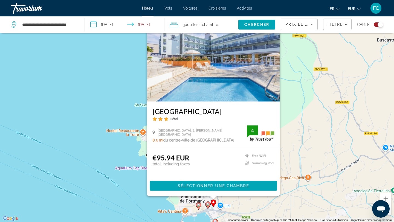
click at [207, 207] on icon "Main content" at bounding box center [207, 205] width 5 height 8
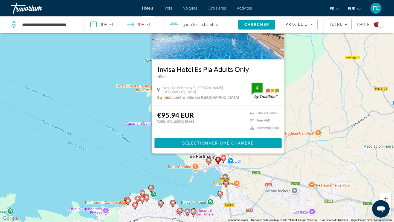
drag, startPoint x: 203, startPoint y: 221, endPoint x: 214, endPoint y: 177, distance: 45.3
click at [214, 177] on div "Pour activer le glissement avec le clavier, appuyez sur Alt+Entrée. Une fois ce…" at bounding box center [197, 111] width 394 height 222
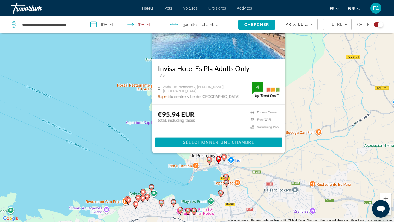
click at [207, 159] on image "Main content" at bounding box center [208, 159] width 3 height 3
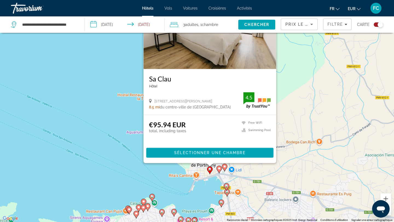
drag, startPoint x: 128, startPoint y: 197, endPoint x: 130, endPoint y: 161, distance: 35.8
click at [130, 161] on div "Pour activer le glissement avec le clavier, appuyez sur Alt+Entrée. Une fois ce…" at bounding box center [197, 111] width 394 height 222
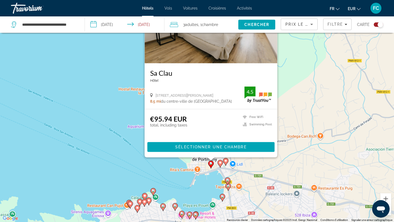
click at [220, 165] on icon "Main content" at bounding box center [220, 163] width 5 height 7
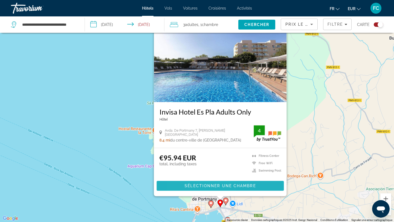
click at [191, 184] on span "Sélectionner une chambre" at bounding box center [220, 186] width 71 height 4
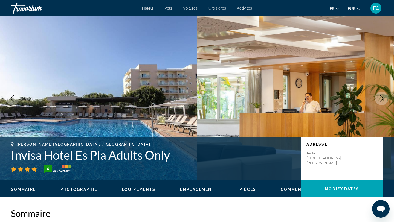
click at [382, 98] on icon "Next image" at bounding box center [382, 98] width 4 height 7
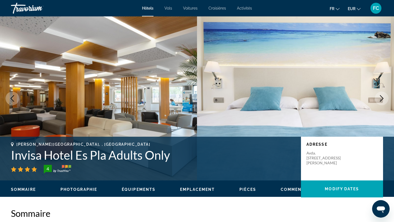
click at [382, 98] on icon "Next image" at bounding box center [381, 98] width 7 height 7
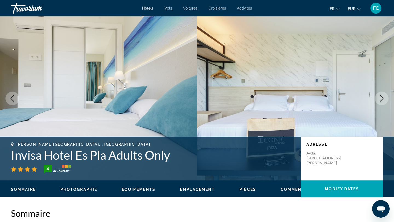
click at [382, 99] on icon "Next image" at bounding box center [382, 98] width 4 height 7
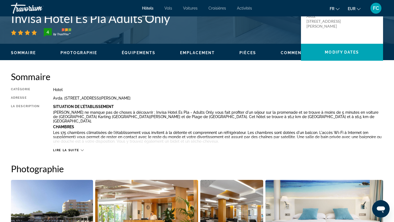
scroll to position [31, 0]
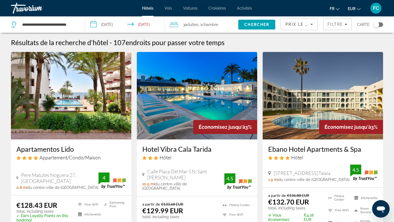
click at [379, 24] on div "Toggle map" at bounding box center [377, 24] width 9 height 4
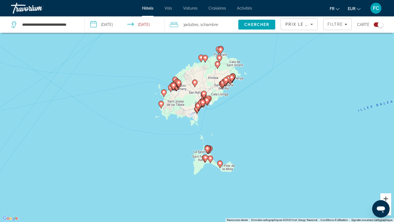
click at [385, 196] on button "Zoom avant" at bounding box center [385, 198] width 11 height 11
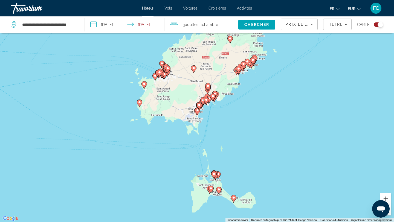
click at [385, 196] on button "Zoom avant" at bounding box center [385, 198] width 11 height 11
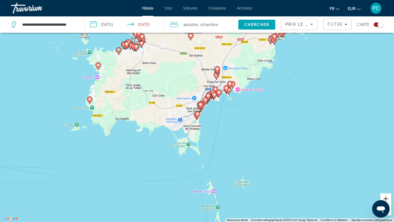
click at [385, 196] on button "Zoom avant" at bounding box center [385, 198] width 11 height 11
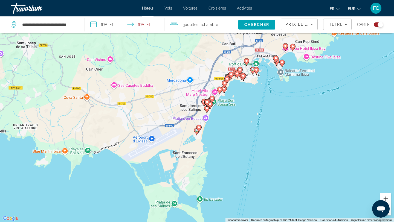
click at [385, 196] on button "Zoom avant" at bounding box center [385, 198] width 11 height 11
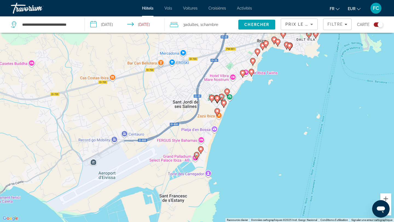
drag, startPoint x: 177, startPoint y: 86, endPoint x: 237, endPoint y: 138, distance: 79.6
click at [237, 138] on div "Pour activer le glissement avec le clavier, appuyez sur Alt+Entrée. Une fois ce…" at bounding box center [197, 111] width 394 height 222
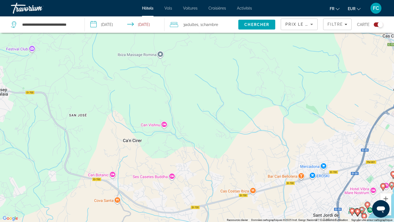
drag, startPoint x: 159, startPoint y: 67, endPoint x: 199, endPoint y: 124, distance: 69.8
click at [199, 124] on div "Pour activer le glissement avec le clavier, appuyez sur Alt+Entrée. Une fois ce…" at bounding box center [197, 111] width 394 height 222
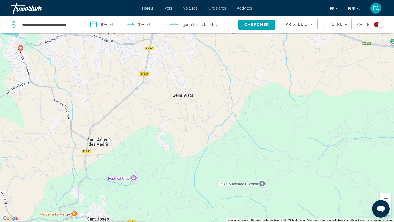
drag, startPoint x: 133, startPoint y: 76, endPoint x: 168, endPoint y: 110, distance: 48.3
click at [168, 110] on div "Pour activer le glissement avec le clavier, appuyez sur Alt+Entrée. Une fois ce…" at bounding box center [197, 111] width 394 height 222
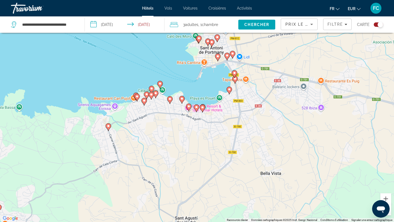
click at [217, 56] on image "Main content" at bounding box center [217, 56] width 3 height 3
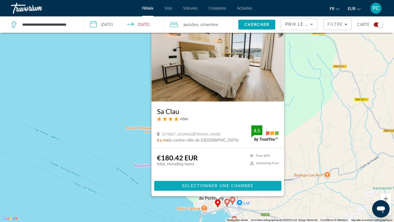
click at [174, 183] on span "Main content" at bounding box center [217, 185] width 127 height 13
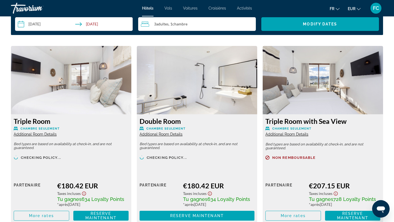
scroll to position [729, 0]
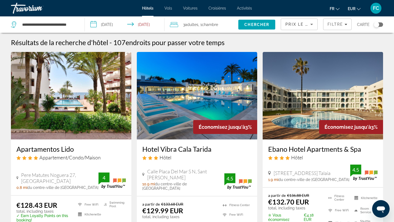
click at [379, 23] on div "Toggle map" at bounding box center [377, 24] width 9 height 4
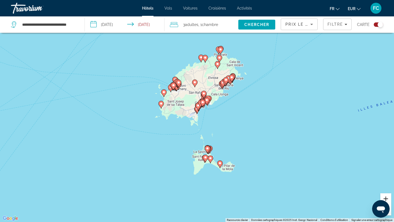
click at [386, 197] on button "Zoom avant" at bounding box center [385, 198] width 11 height 11
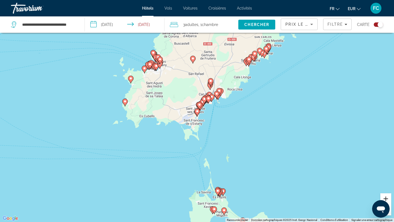
click at [387, 198] on button "Zoom avant" at bounding box center [385, 198] width 11 height 11
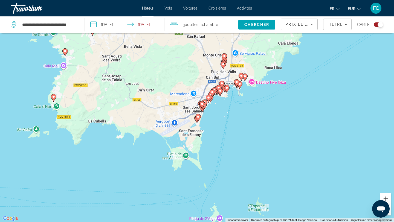
click at [387, 198] on button "Zoom avant" at bounding box center [385, 198] width 11 height 11
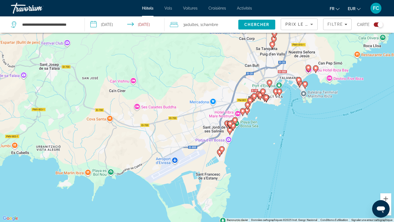
drag, startPoint x: 120, startPoint y: 98, endPoint x: 180, endPoint y: 151, distance: 79.8
click at [176, 150] on div "Pour activer le glissement avec le clavier, appuyez sur Alt+Entrée. Une fois ce…" at bounding box center [197, 111] width 394 height 222
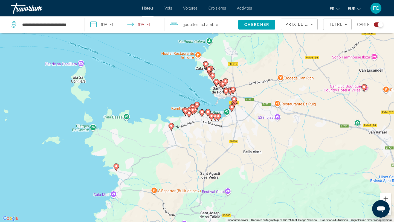
click at [387, 198] on button "Zoom avant" at bounding box center [385, 198] width 11 height 11
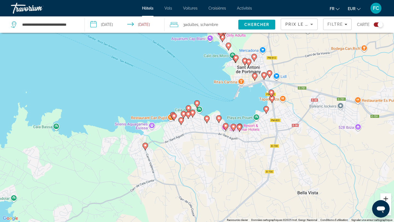
click at [387, 198] on button "Zoom avant" at bounding box center [385, 198] width 11 height 11
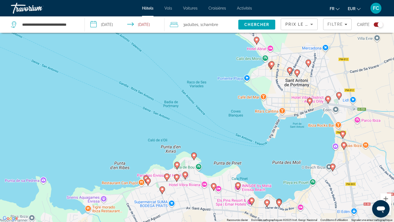
drag, startPoint x: 276, startPoint y: 102, endPoint x: 270, endPoint y: 164, distance: 62.1
click at [271, 162] on div "Pour activer le glissement avec le clavier, appuyez sur Alt+Entrée. Une fois ce…" at bounding box center [197, 111] width 394 height 222
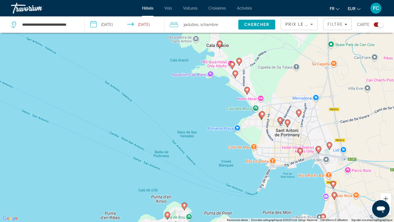
click at [261, 116] on icon "Main content" at bounding box center [261, 115] width 5 height 7
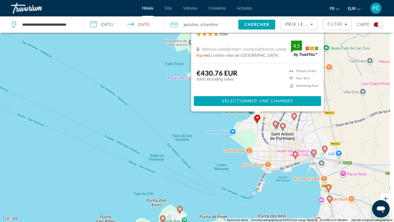
drag, startPoint x: 223, startPoint y: 208, endPoint x: 213, endPoint y: 119, distance: 89.9
click at [213, 119] on div "Pour activer le glissement avec le clavier, appuyez sur Alt+Entrée. Une fois ce…" at bounding box center [197, 111] width 394 height 222
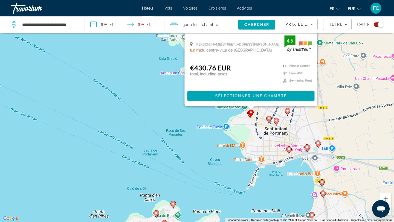
click at [249, 117] on gmp-advanced-marker "Main content" at bounding box center [250, 113] width 5 height 8
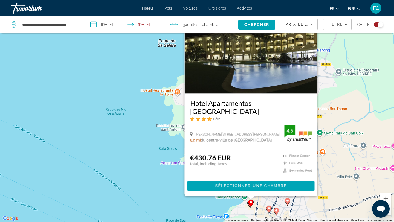
click at [146, 157] on div "Pour activer le glissement avec le clavier, appuyez sur Alt+Entrée. Une fois ce…" at bounding box center [197, 111] width 394 height 222
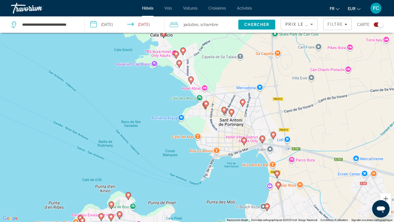
drag, startPoint x: 233, startPoint y: 185, endPoint x: 188, endPoint y: 86, distance: 108.9
click at [188, 86] on div "Pour activer le glissement avec le clavier, appuyez sur Alt+Entrée. Une fois ce…" at bounding box center [197, 111] width 394 height 222
click at [274, 135] on image "Main content" at bounding box center [272, 134] width 3 height 3
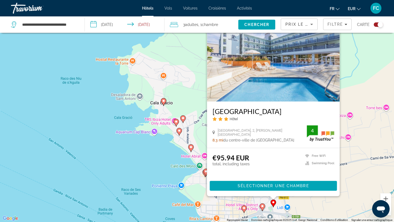
click at [278, 210] on div "Pour activer le glissement avec le clavier, appuyez sur Alt+Entrée. Une fois ce…" at bounding box center [197, 111] width 394 height 222
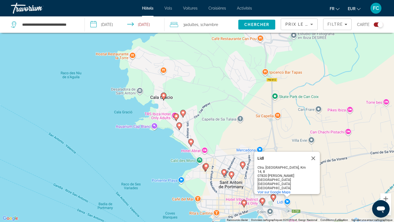
click at [251, 140] on div "Pour activer le glissement avec le clavier, appuyez sur Alt+Entrée. Une fois ce…" at bounding box center [197, 111] width 394 height 222
click at [313, 160] on button "Fermer" at bounding box center [312, 158] width 13 height 13
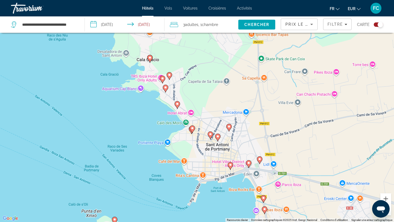
drag, startPoint x: 292, startPoint y: 194, endPoint x: 277, endPoint y: 144, distance: 51.6
click at [277, 145] on div "Pour activer le glissement avec le clavier, appuyez sur Alt+Entrée. Une fois ce…" at bounding box center [197, 111] width 394 height 222
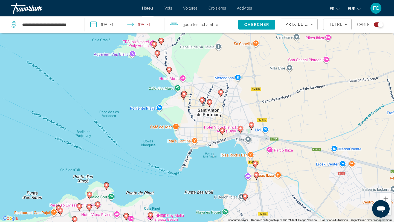
click at [255, 165] on icon "Main content" at bounding box center [255, 164] width 5 height 7
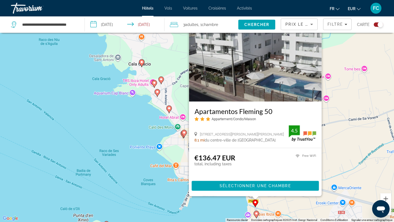
click at [350, 141] on div "Pour activer le glissement avec le clavier, appuyez sur Alt+Entrée. Une fois ce…" at bounding box center [197, 111] width 394 height 222
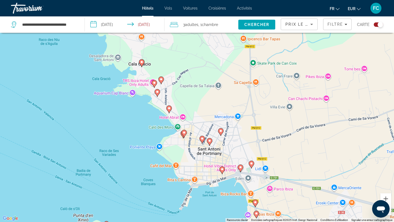
click at [251, 163] on image "Main content" at bounding box center [251, 163] width 3 height 3
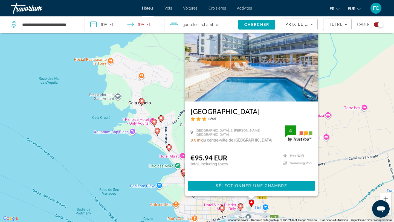
click at [233, 99] on img "Main content" at bounding box center [251, 57] width 133 height 87
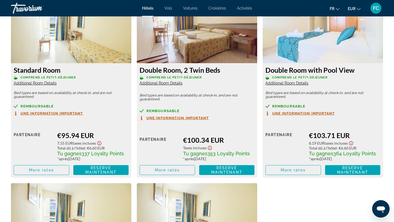
scroll to position [763, 0]
